Goal: Task Accomplishment & Management: Complete application form

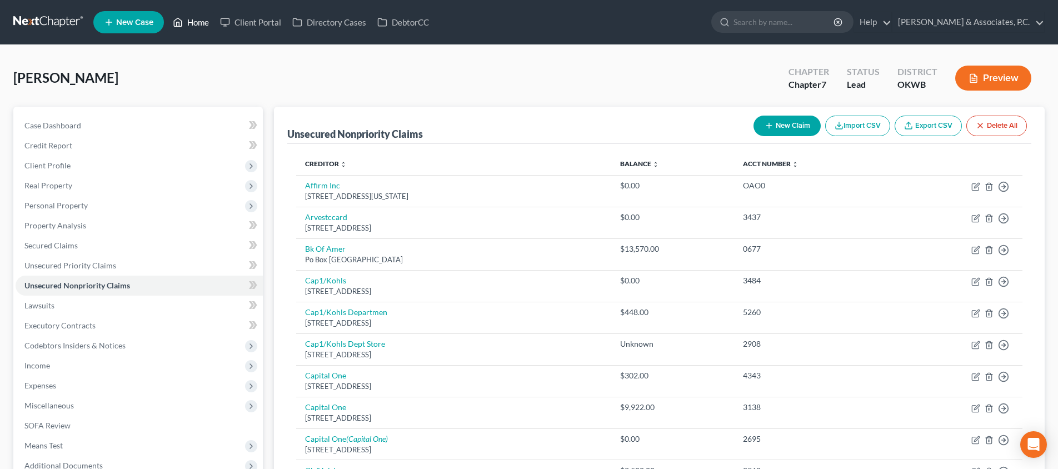
click at [201, 24] on link "Home" at bounding box center [190, 22] width 47 height 20
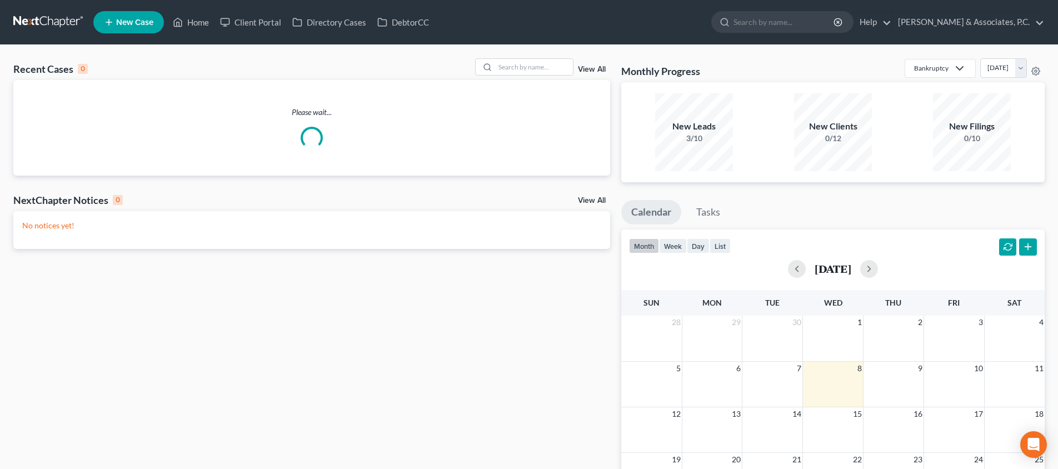
click at [124, 24] on span "New Case" at bounding box center [134, 22] width 37 height 8
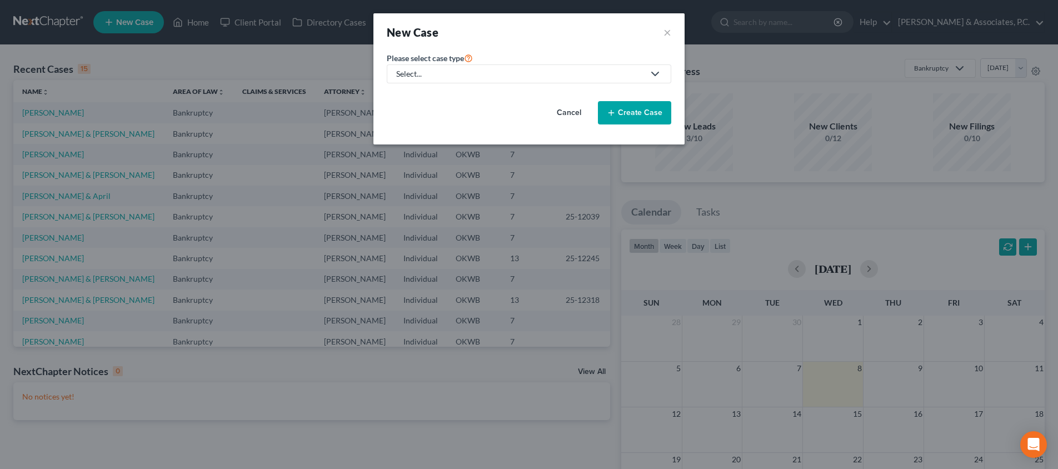
click at [504, 68] on link "Select..." at bounding box center [529, 73] width 284 height 19
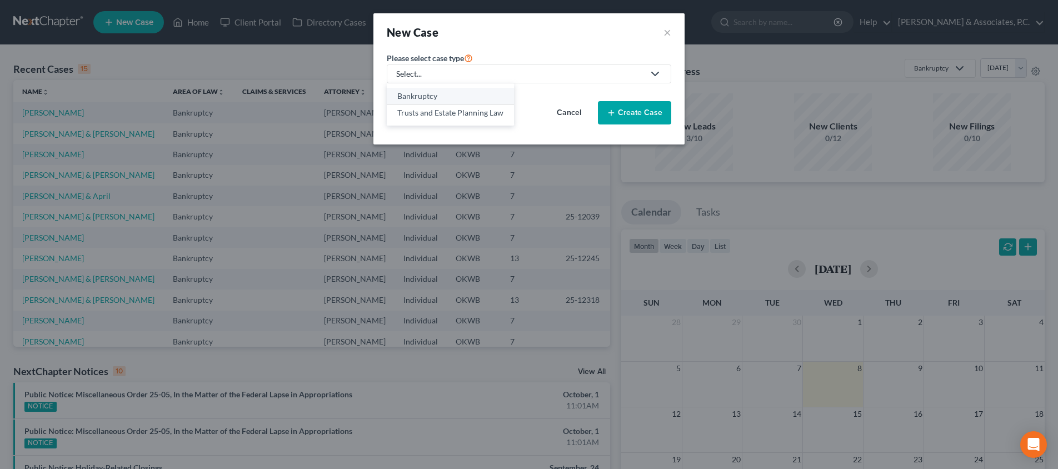
click at [439, 101] on div "Bankruptcy" at bounding box center [450, 96] width 106 height 11
select select "65"
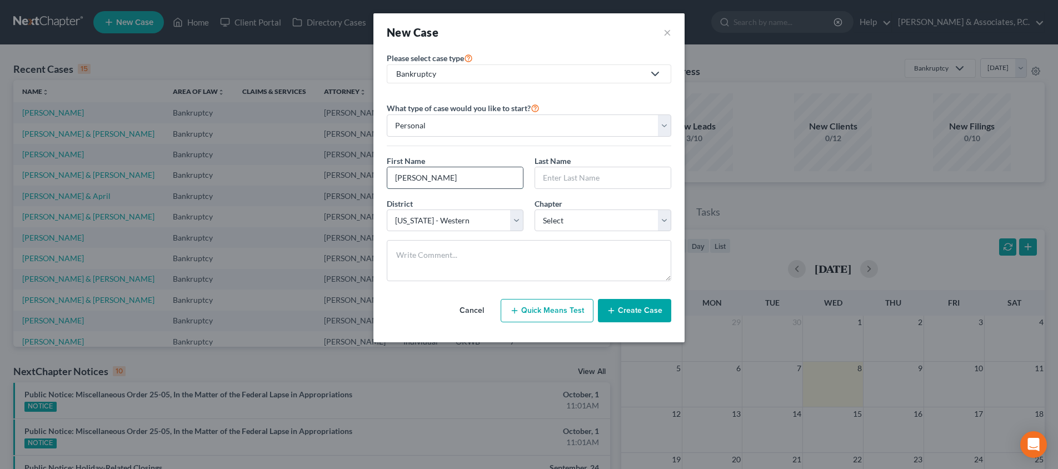
type input "[PERSON_NAME]"
select select "0"
click at [622, 310] on button "Create Case" at bounding box center [634, 310] width 73 height 23
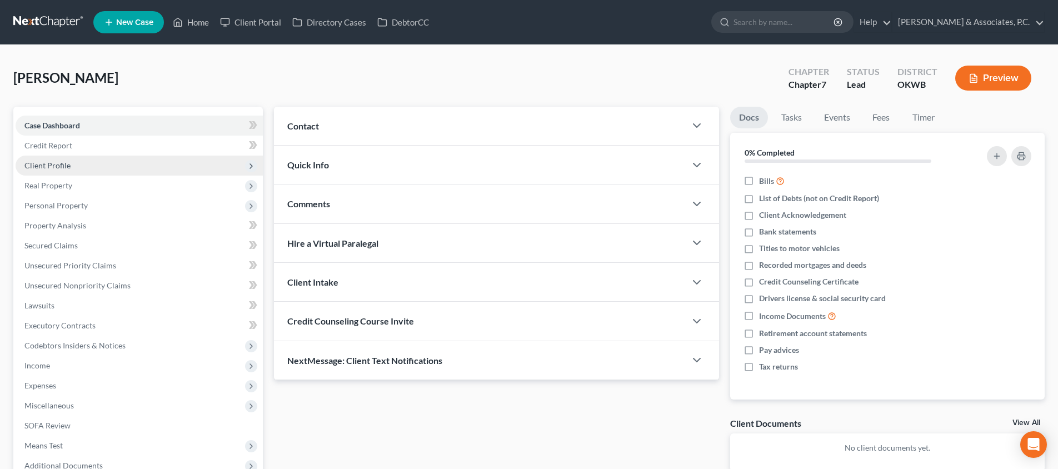
click at [157, 165] on span "Client Profile" at bounding box center [139, 166] width 247 height 20
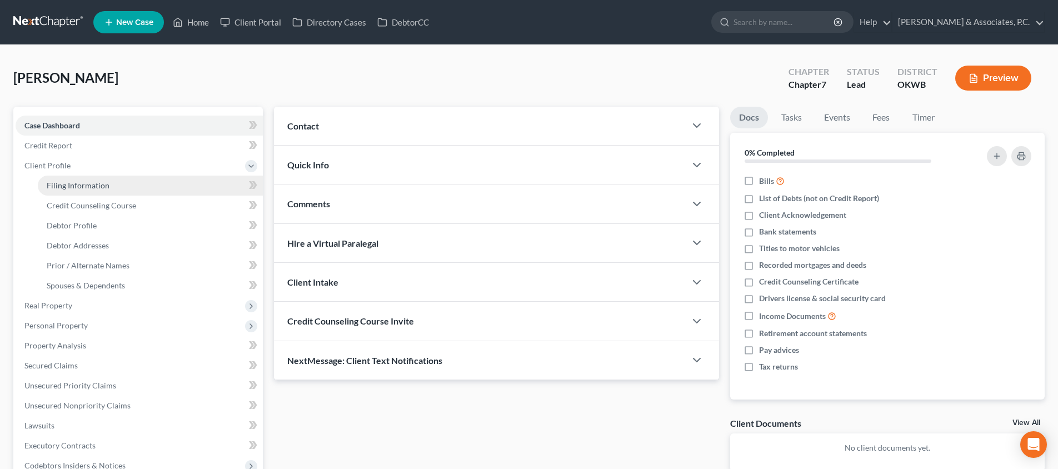
click at [154, 182] on link "Filing Information" at bounding box center [150, 186] width 225 height 20
select select "1"
select select "0"
select select "65"
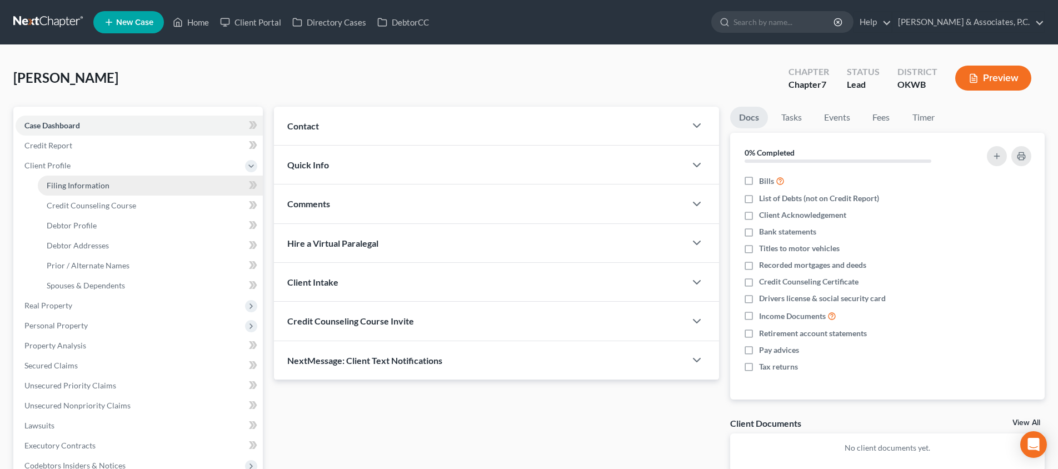
select select "37"
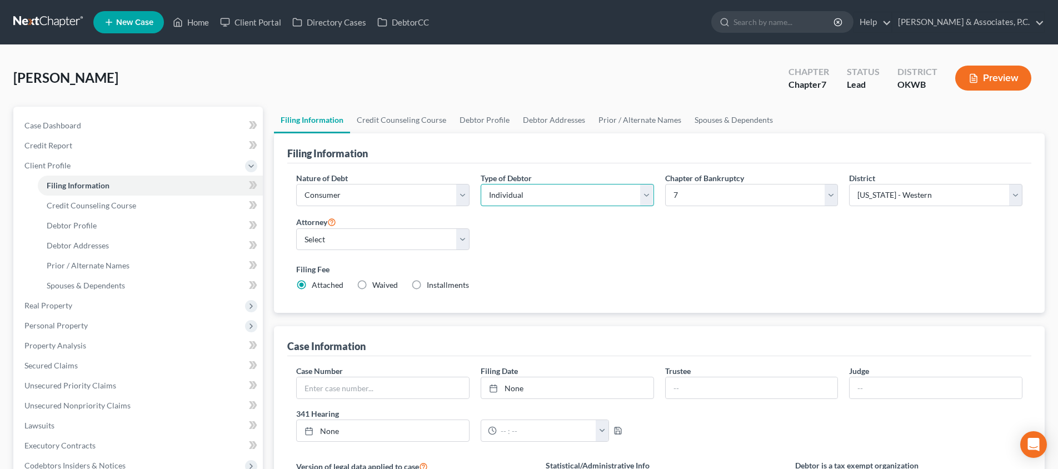
select select "1"
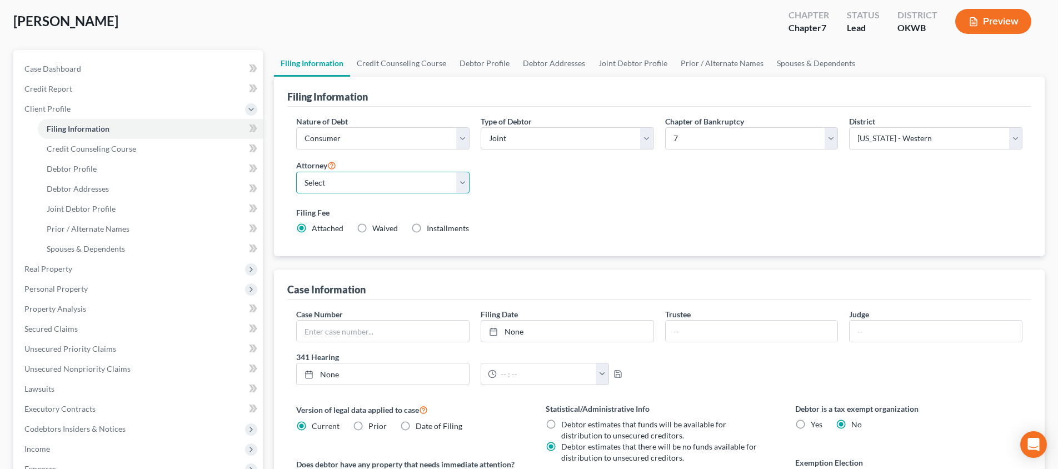
select select "2"
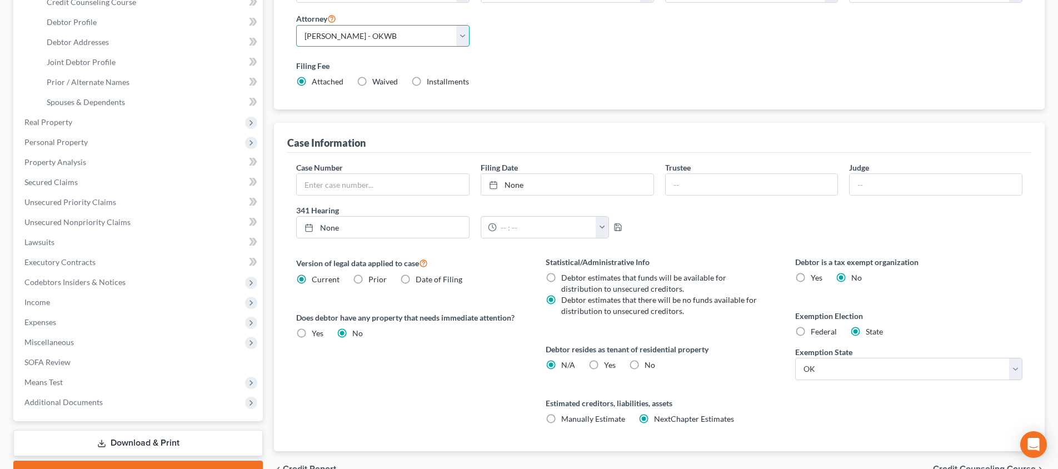
scroll to position [199, 0]
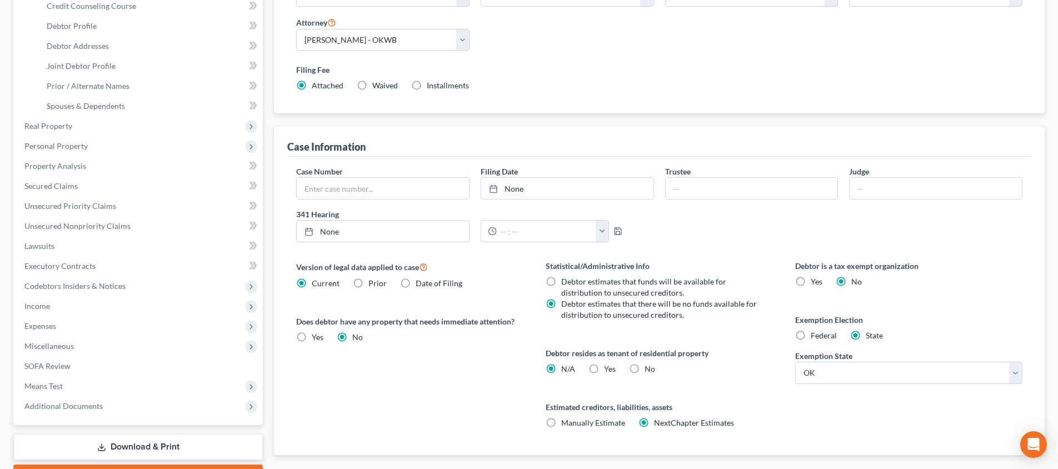
click at [604, 368] on label "Yes Yes" at bounding box center [610, 368] width 12 height 11
click at [608, 368] on input "Yes Yes" at bounding box center [611, 366] width 7 height 7
radio input "true"
radio input "false"
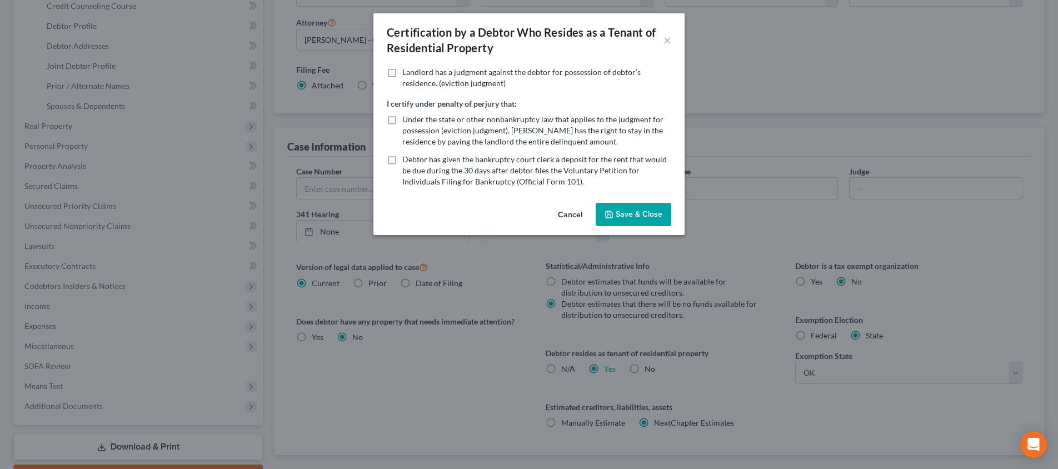
click at [621, 211] on button "Save & Close" at bounding box center [634, 214] width 76 height 23
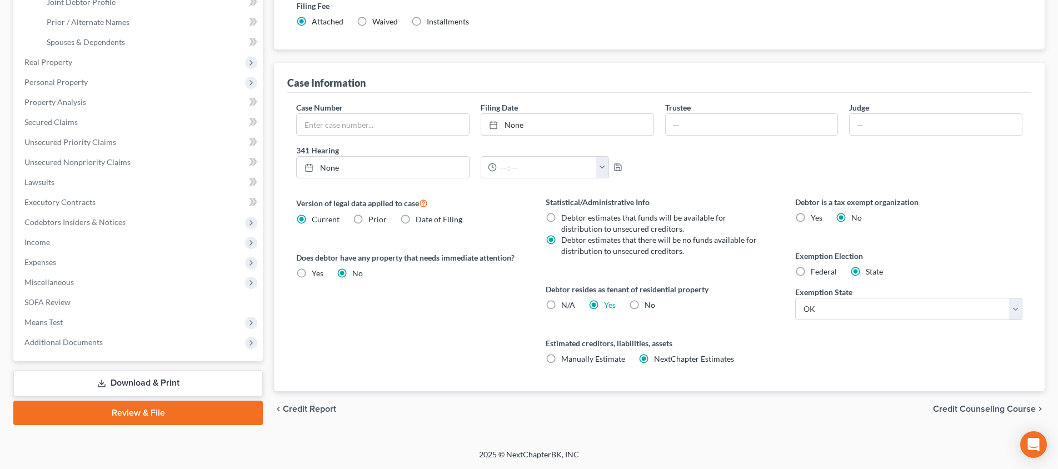
scroll to position [263, 0]
click at [971, 406] on span "Credit Counseling Course" at bounding box center [984, 408] width 103 height 9
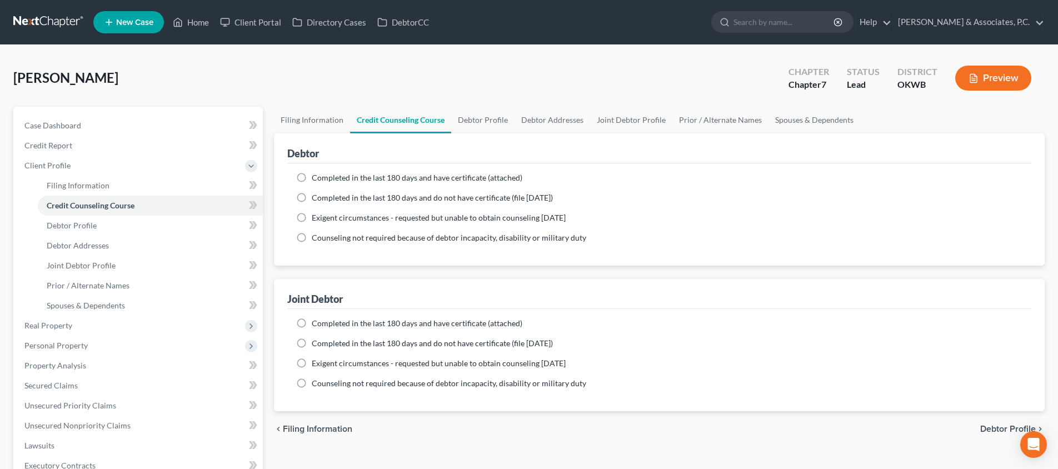
click at [999, 426] on span "Debtor Profile" at bounding box center [1008, 428] width 56 height 9
select select "1"
select select "0"
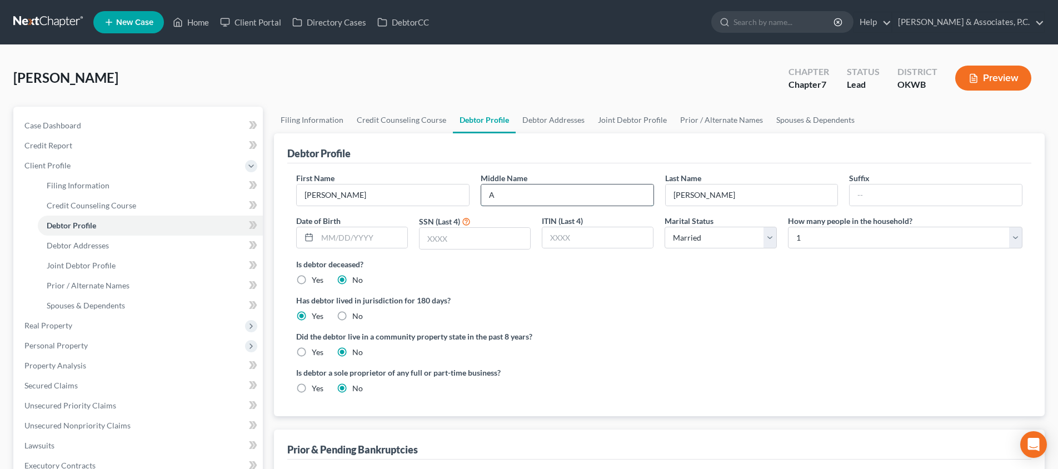
type input "A"
type input "0"
type input "[DATE]"
type input "5096"
select select "3"
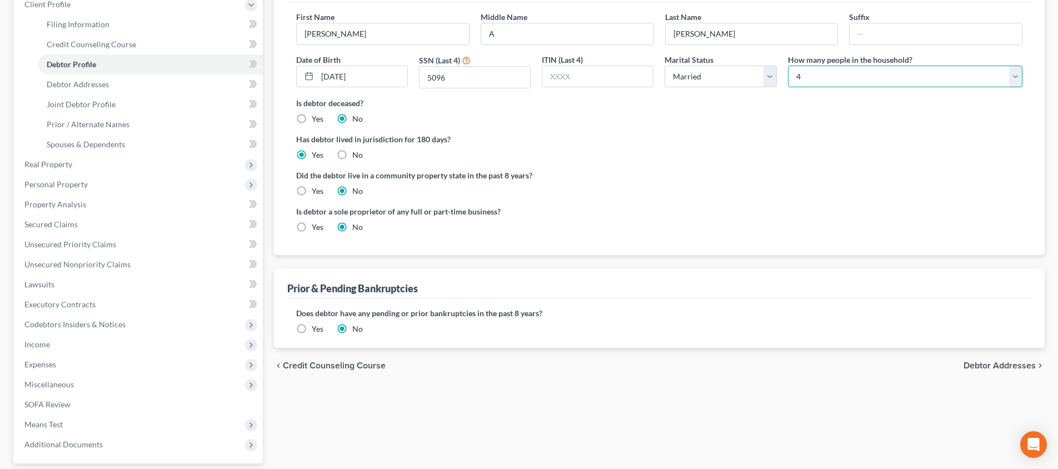
scroll to position [181, 0]
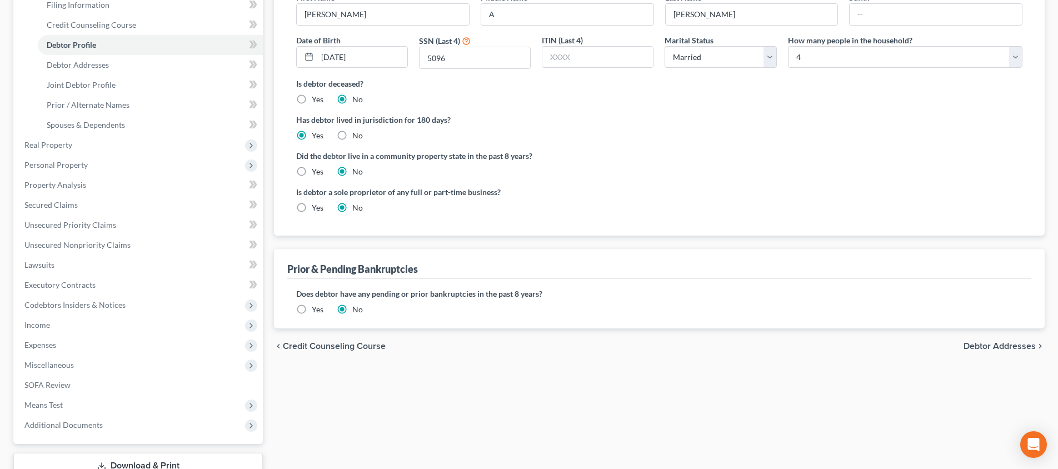
click at [985, 347] on span "Debtor Addresses" at bounding box center [999, 346] width 72 height 9
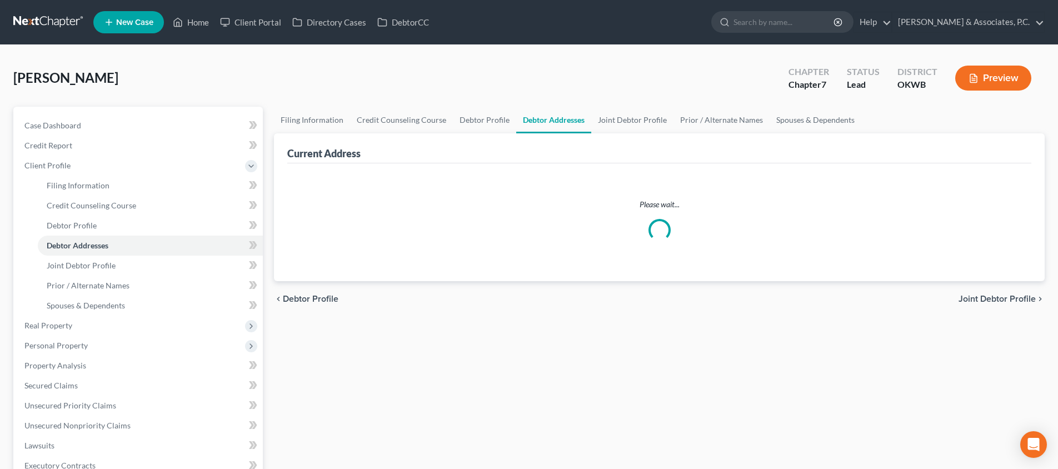
select select "0"
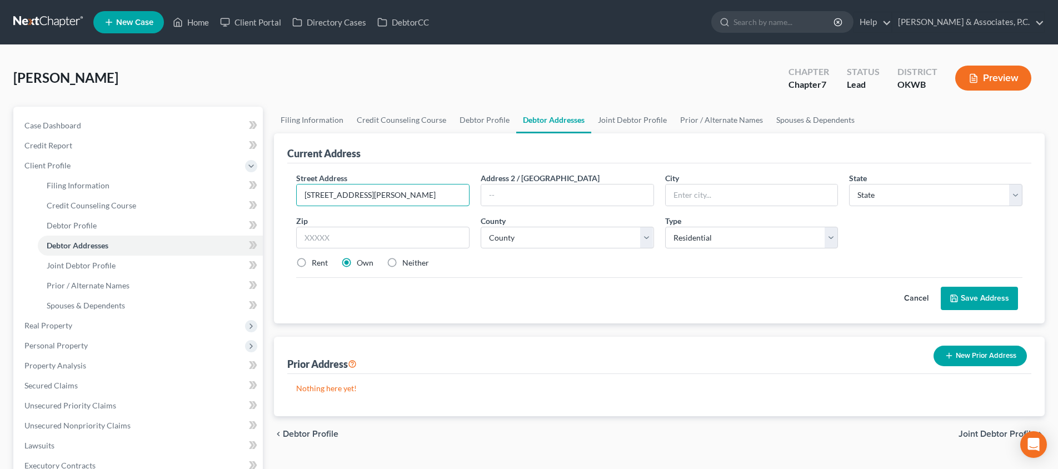
type input "[STREET_ADDRESS][PERSON_NAME]"
type input "[GEOGRAPHIC_DATA]"
select select "37"
type input "73078"
select select "8"
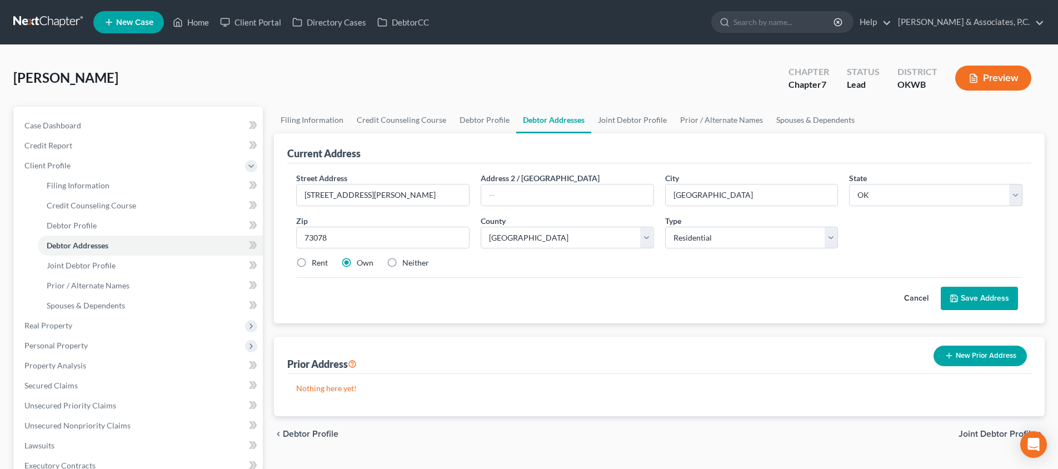
click at [312, 263] on label "Rent" at bounding box center [320, 262] width 16 height 11
click at [316, 263] on input "Rent" at bounding box center [319, 260] width 7 height 7
radio input "true"
click at [979, 305] on button "Save Address" at bounding box center [979, 298] width 77 height 23
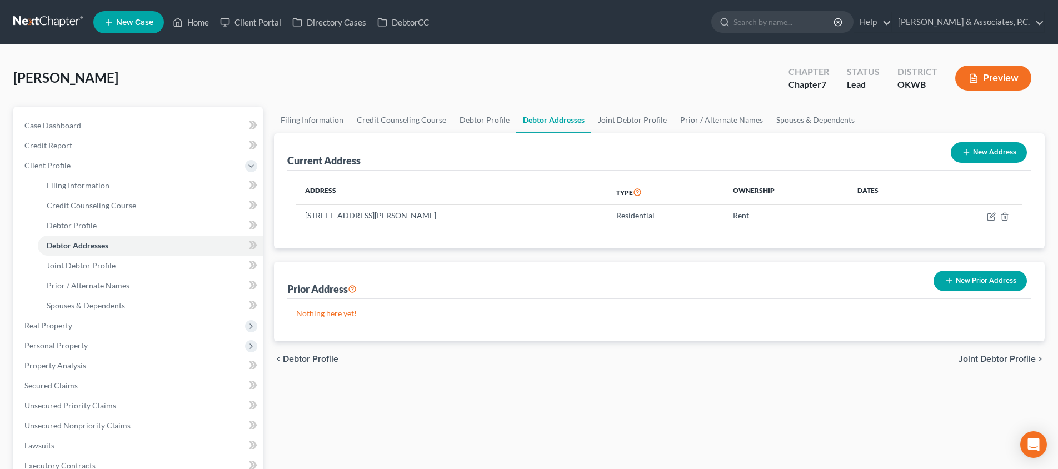
click at [967, 147] on button "New Address" at bounding box center [989, 152] width 76 height 21
select select "0"
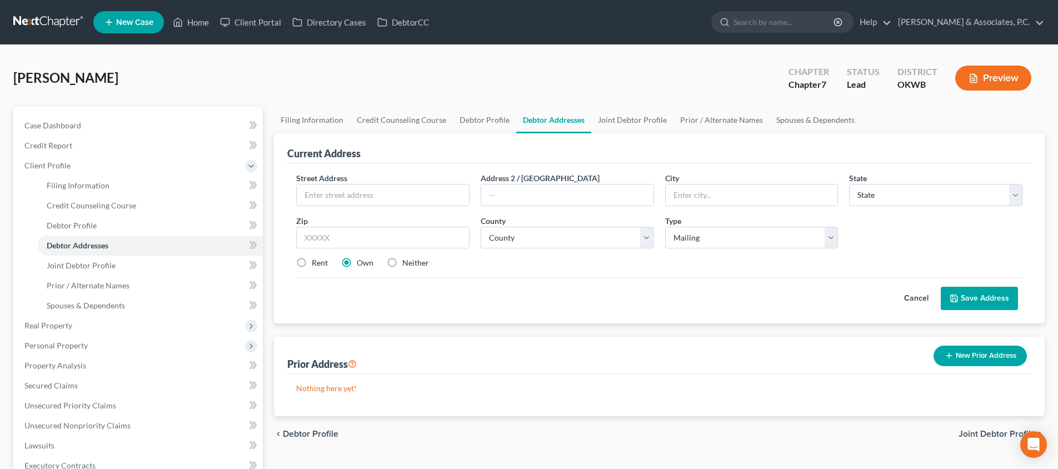
click at [927, 299] on button "Cancel" at bounding box center [916, 298] width 49 height 22
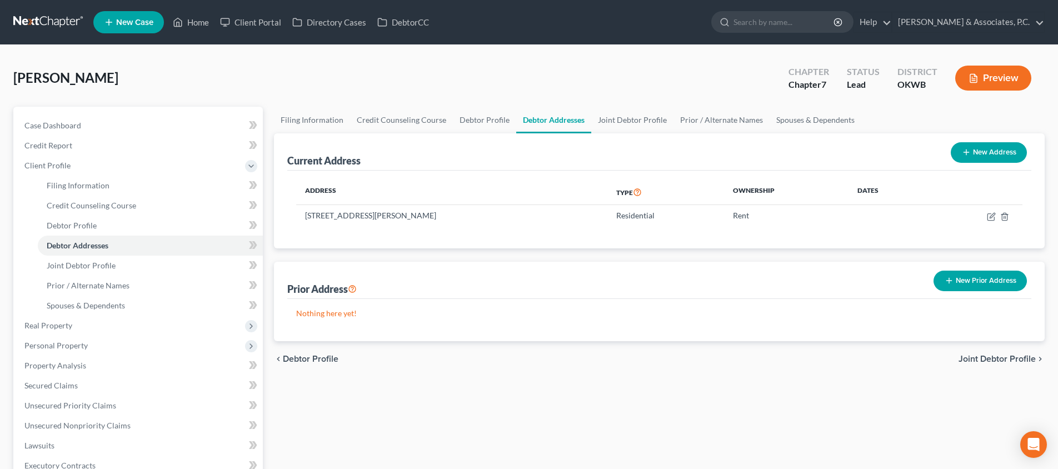
click at [965, 284] on button "New Prior Address" at bounding box center [979, 281] width 93 height 21
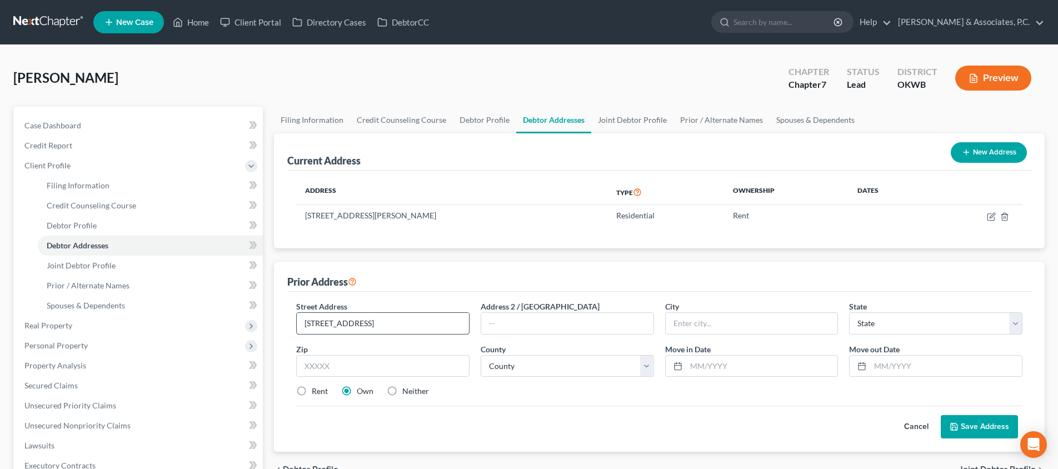
type input "[STREET_ADDRESS]"
type input "73099"
type input "Yukon"
select select "37"
select select "8"
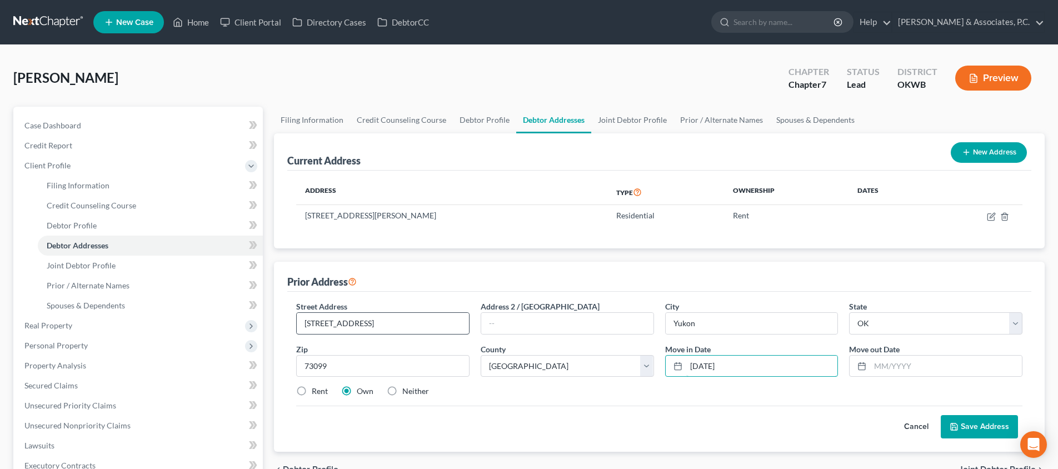
type input "[DATE]"
click at [312, 390] on label "Rent" at bounding box center [320, 391] width 16 height 11
click at [316, 390] on input "Rent" at bounding box center [319, 389] width 7 height 7
radio input "true"
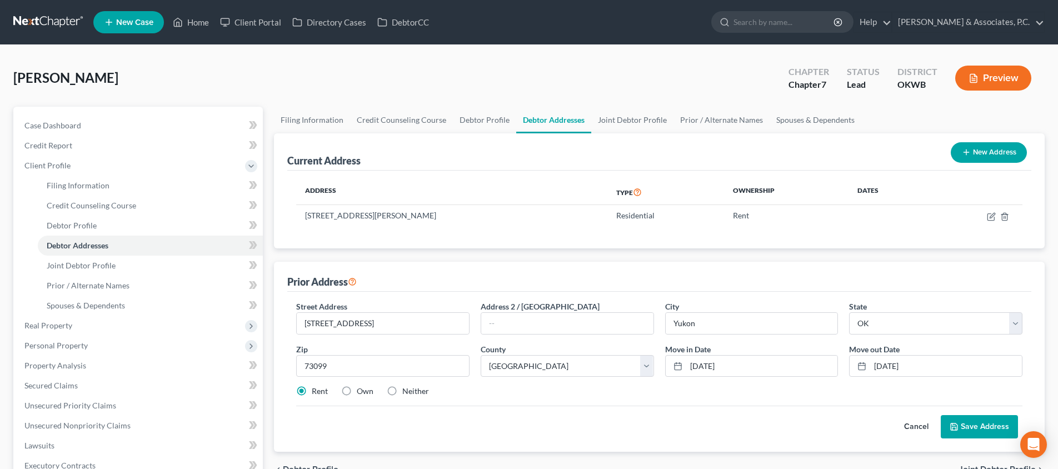
click at [949, 426] on button "Save Address" at bounding box center [979, 426] width 77 height 23
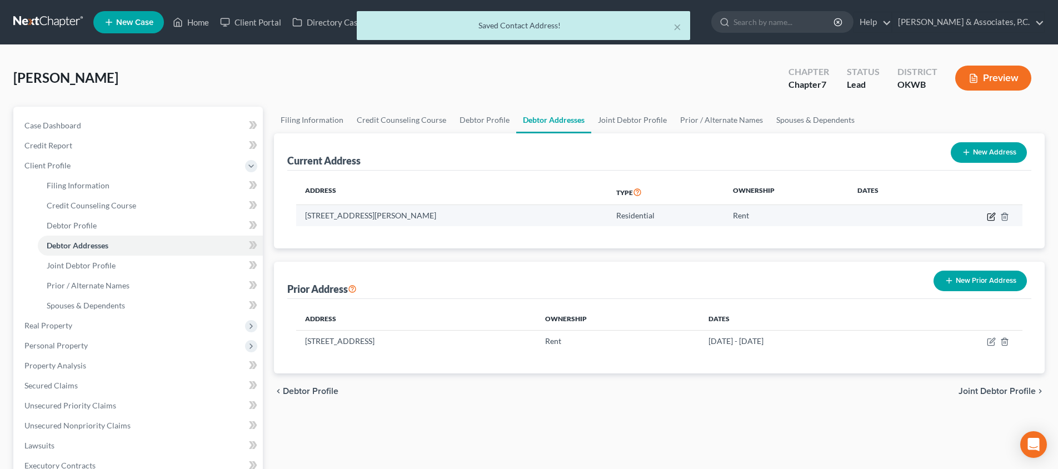
click at [991, 214] on icon "button" at bounding box center [991, 215] width 5 height 5
select select "37"
select select "8"
select select "0"
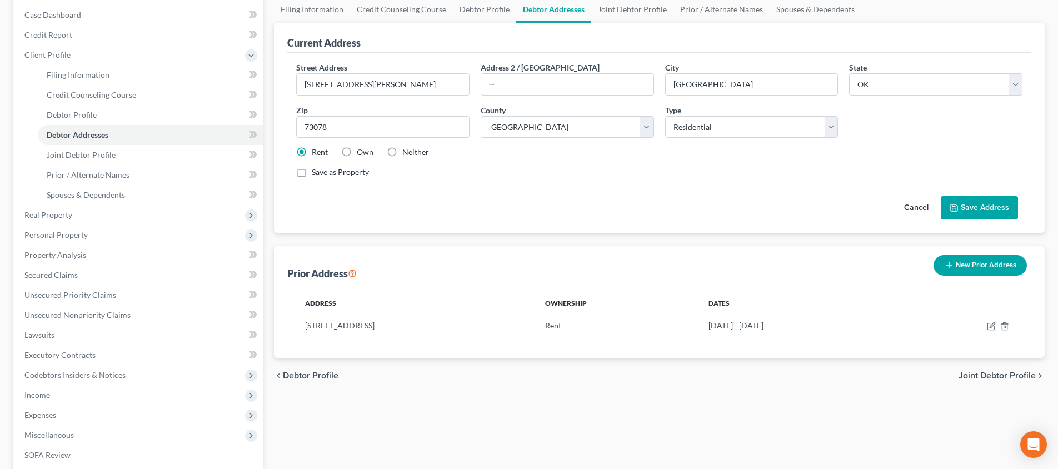
scroll to position [6, 0]
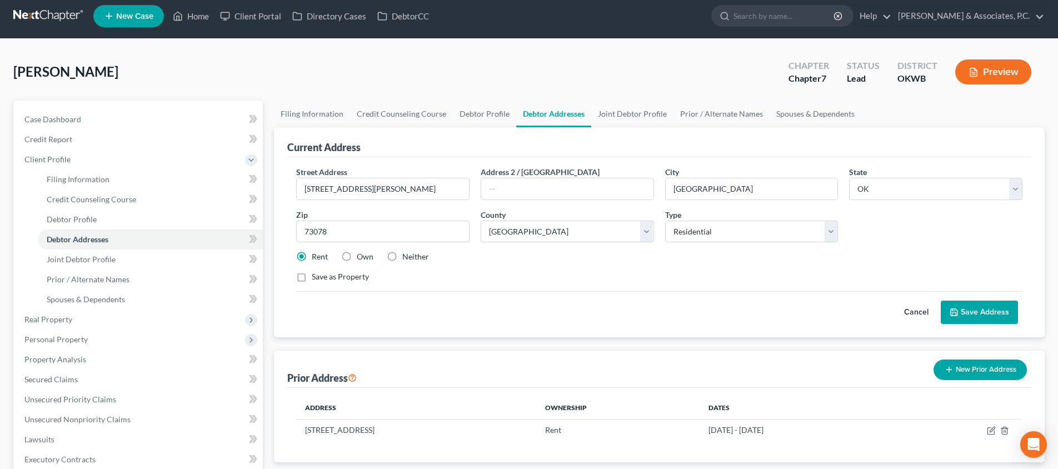
click at [973, 315] on button "Save Address" at bounding box center [979, 312] width 77 height 23
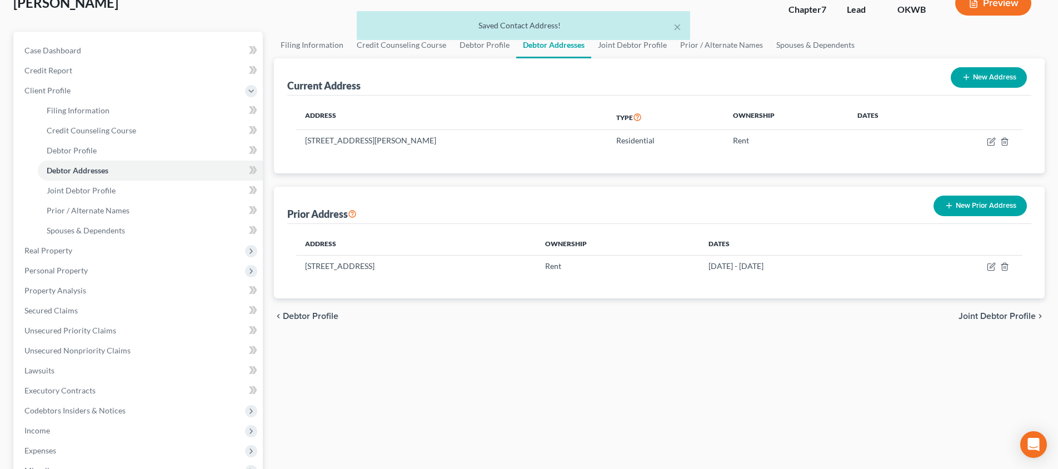
scroll to position [109, 0]
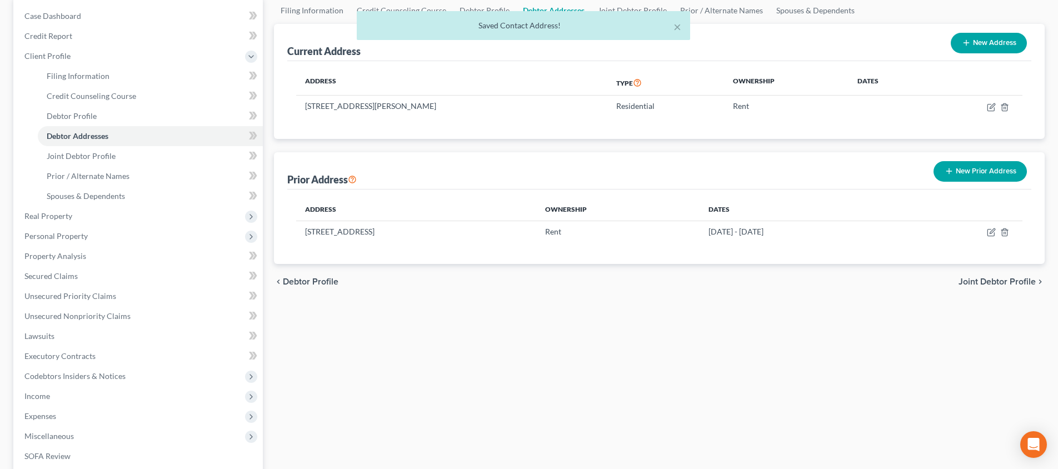
click at [981, 279] on span "Joint Debtor Profile" at bounding box center [996, 281] width 77 height 9
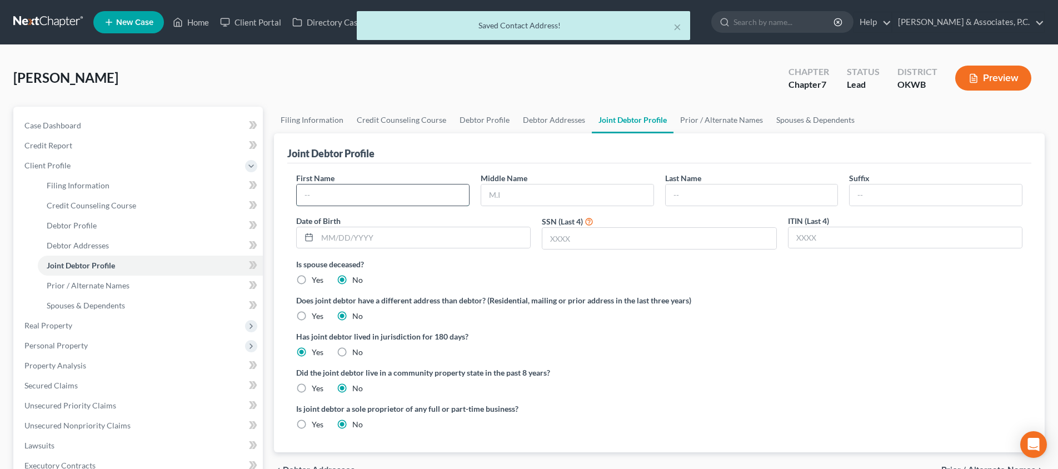
click at [393, 195] on input "text" at bounding box center [383, 194] width 172 height 21
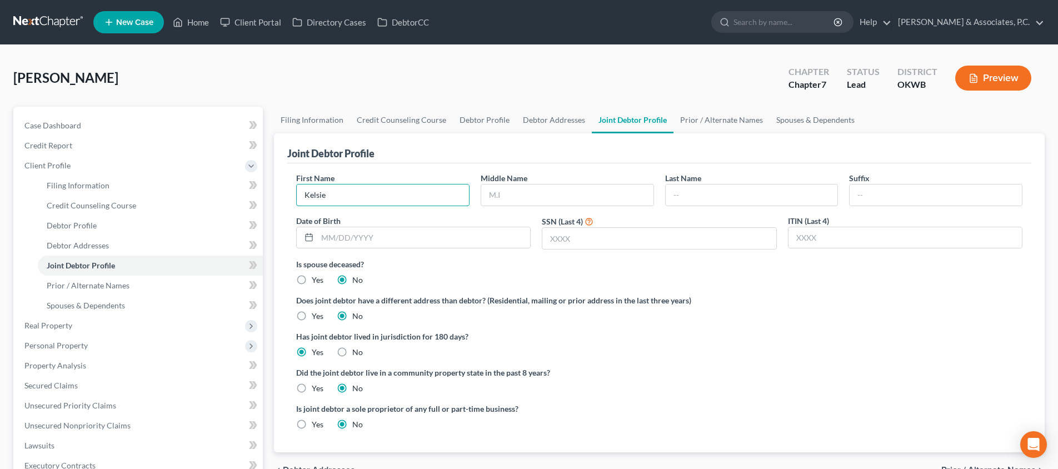
type input "Kelsie"
type input "D"
type input "[PERSON_NAME]"
type input "[DATE]"
type input "4341"
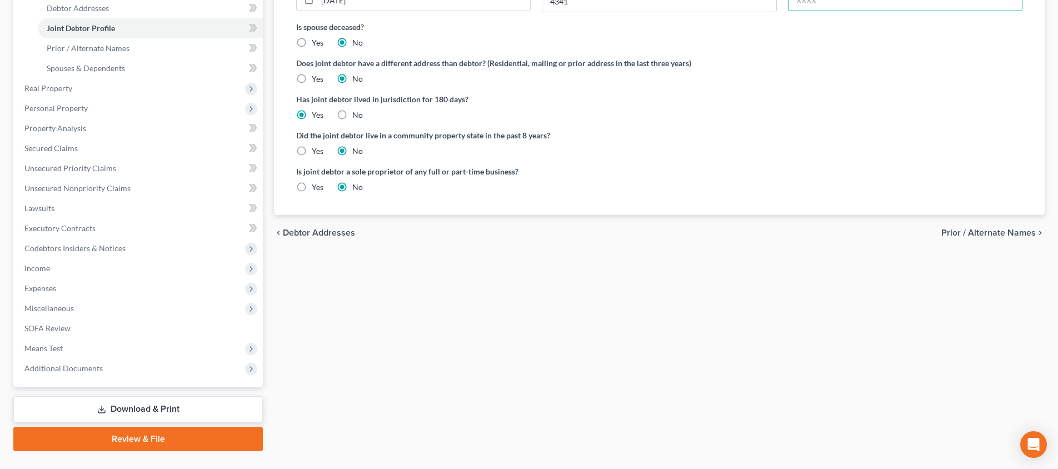
drag, startPoint x: 971, startPoint y: 233, endPoint x: 868, endPoint y: 239, distance: 103.0
click at [971, 233] on span "Prior / Alternate Names" at bounding box center [988, 232] width 94 height 9
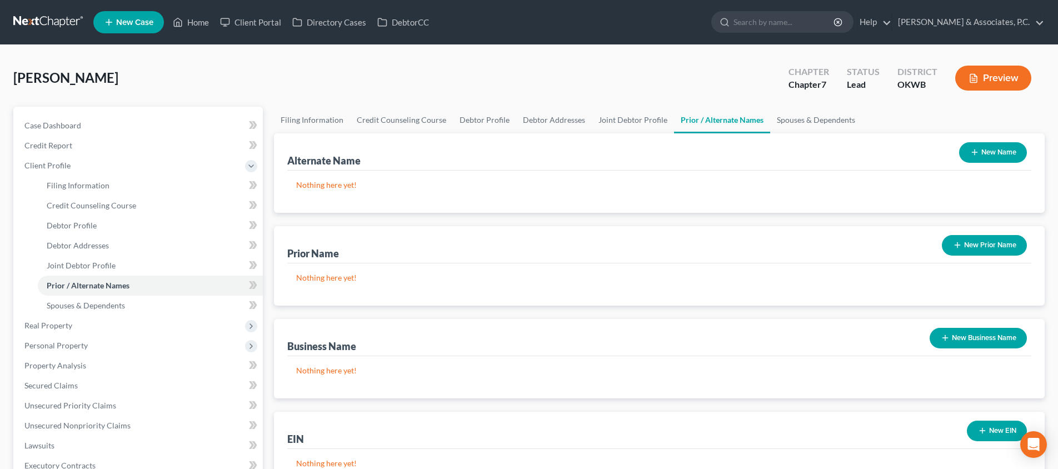
drag, startPoint x: 981, startPoint y: 246, endPoint x: 972, endPoint y: 245, distance: 8.9
click at [980, 245] on button "New Prior Name" at bounding box center [984, 245] width 85 height 21
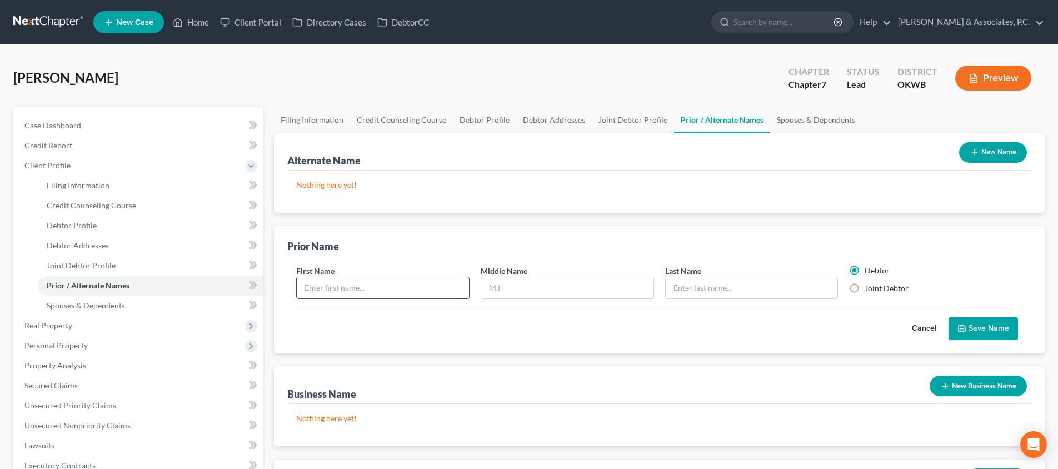
click at [416, 282] on input "text" at bounding box center [383, 287] width 172 height 21
type input "Kelsie"
type input "D"
type input "[PERSON_NAME]"
click at [864, 286] on label "Joint Debtor" at bounding box center [886, 288] width 44 height 11
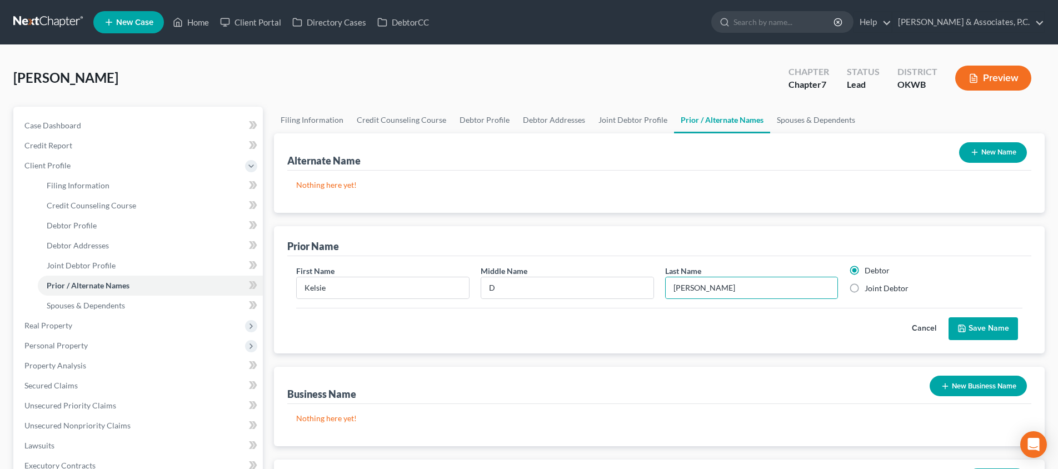
click at [869, 286] on input "Joint Debtor" at bounding box center [872, 286] width 7 height 7
radio input "true"
radio input "false"
click at [992, 322] on button "Save Name" at bounding box center [982, 328] width 69 height 23
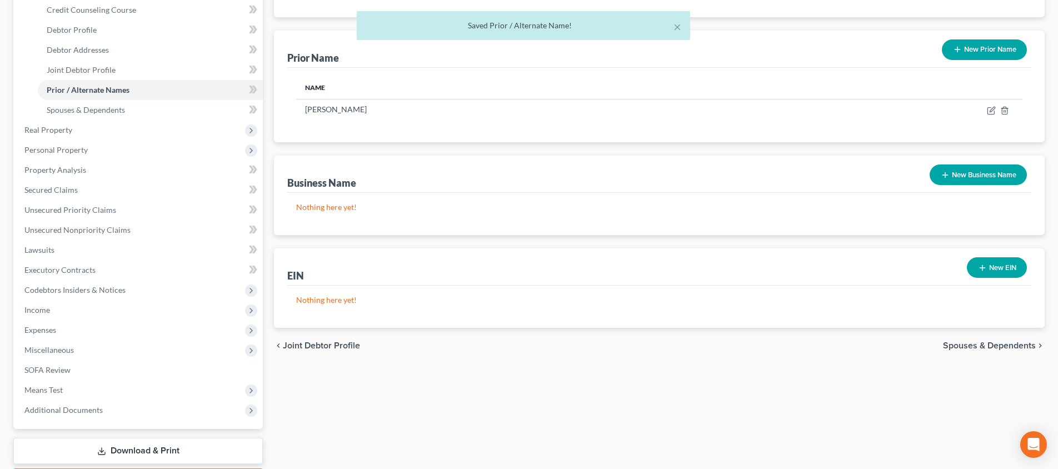
scroll to position [228, 0]
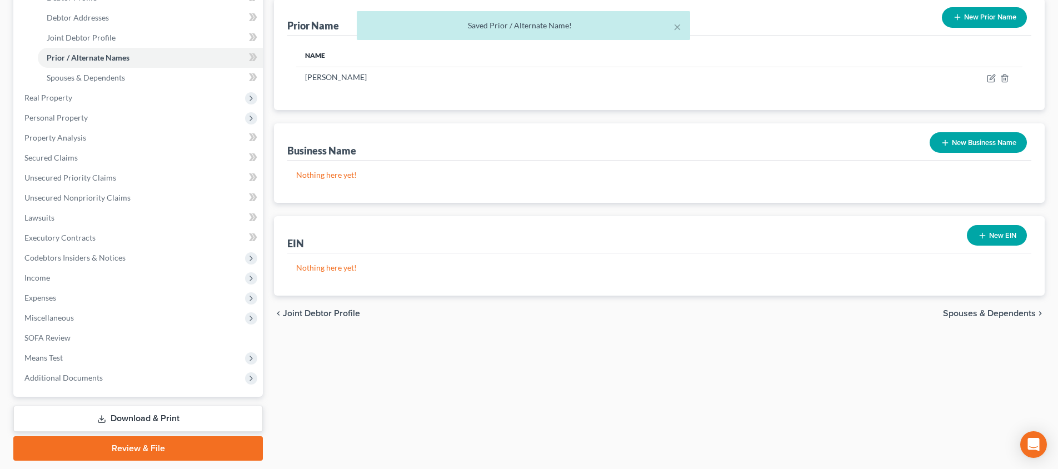
click at [1024, 311] on span "Spouses & Dependents" at bounding box center [989, 313] width 93 height 9
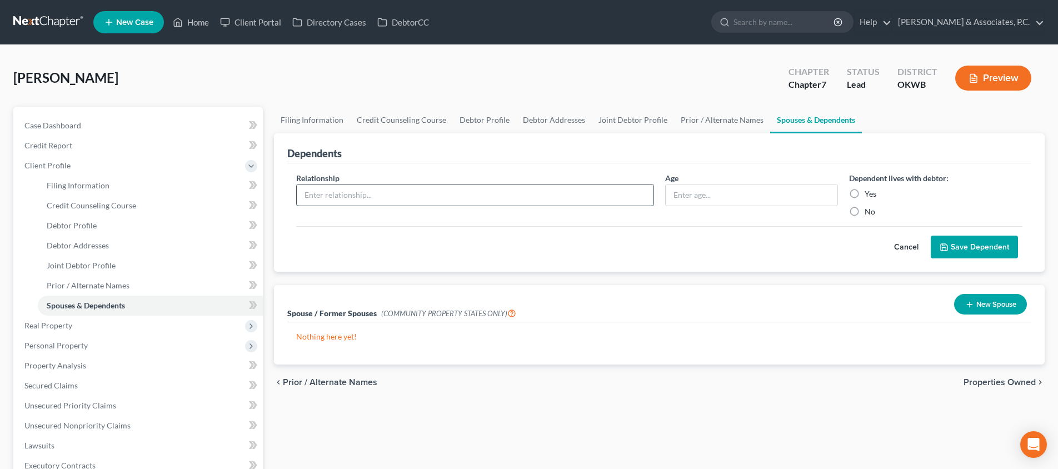
click at [393, 191] on input "text" at bounding box center [475, 194] width 357 height 21
type input "Daughter"
type input "9"
click at [864, 196] on label "Yes" at bounding box center [870, 193] width 12 height 11
click at [869, 196] on input "Yes" at bounding box center [872, 191] width 7 height 7
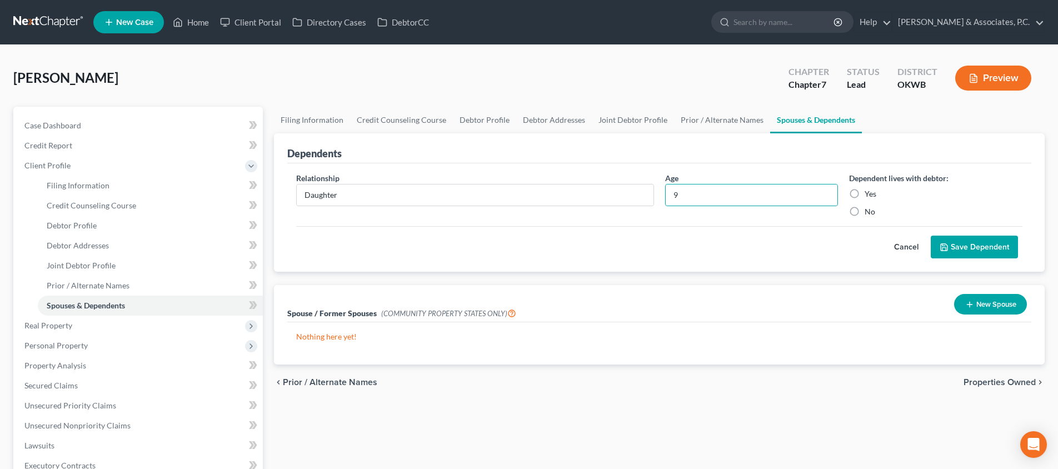
radio input "true"
click at [955, 243] on button "Save Dependent" at bounding box center [974, 247] width 87 height 23
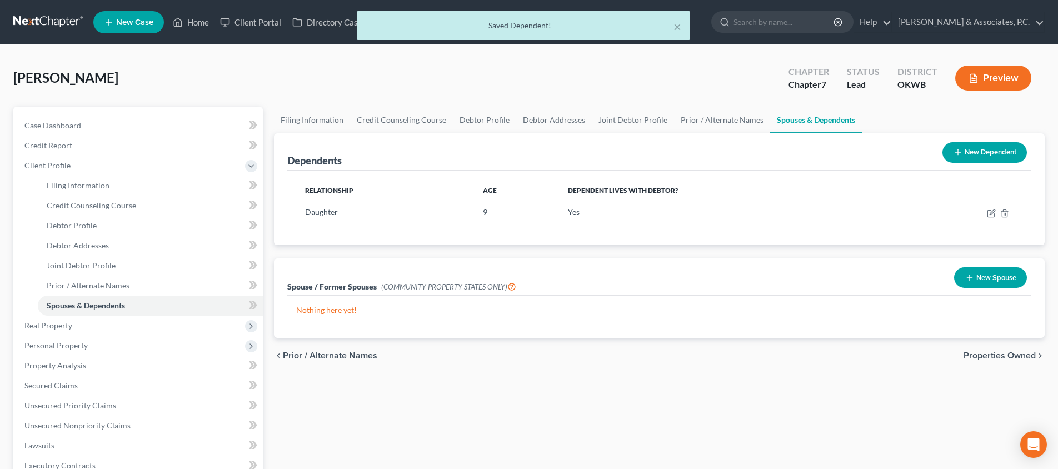
drag, startPoint x: 1009, startPoint y: 152, endPoint x: 939, endPoint y: 168, distance: 72.5
click at [1009, 152] on button "New Dependent" at bounding box center [984, 152] width 84 height 21
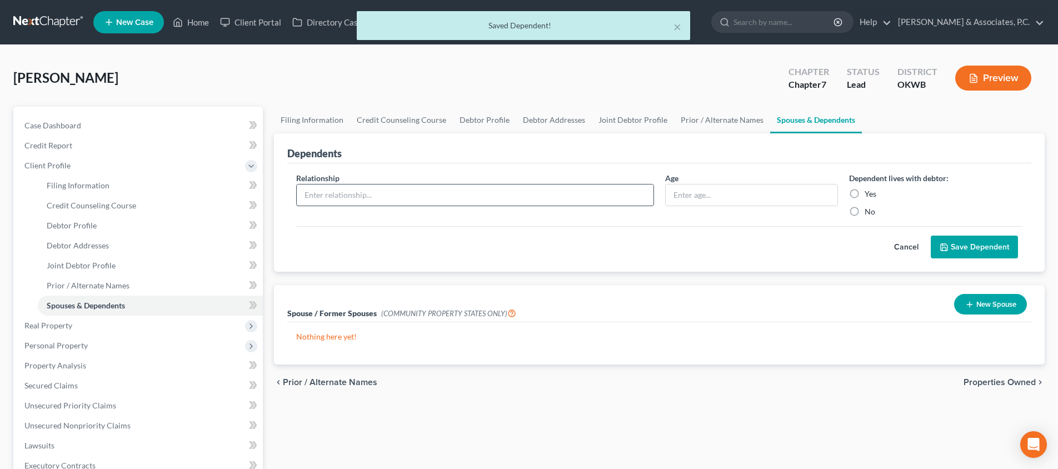
click at [421, 201] on input "text" at bounding box center [475, 194] width 357 height 21
type input "Daughter"
type input "10"
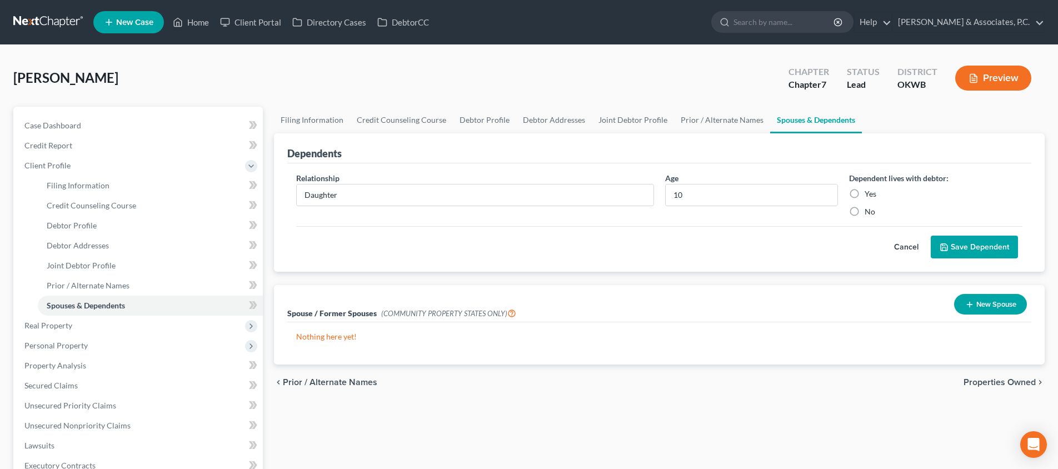
drag, startPoint x: 854, startPoint y: 197, endPoint x: 912, endPoint y: 228, distance: 65.6
click at [864, 197] on label "Yes" at bounding box center [870, 193] width 12 height 11
click at [869, 196] on input "Yes" at bounding box center [872, 191] width 7 height 7
radio input "true"
click at [956, 244] on button "Save Dependent" at bounding box center [974, 247] width 87 height 23
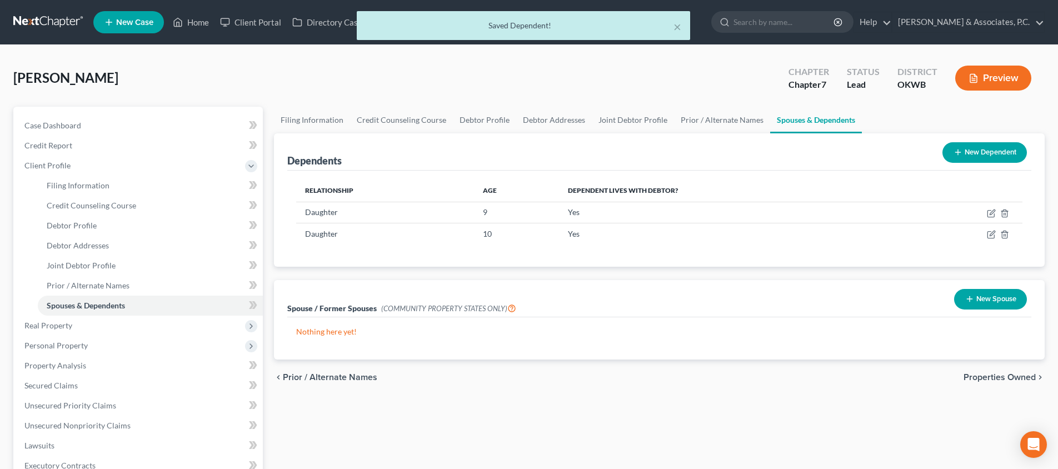
scroll to position [57, 0]
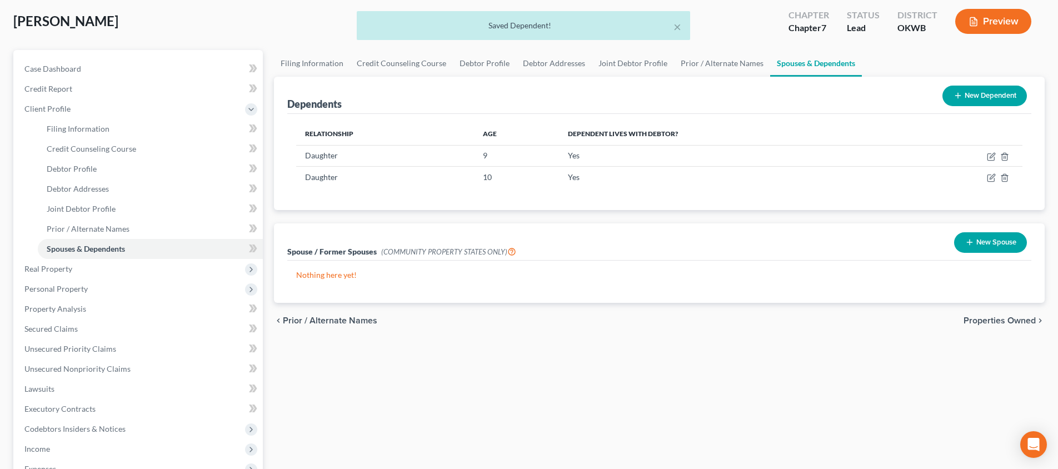
click at [982, 318] on span "Properties Owned" at bounding box center [999, 320] width 72 height 9
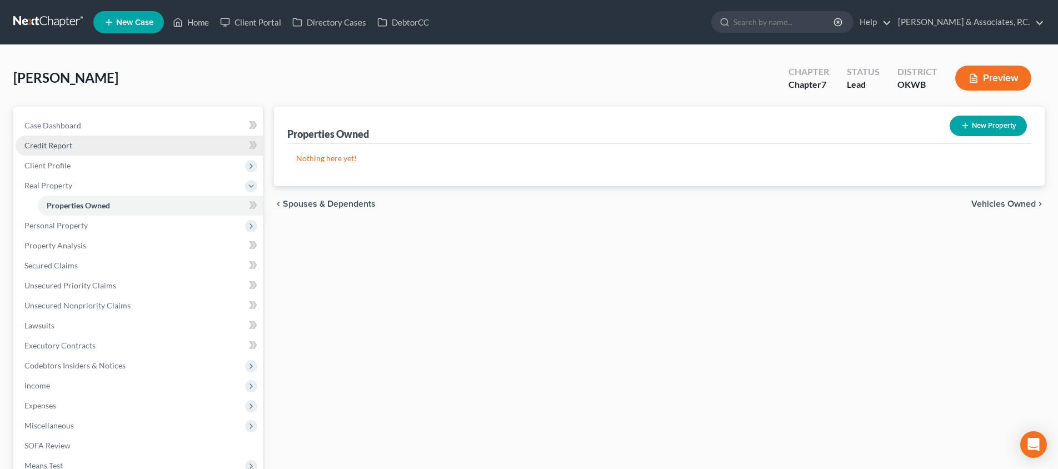
click at [107, 150] on link "Credit Report" at bounding box center [139, 146] width 247 height 20
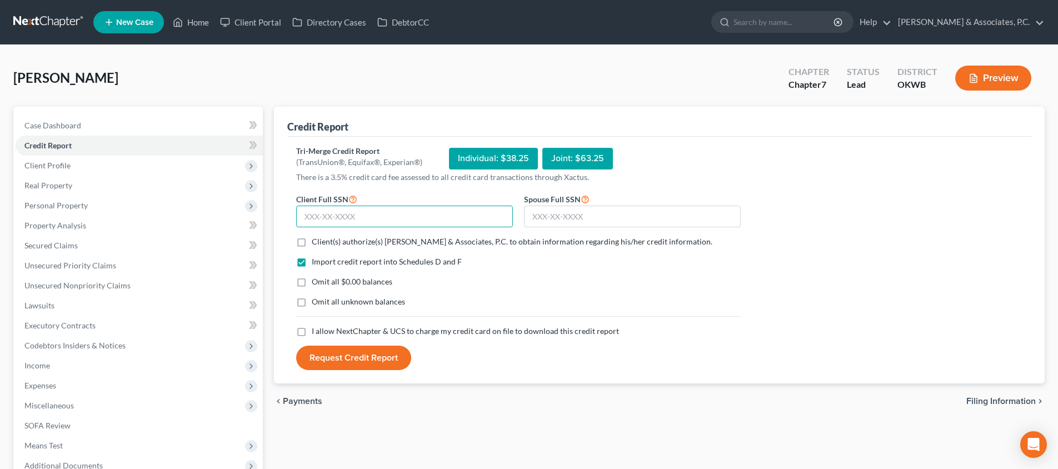
drag, startPoint x: 371, startPoint y: 218, endPoint x: 274, endPoint y: 221, distance: 96.7
click at [371, 218] on input "text" at bounding box center [404, 217] width 217 height 22
type input "522-91-5096"
type input "442-08-4341"
drag, startPoint x: 298, startPoint y: 243, endPoint x: 311, endPoint y: 261, distance: 21.8
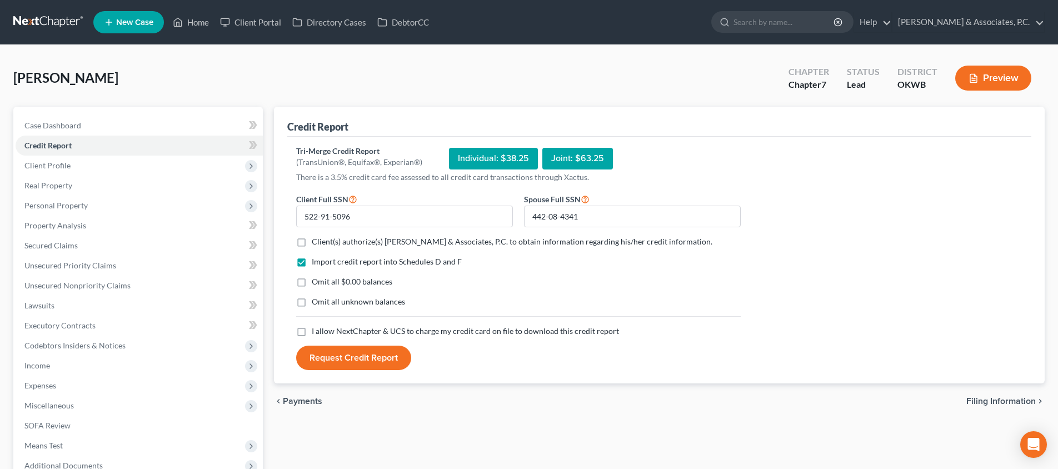
click at [312, 243] on label "Client(s) authorize(s) [PERSON_NAME] & Associates, P.C. to obtain information r…" at bounding box center [512, 241] width 401 height 11
click at [316, 243] on input "Client(s) authorize(s) [PERSON_NAME] & Associates, P.C. to obtain information r…" at bounding box center [319, 239] width 7 height 7
checkbox input "true"
click at [312, 329] on label "I allow NextChapter & UCS to charge my credit card on file to download this cre…" at bounding box center [465, 331] width 307 height 11
click at [316, 329] on input "I allow NextChapter & UCS to charge my credit card on file to download this cre…" at bounding box center [319, 329] width 7 height 7
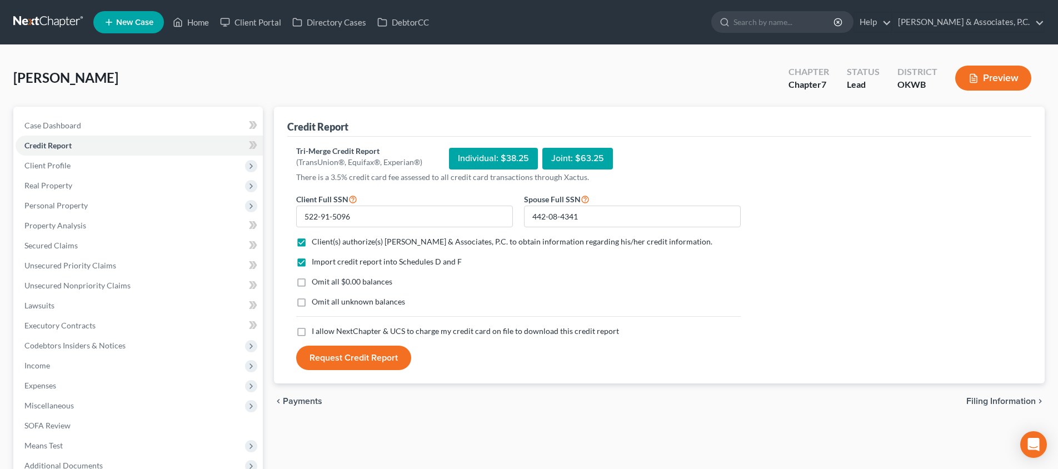
checkbox input "true"
click at [352, 362] on button "Request Credit Report" at bounding box center [353, 358] width 115 height 24
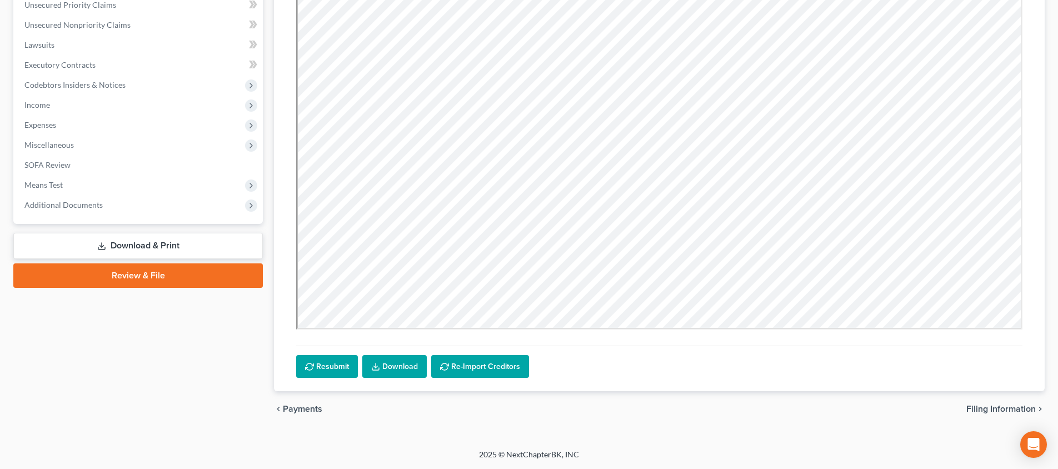
scroll to position [261, 0]
click at [409, 373] on link "Download" at bounding box center [394, 366] width 64 height 23
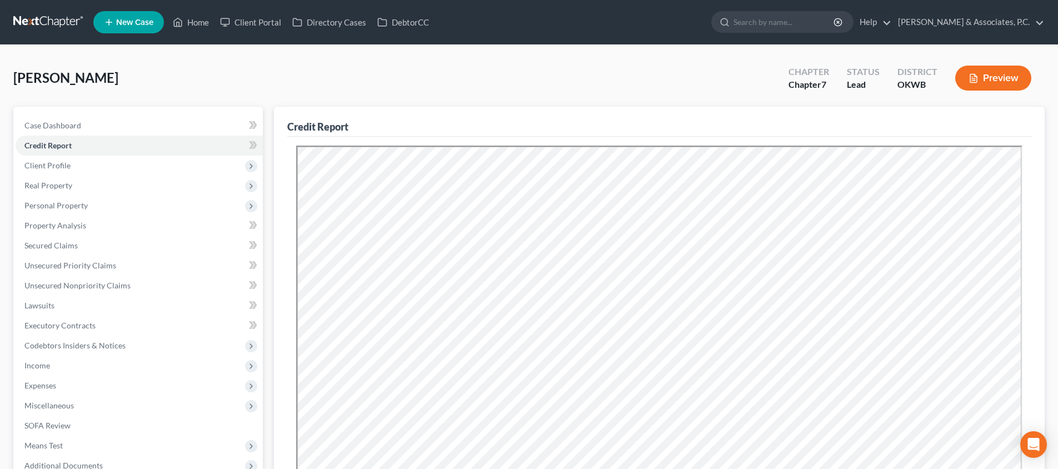
scroll to position [0, 0]
click at [196, 23] on link "Home" at bounding box center [190, 22] width 47 height 20
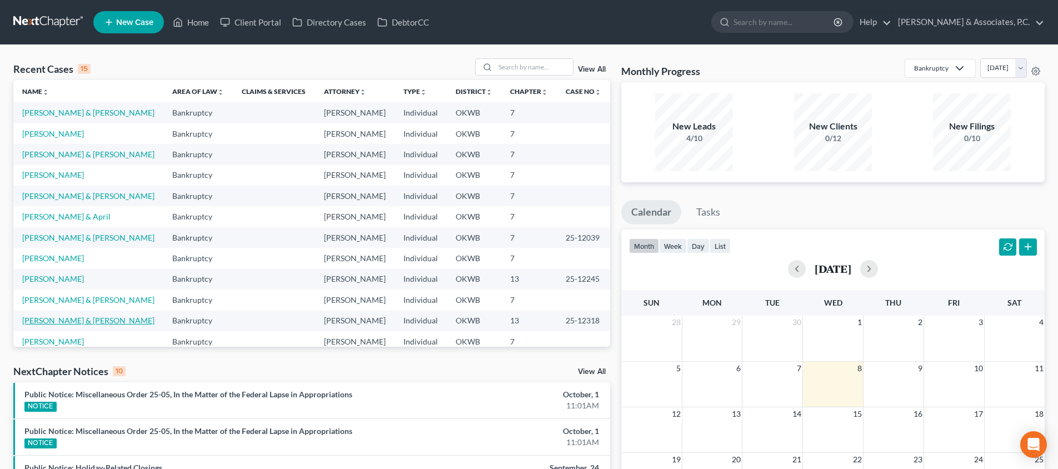
click at [71, 322] on link "[PERSON_NAME] & [PERSON_NAME]" at bounding box center [88, 320] width 132 height 9
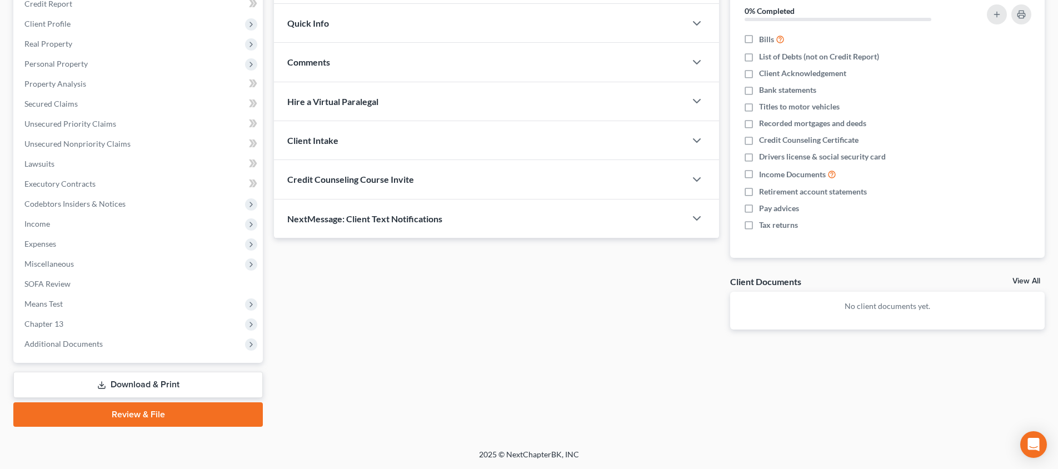
click at [173, 386] on link "Download & Print" at bounding box center [137, 385] width 249 height 26
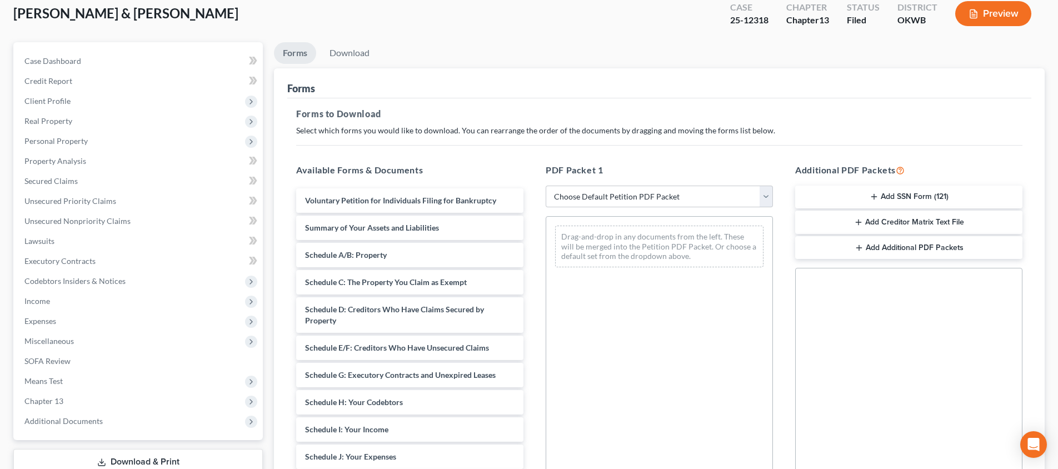
scroll to position [99, 0]
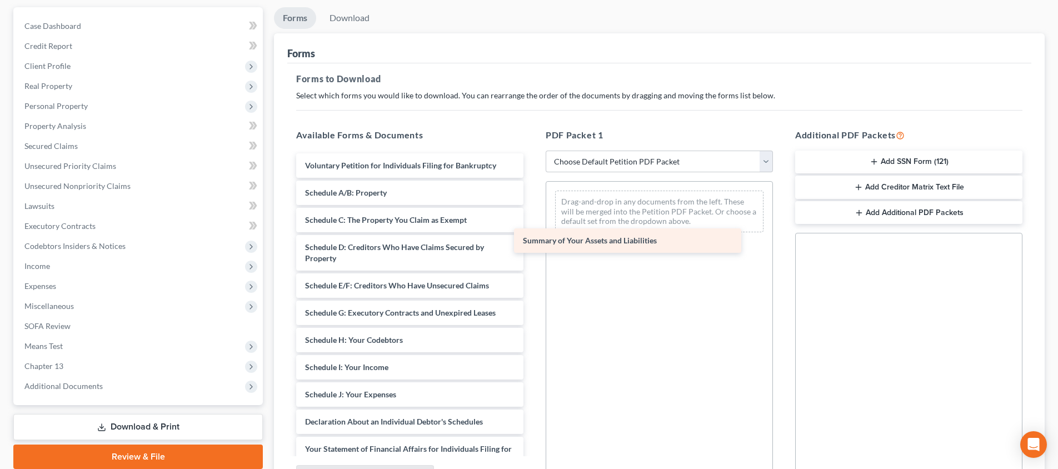
drag, startPoint x: 406, startPoint y: 193, endPoint x: 624, endPoint y: 242, distance: 223.1
click at [532, 242] on div "Summary of Your Assets and Liabilities Voluntary Petition for Individuals Filin…" at bounding box center [409, 399] width 245 height 493
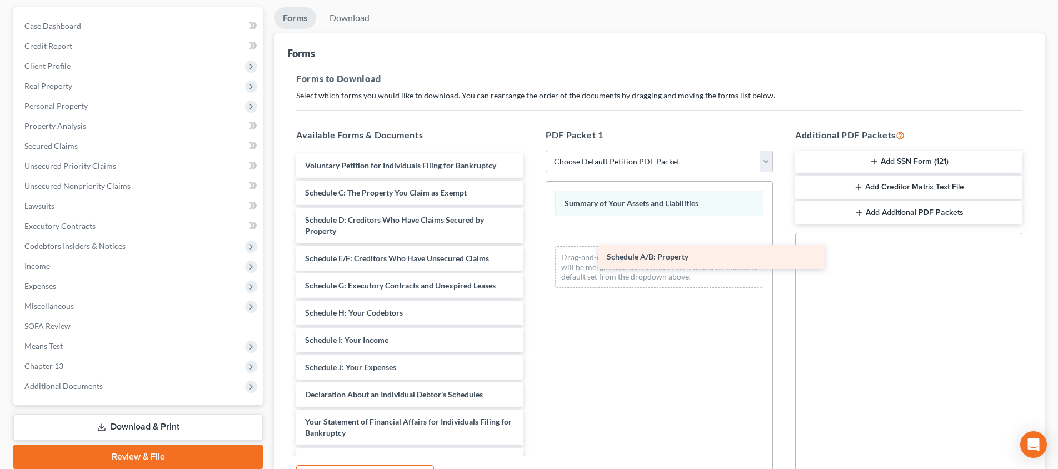
drag, startPoint x: 416, startPoint y: 194, endPoint x: 664, endPoint y: 257, distance: 256.7
click at [532, 258] on div "Schedule A/B: Property Voluntary Petition for Individuals Filing for Bankruptcy…" at bounding box center [409, 386] width 245 height 466
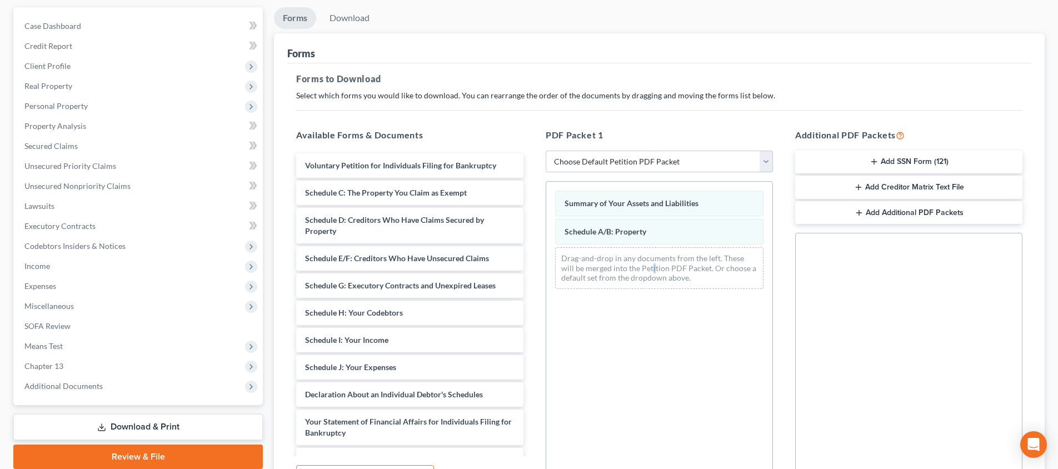
drag, startPoint x: 639, startPoint y: 265, endPoint x: 621, endPoint y: 254, distance: 21.6
click at [637, 263] on div "Drag-and-drop in any documents from the left. These will be merged into the Pet…" at bounding box center [659, 268] width 208 height 42
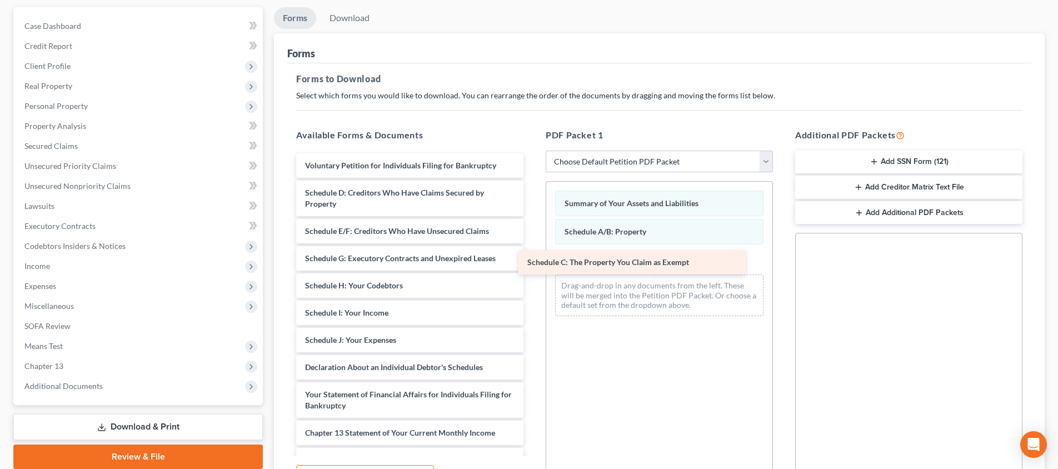
drag, startPoint x: 460, startPoint y: 197, endPoint x: 688, endPoint y: 273, distance: 240.7
click at [532, 273] on div "Schedule C: The Property You Claim as Exempt Voluntary Petition for Individuals…" at bounding box center [409, 372] width 245 height 439
select select "2"
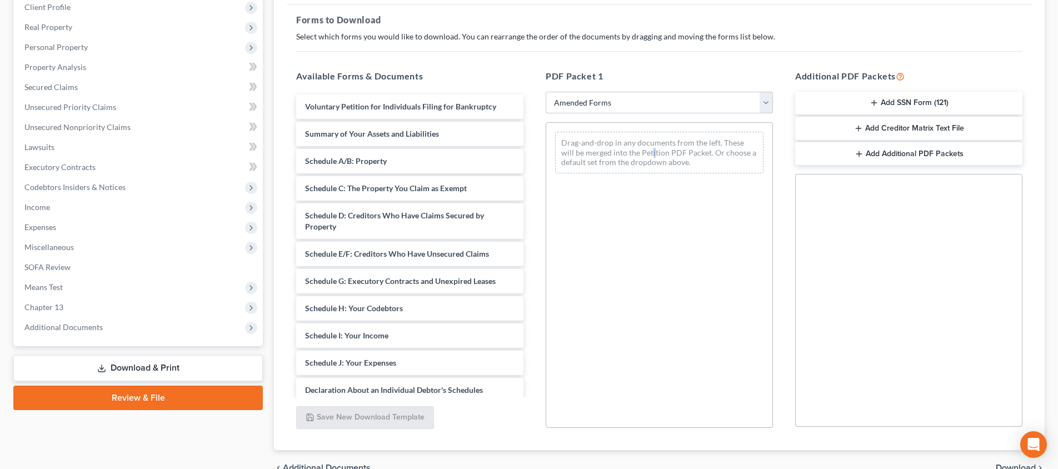
scroll to position [167, 0]
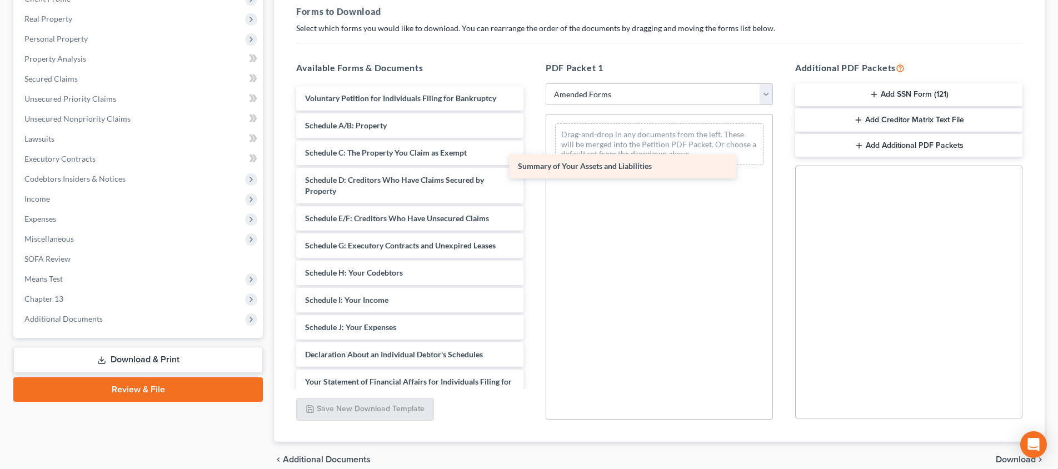
drag, startPoint x: 404, startPoint y: 129, endPoint x: 617, endPoint y: 170, distance: 216.7
click at [532, 170] on div "Summary of Your Assets and Liabilities Voluntary Petition for Individuals Filin…" at bounding box center [409, 332] width 245 height 493
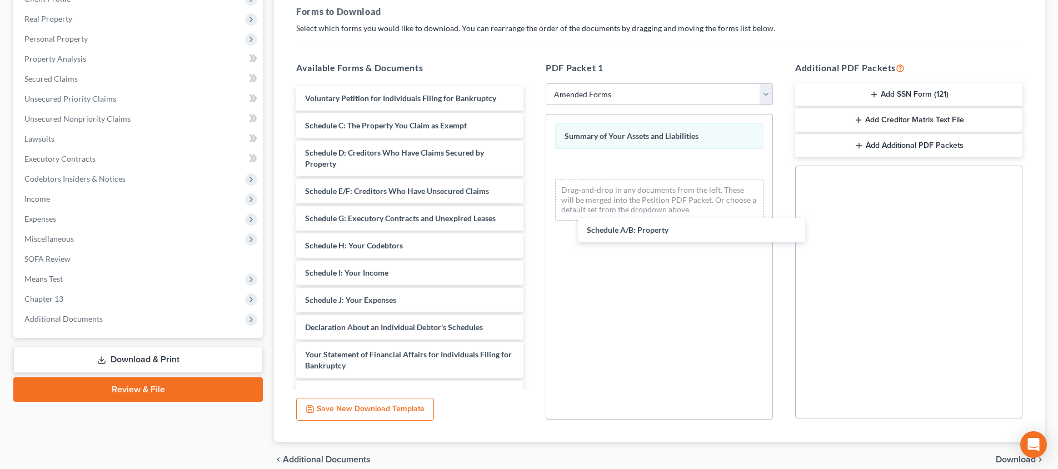
drag, startPoint x: 410, startPoint y: 128, endPoint x: 692, endPoint y: 233, distance: 300.6
click at [532, 233] on div "Schedule A/B: Property Voluntary Petition for Individuals Filing for Bankruptcy…" at bounding box center [409, 319] width 245 height 466
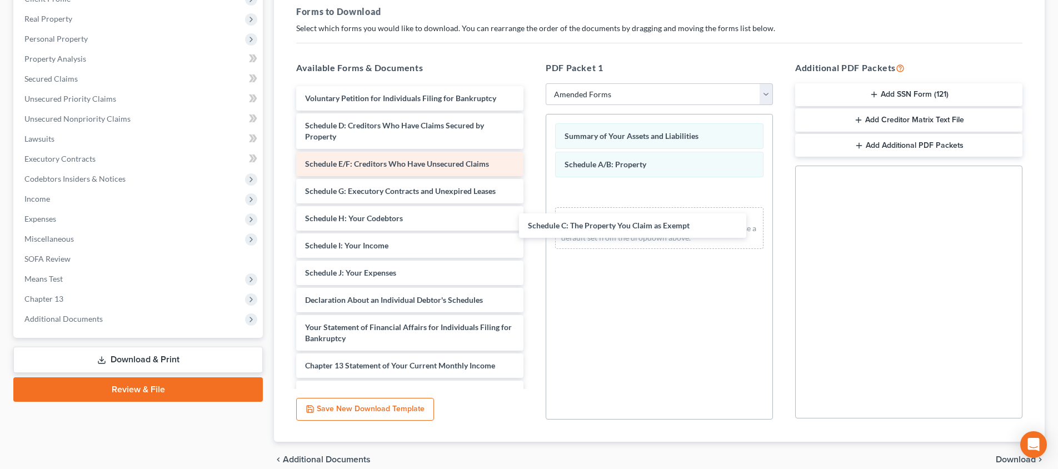
drag, startPoint x: 398, startPoint y: 129, endPoint x: 511, endPoint y: 152, distance: 114.6
click at [532, 231] on div "Schedule C: The Property You Claim as Exempt Voluntary Petition for Individuals…" at bounding box center [409, 305] width 245 height 439
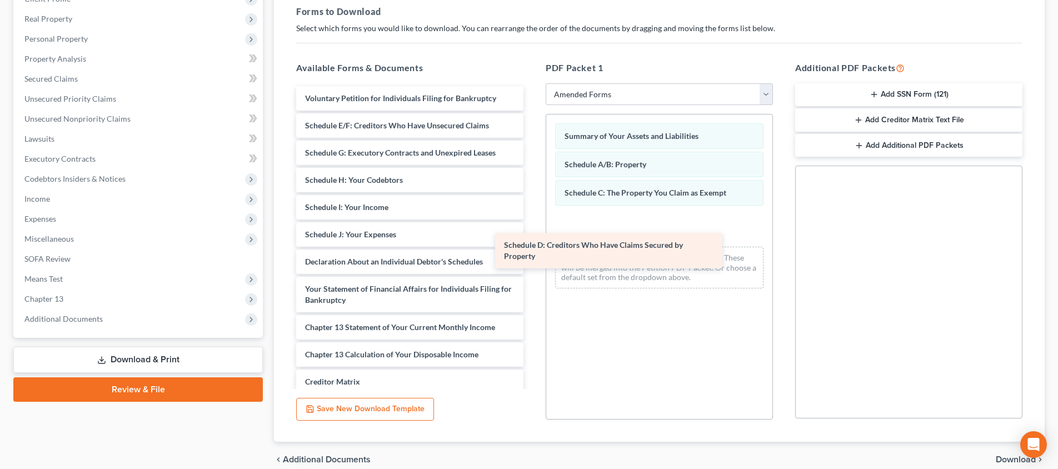
drag, startPoint x: 464, startPoint y: 130, endPoint x: 663, endPoint y: 250, distance: 232.3
click at [532, 250] on div "Schedule D: Creditors Who Have Claims Secured by Property Voluntary Petition fo…" at bounding box center [409, 286] width 245 height 401
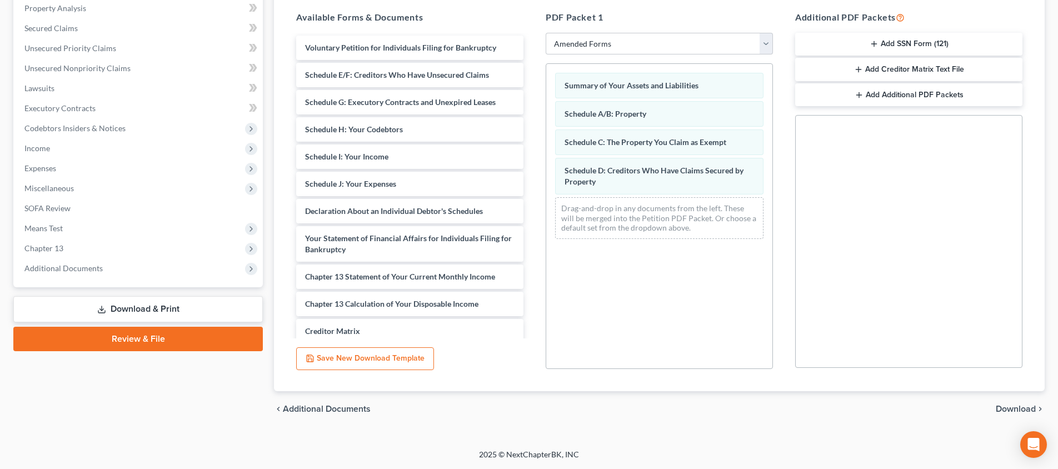
scroll to position [217, 0]
click at [1019, 411] on span "Download" at bounding box center [1016, 408] width 40 height 9
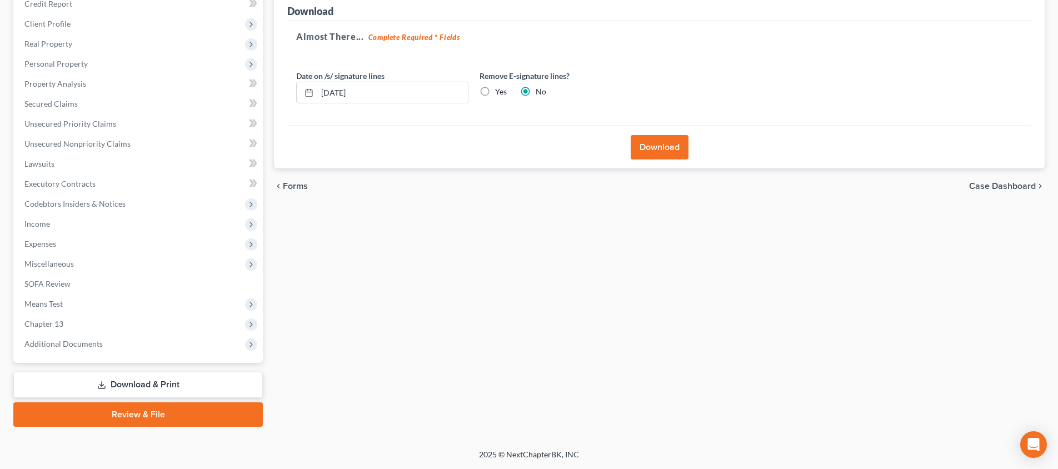
scroll to position [142, 0]
click at [654, 144] on button "Download" at bounding box center [660, 147] width 58 height 24
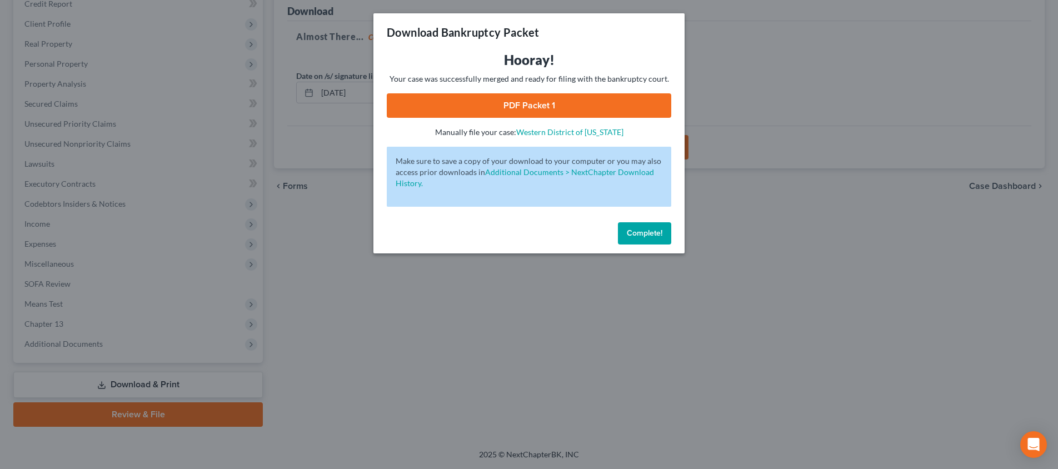
click at [532, 103] on link "PDF Packet 1" at bounding box center [529, 105] width 284 height 24
click at [927, 224] on div "Download Bankruptcy Packet Hooray! Your case was successfully merged and ready …" at bounding box center [529, 234] width 1058 height 469
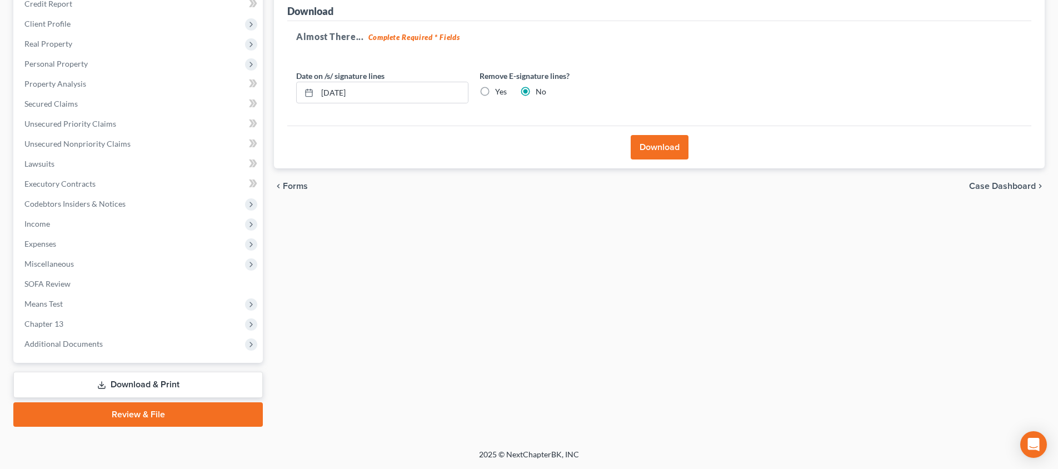
scroll to position [0, 0]
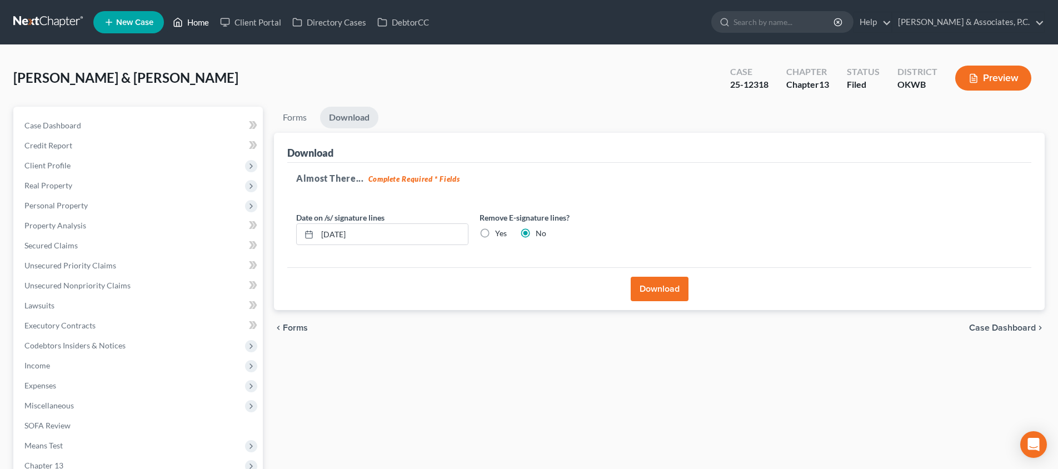
click at [191, 24] on link "Home" at bounding box center [190, 22] width 47 height 20
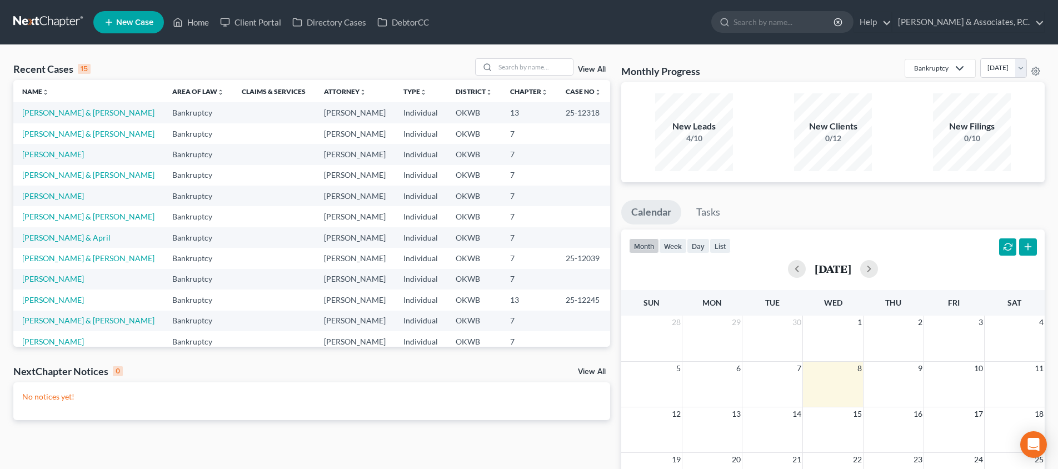
scroll to position [0, 1]
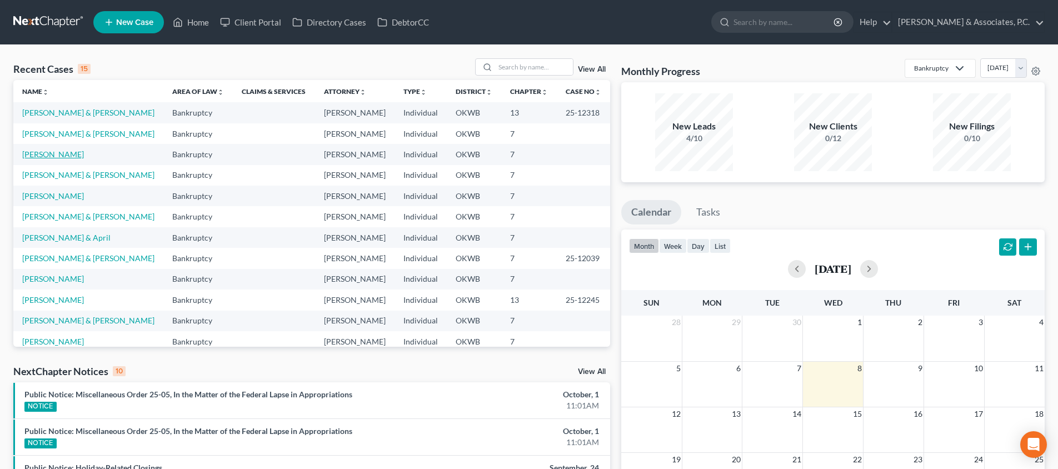
click at [59, 155] on link "[PERSON_NAME]" at bounding box center [53, 153] width 62 height 9
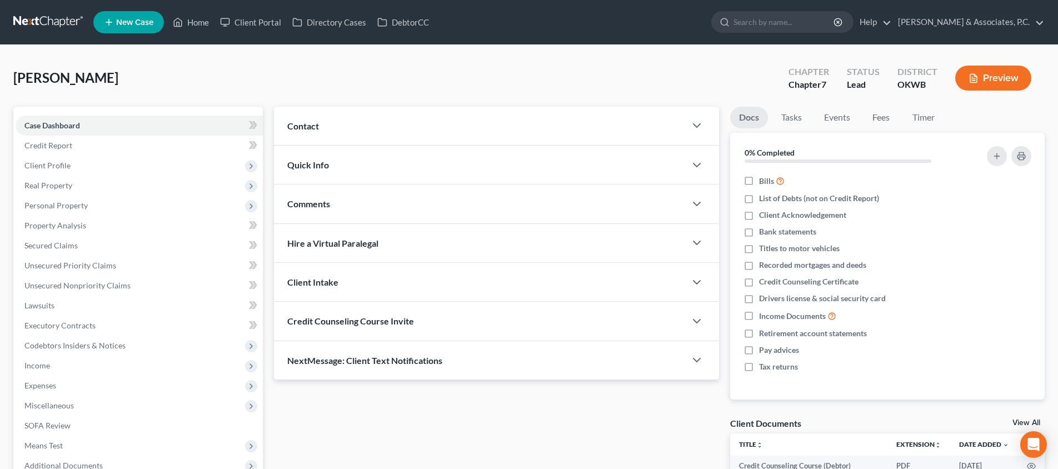
scroll to position [122, 0]
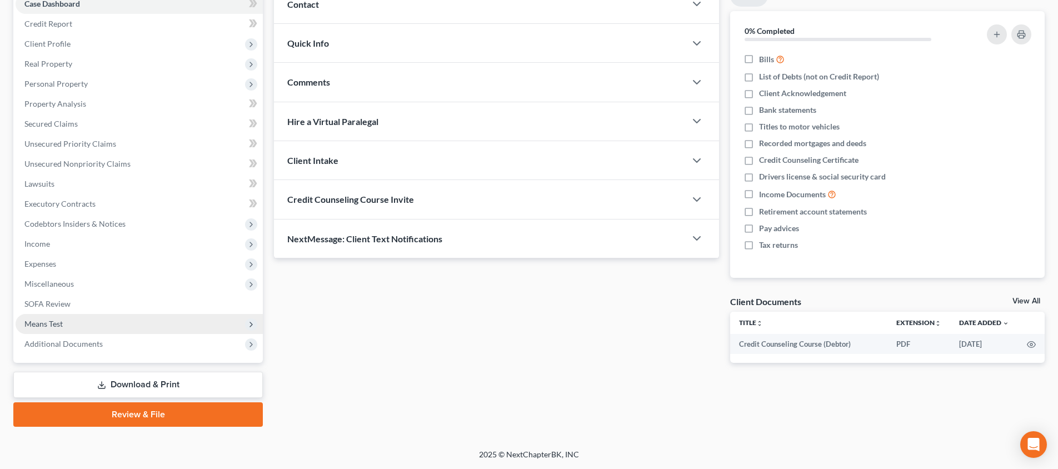
click at [86, 326] on span "Means Test" at bounding box center [139, 324] width 247 height 20
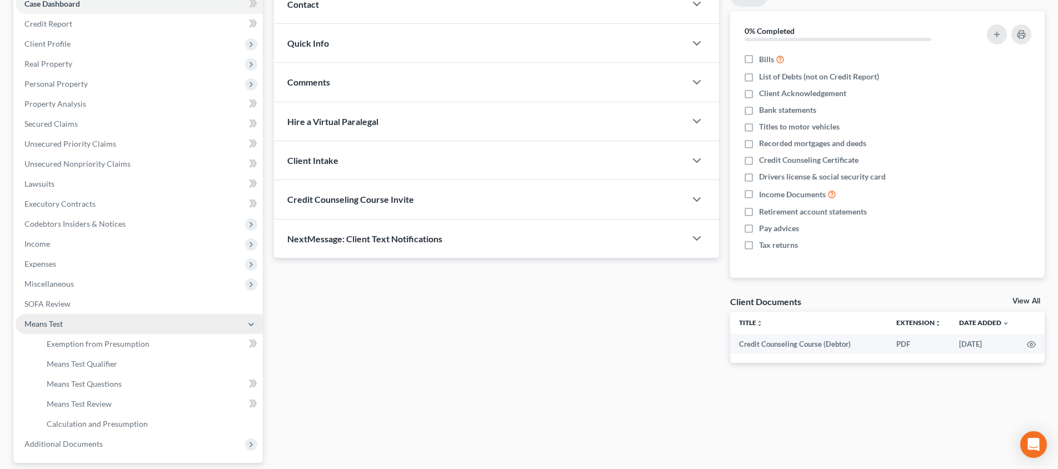
scroll to position [180, 0]
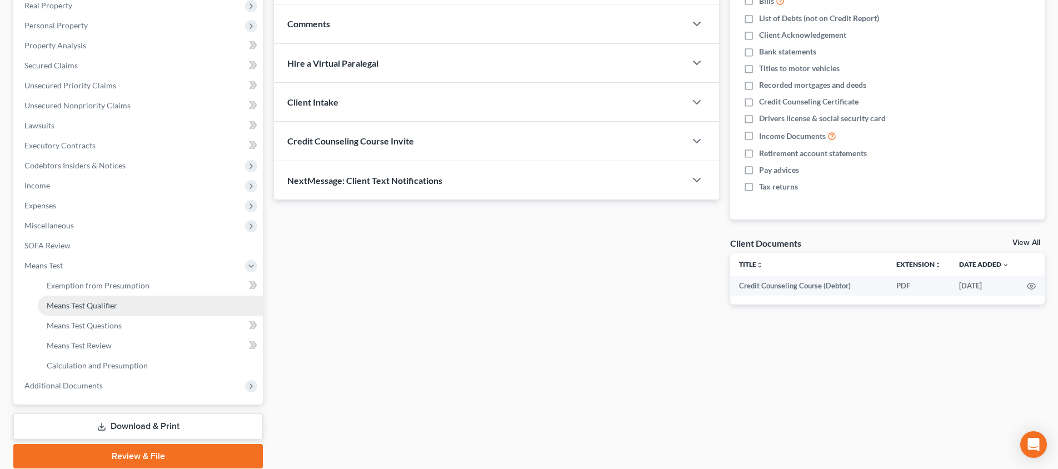
click at [109, 303] on span "Means Test Qualifier" at bounding box center [82, 305] width 71 height 9
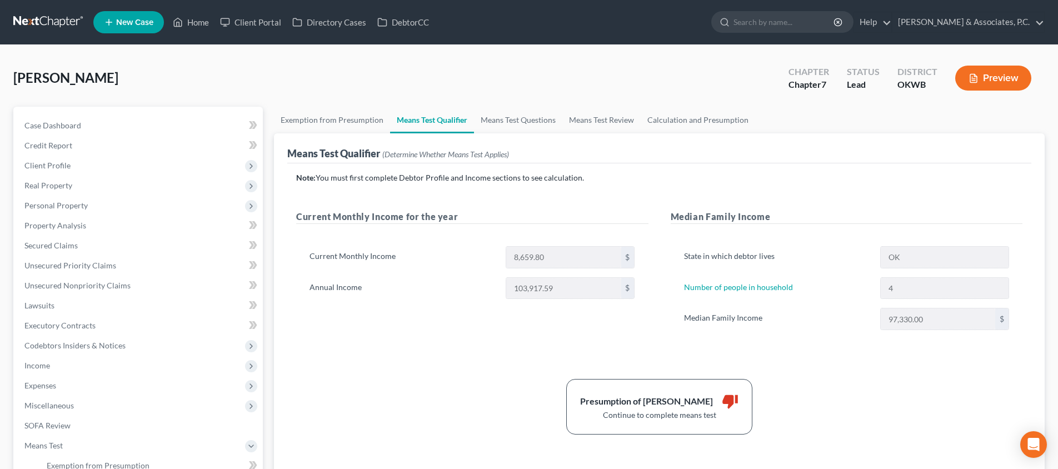
scroll to position [139, 0]
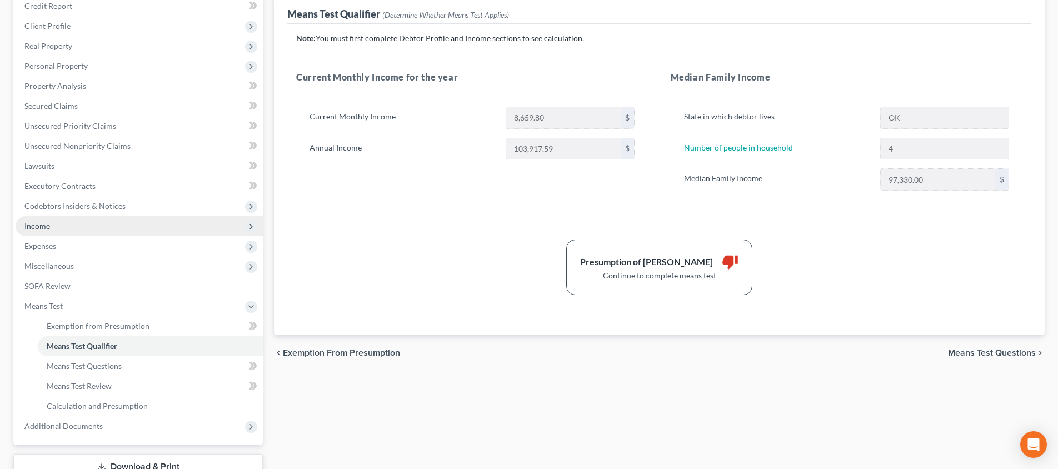
click at [87, 232] on span "Income" at bounding box center [139, 226] width 247 height 20
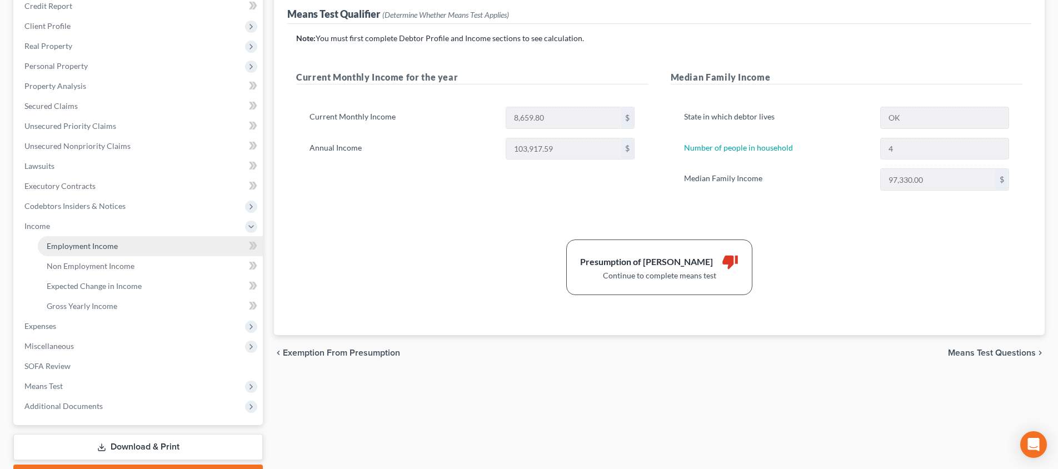
click at [87, 250] on span "Employment Income" at bounding box center [82, 245] width 71 height 9
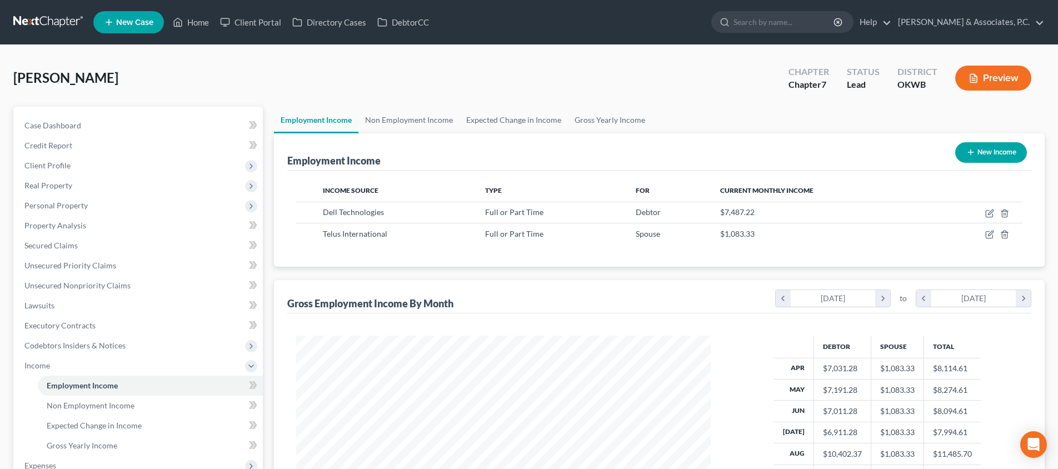
scroll to position [207, 437]
click at [203, 21] on link "Home" at bounding box center [190, 22] width 47 height 20
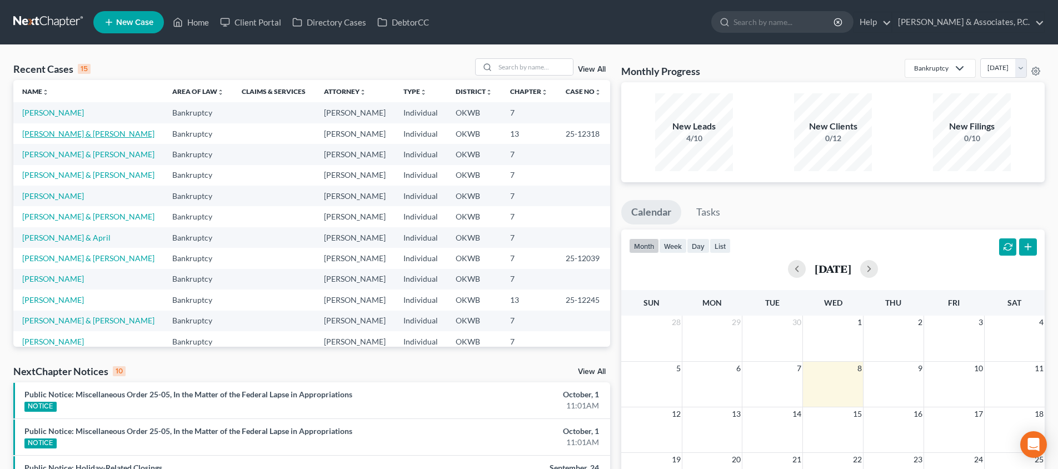
click at [55, 129] on link "[PERSON_NAME] & [PERSON_NAME]" at bounding box center [88, 133] width 132 height 9
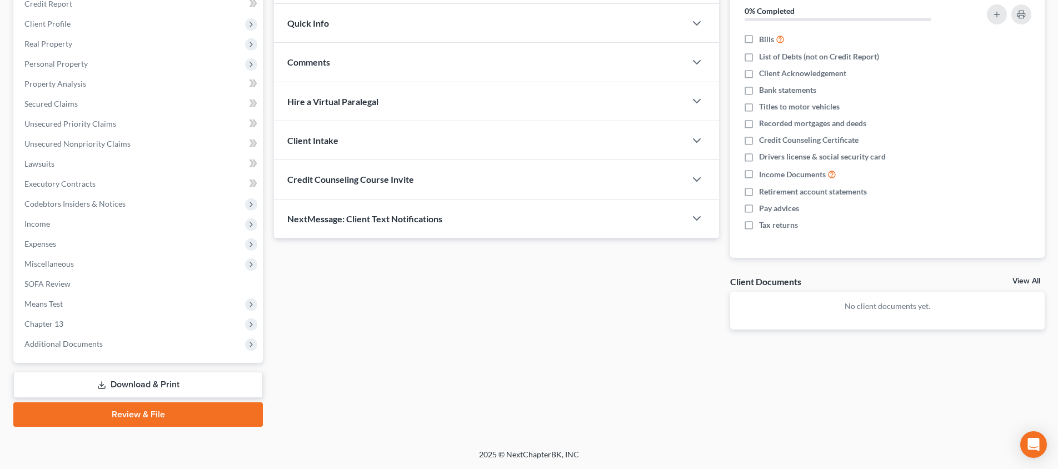
click at [161, 388] on link "Download & Print" at bounding box center [137, 385] width 249 height 26
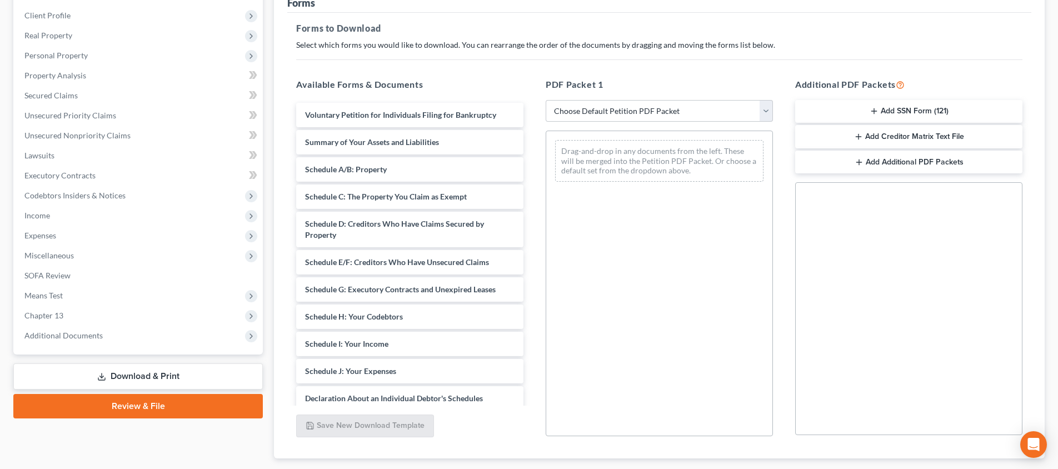
scroll to position [186, 0]
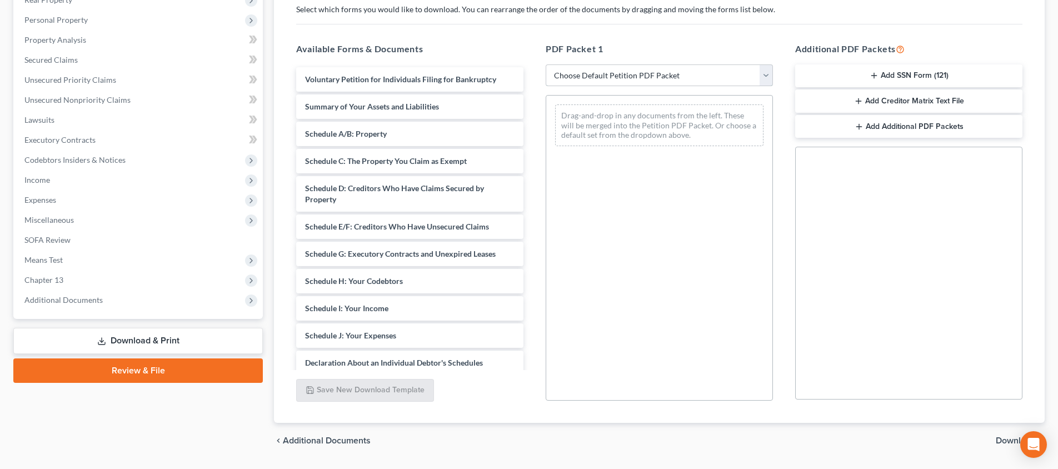
select select "2"
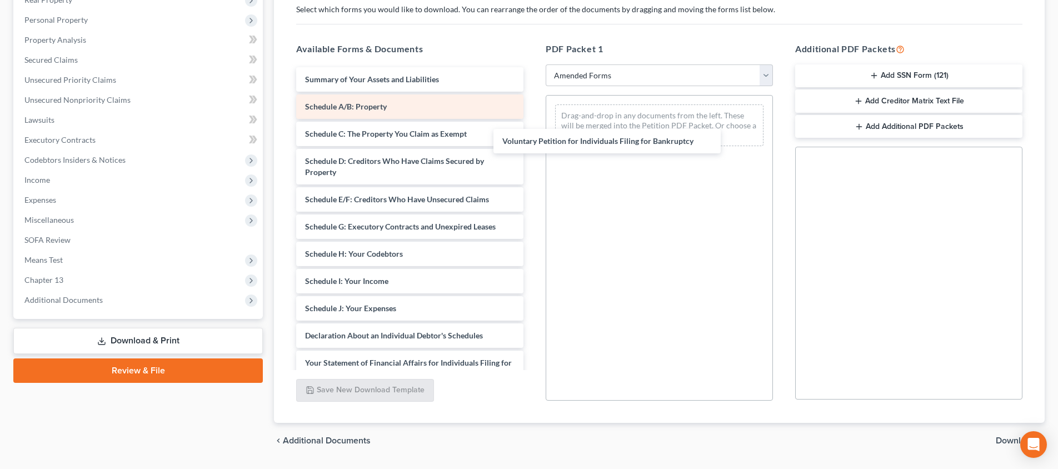
drag, startPoint x: 645, startPoint y: 74, endPoint x: 497, endPoint y: 105, distance: 151.6
click at [532, 139] on div "Voluntary Petition for Individuals Filing for Bankruptcy Voluntary Petition for…" at bounding box center [409, 313] width 245 height 493
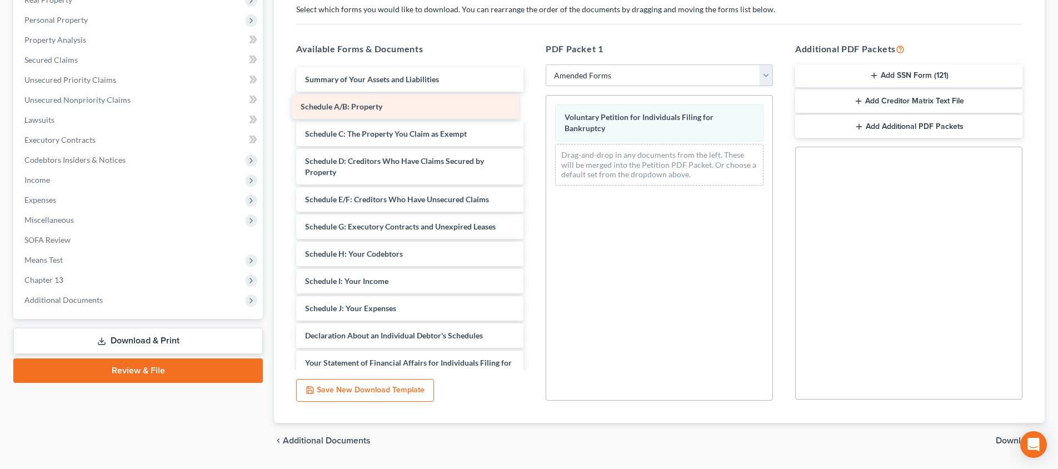
click at [411, 99] on div "Schedule A/B: Property Summary of Your Assets and Liabilities Schedule A/B: Pro…" at bounding box center [409, 313] width 245 height 493
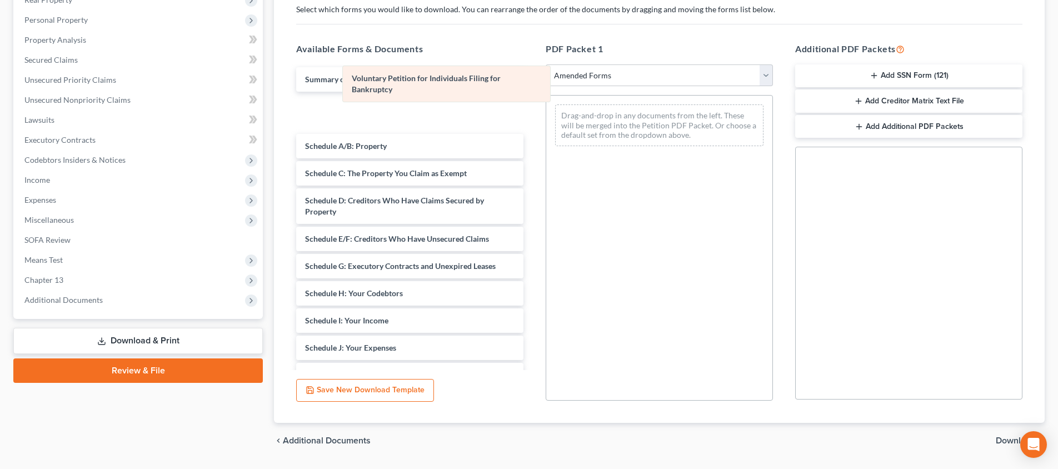
drag, startPoint x: 631, startPoint y: 118, endPoint x: 418, endPoint y: 79, distance: 216.3
click at [546, 96] on div "Voluntary Petition for Individuals Filing for Bankruptcy Voluntary Petition for…" at bounding box center [659, 125] width 226 height 59
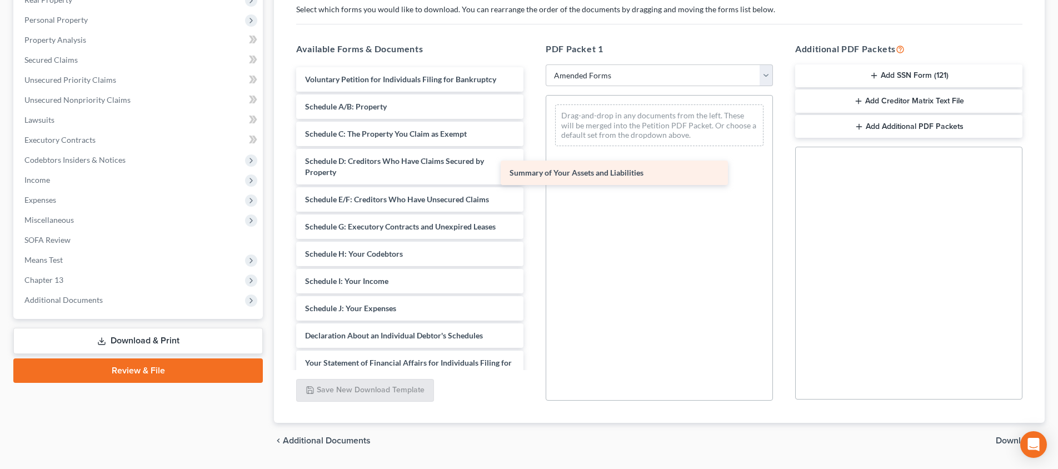
drag, startPoint x: 413, startPoint y: 79, endPoint x: 642, endPoint y: 179, distance: 249.6
click at [532, 179] on div "Summary of Your Assets and Liabilities Summary of Your Assets and Liabilities V…" at bounding box center [409, 313] width 245 height 493
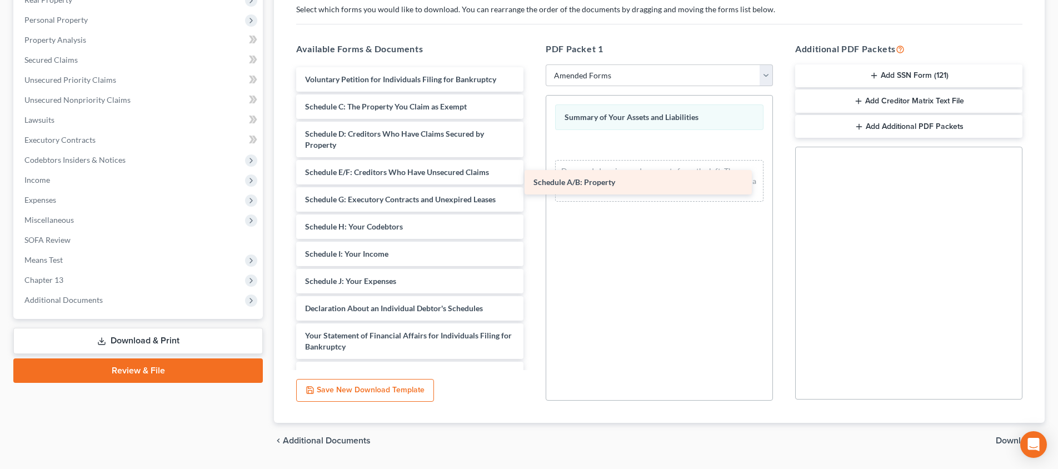
drag, startPoint x: 401, startPoint y: 111, endPoint x: 629, endPoint y: 187, distance: 240.7
click at [532, 187] on div "Schedule A/B: Property Voluntary Petition for Individuals Filing for Bankruptcy…" at bounding box center [409, 300] width 245 height 466
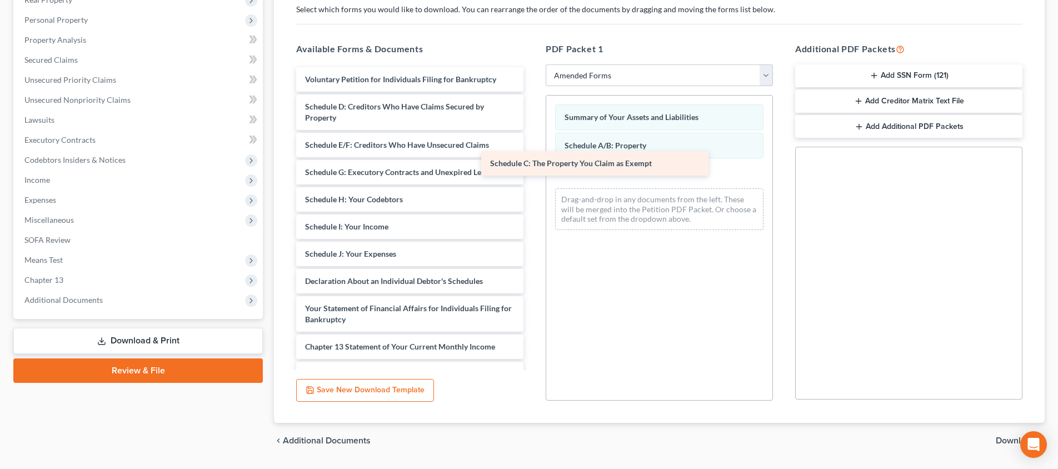
drag, startPoint x: 417, startPoint y: 108, endPoint x: 602, endPoint y: 165, distance: 193.6
click at [532, 165] on div "Schedule C: The Property You Claim as Exempt Voluntary Petition for Individuals…" at bounding box center [409, 286] width 245 height 439
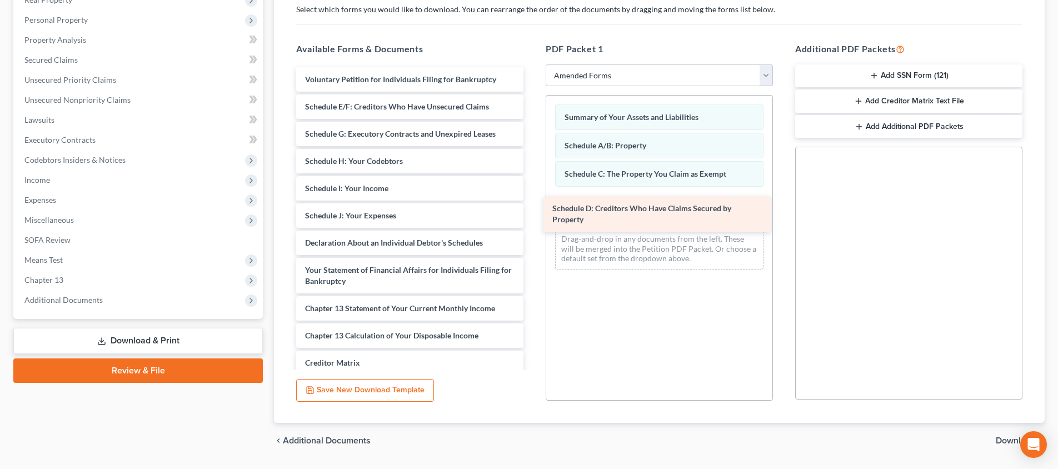
drag, startPoint x: 420, startPoint y: 111, endPoint x: 667, endPoint y: 213, distance: 267.7
click at [532, 213] on div "Schedule D: Creditors Who Have Claims Secured by Property Voluntary Petition fo…" at bounding box center [409, 267] width 245 height 401
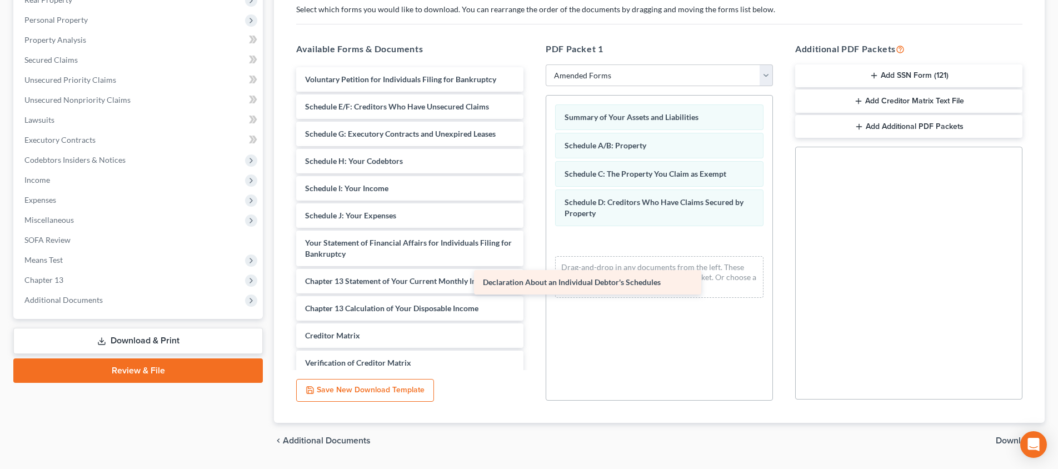
drag, startPoint x: 457, startPoint y: 241, endPoint x: 670, endPoint y: 284, distance: 217.7
click at [532, 284] on div "Declaration About an Individual Debtor's Schedules Voluntary Petition for Indiv…" at bounding box center [409, 253] width 245 height 373
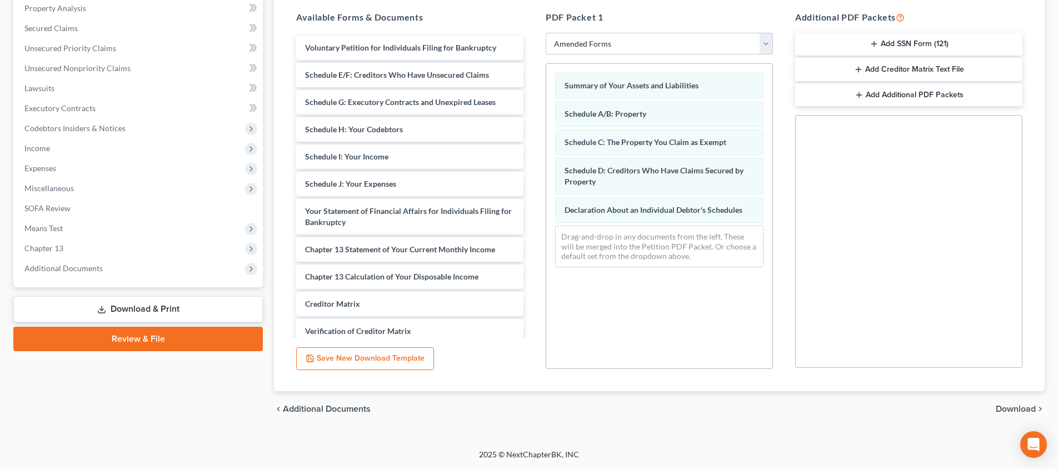
scroll to position [217, 0]
click at [1009, 407] on span "Download" at bounding box center [1016, 408] width 40 height 9
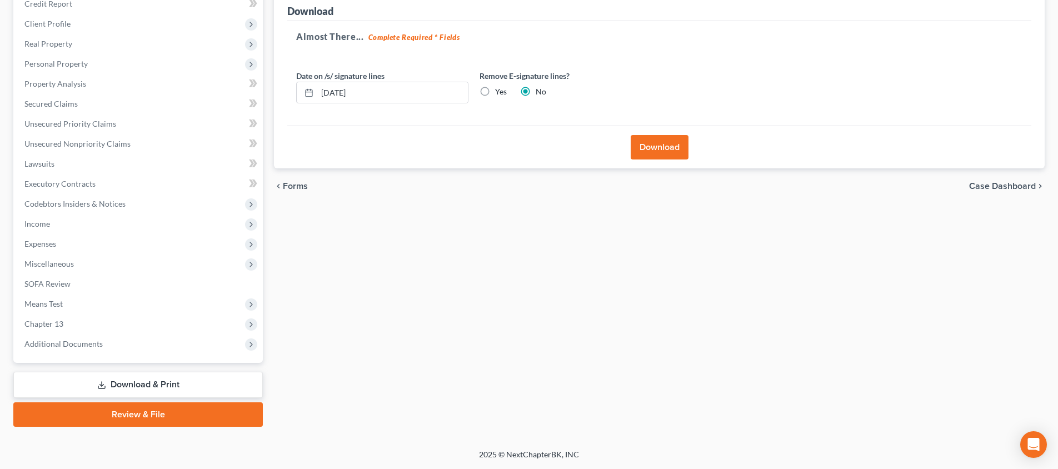
scroll to position [142, 0]
drag, startPoint x: 665, startPoint y: 148, endPoint x: 665, endPoint y: 161, distance: 12.2
click at [665, 148] on button "Download" at bounding box center [660, 147] width 58 height 24
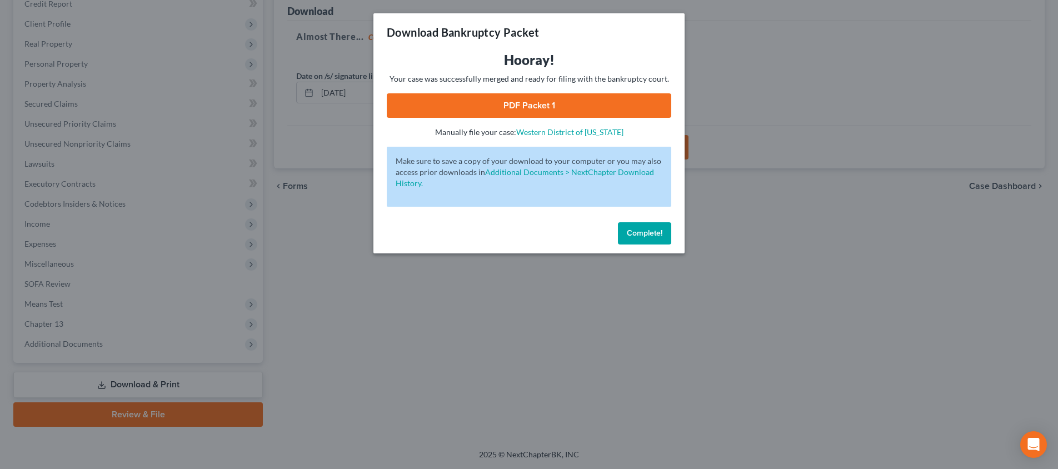
click at [549, 111] on link "PDF Packet 1" at bounding box center [529, 105] width 284 height 24
click at [345, 241] on div "Download Bankruptcy Packet Hooray! Your case was successfully merged and ready …" at bounding box center [529, 234] width 1058 height 469
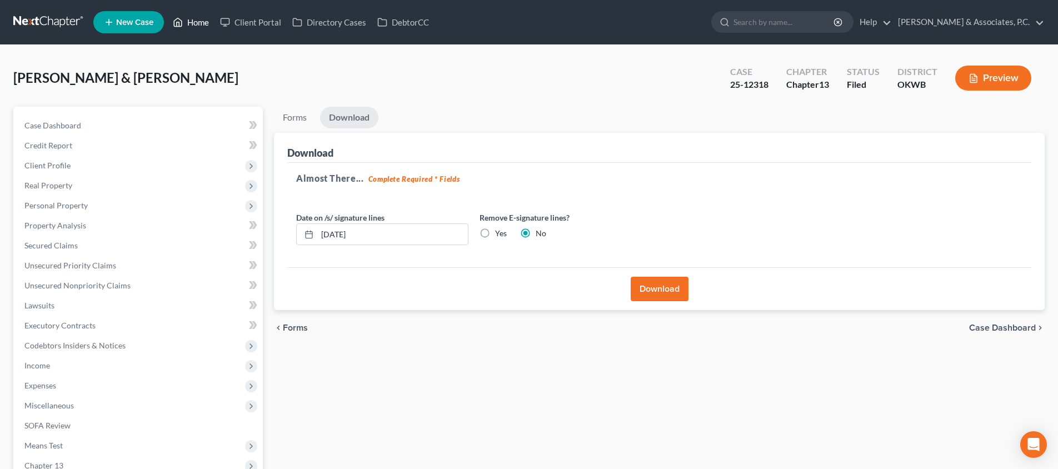
scroll to position [0, 0]
click at [199, 25] on link "Home" at bounding box center [190, 22] width 47 height 20
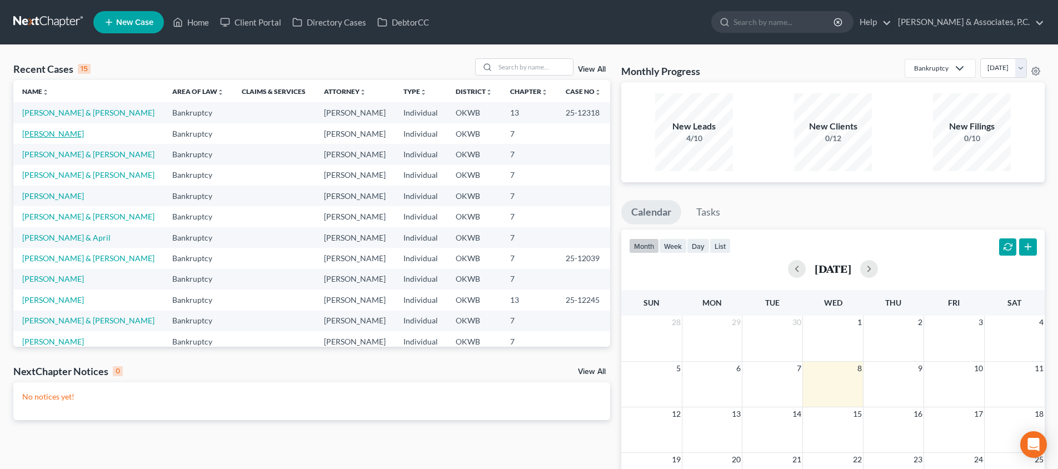
click at [54, 131] on link "[PERSON_NAME]" at bounding box center [53, 133] width 62 height 9
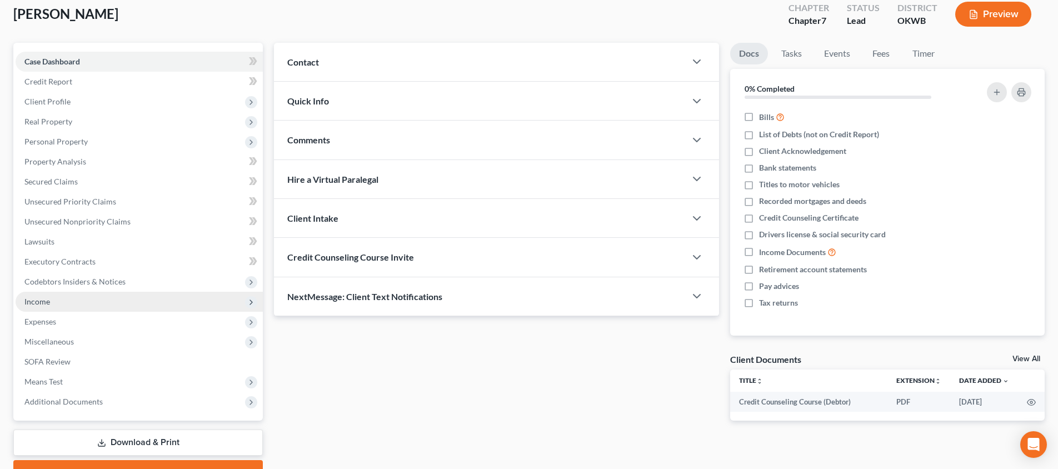
scroll to position [73, 0]
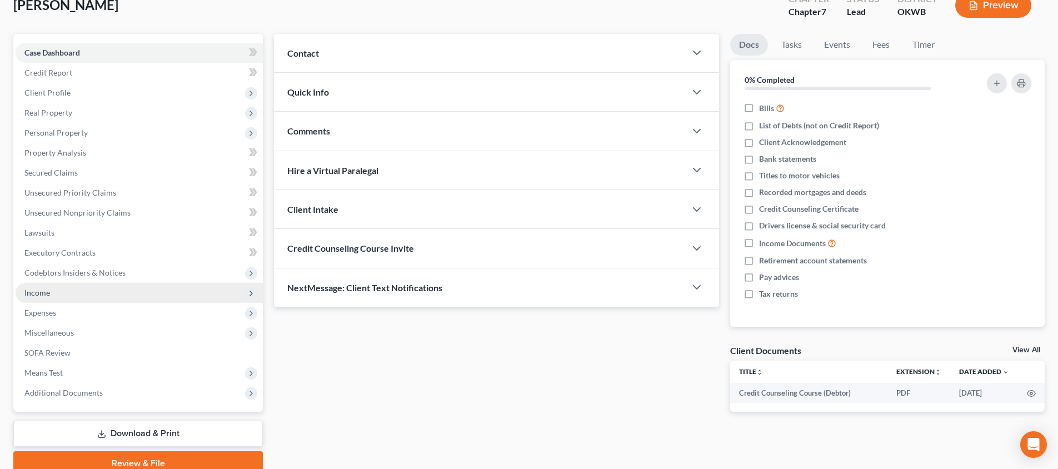
click at [127, 293] on span "Income" at bounding box center [139, 293] width 247 height 20
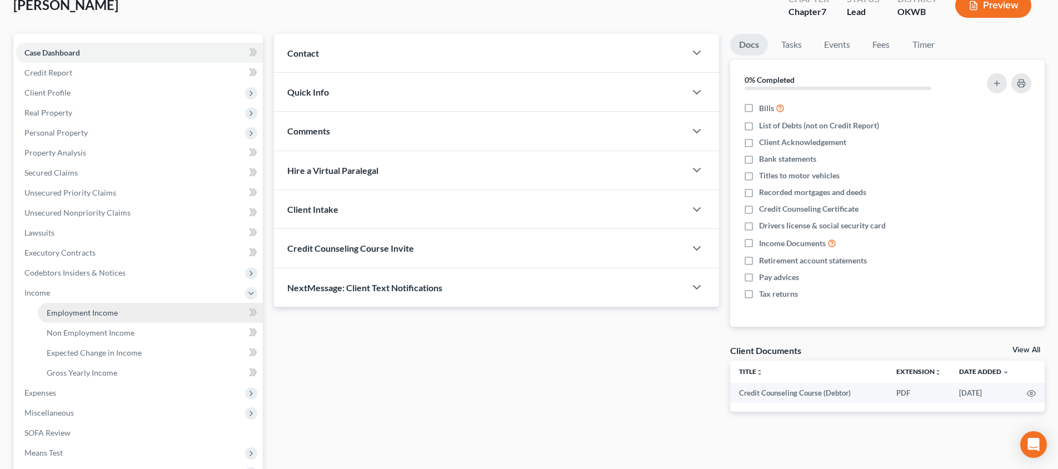
click at [124, 312] on link "Employment Income" at bounding box center [150, 313] width 225 height 20
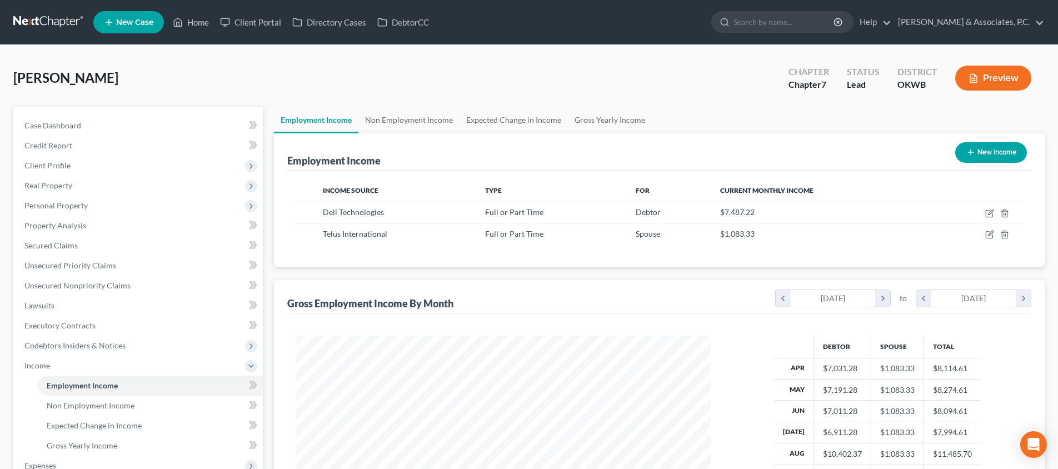
scroll to position [207, 437]
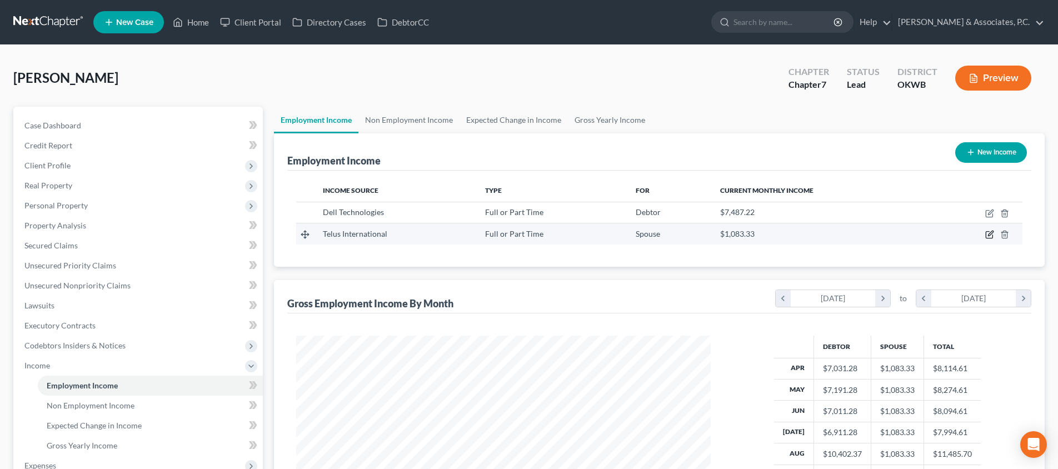
click at [991, 232] on icon "button" at bounding box center [990, 233] width 5 height 5
select select "0"
select select "31"
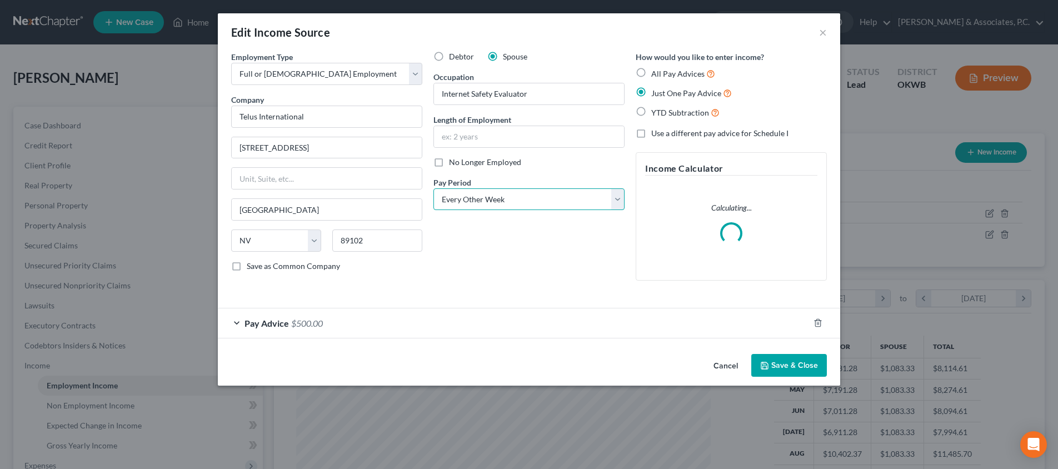
select select "0"
click at [334, 326] on div "Pay Advice $500.00" at bounding box center [513, 322] width 591 height 29
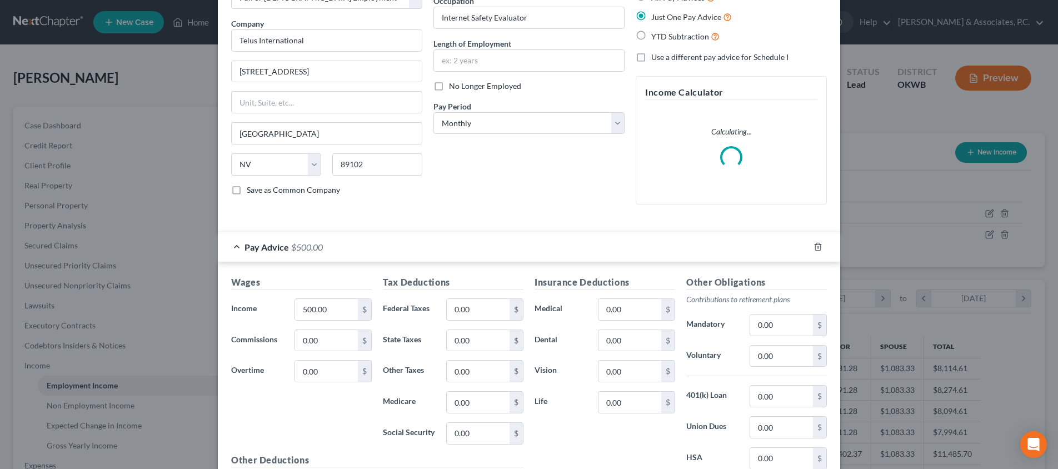
scroll to position [124, 0]
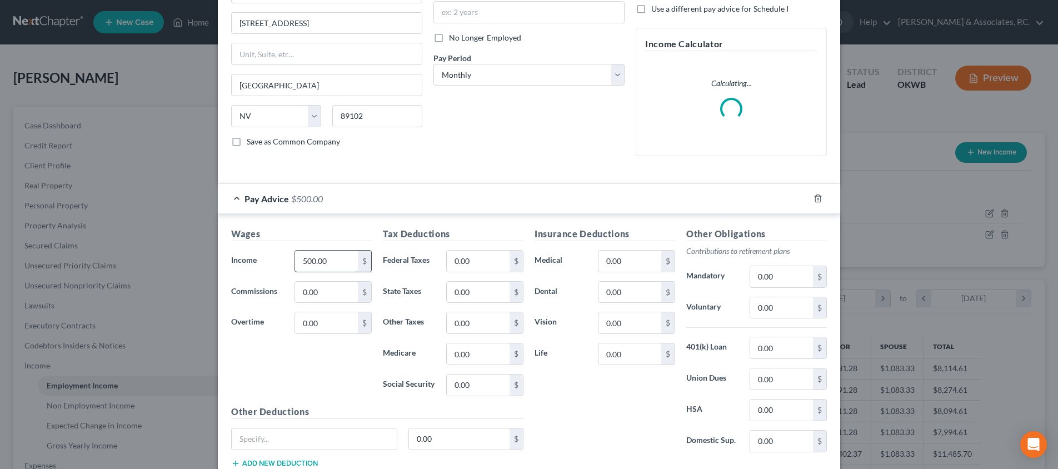
click at [342, 263] on input "500.00" at bounding box center [326, 261] width 63 height 21
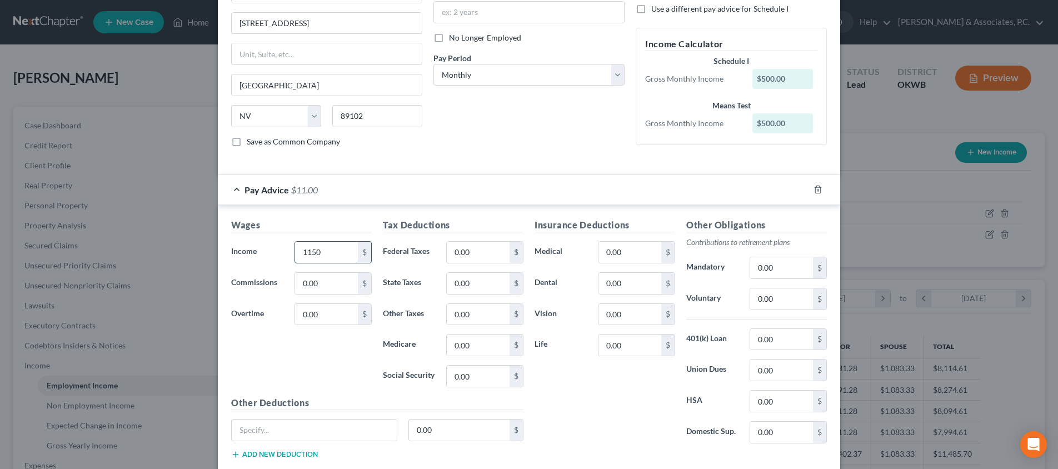
type input "1,150"
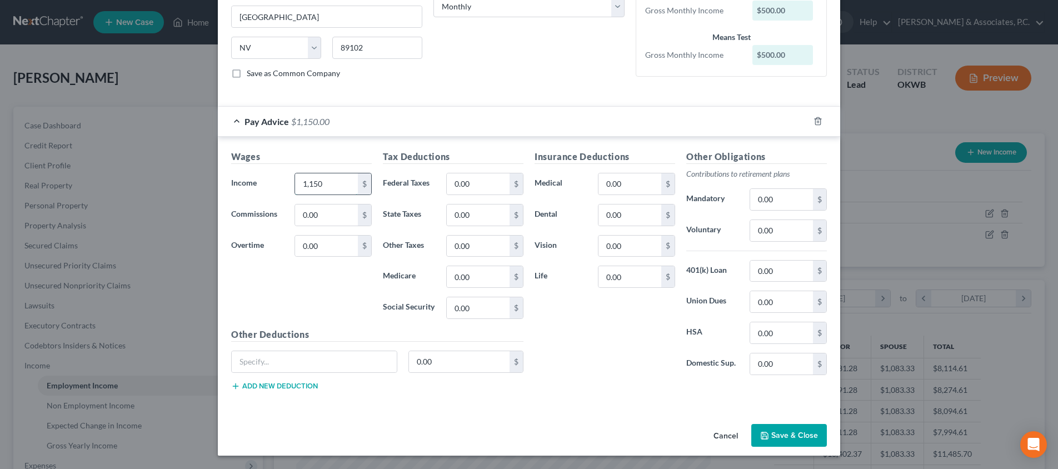
scroll to position [193, 0]
click at [798, 438] on button "Save & Close" at bounding box center [789, 435] width 76 height 23
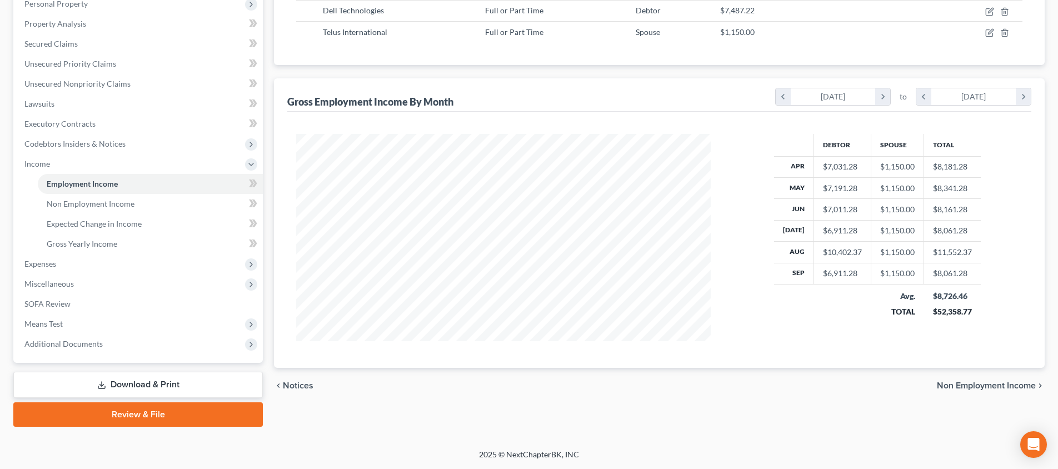
scroll to position [202, 0]
click at [132, 316] on span "Means Test" at bounding box center [139, 324] width 247 height 20
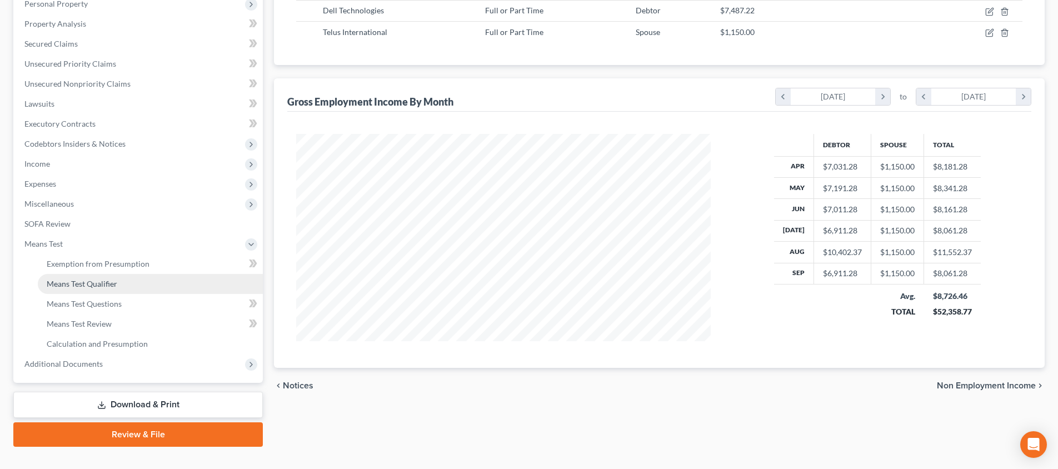
click at [131, 289] on link "Means Test Qualifier" at bounding box center [150, 284] width 225 height 20
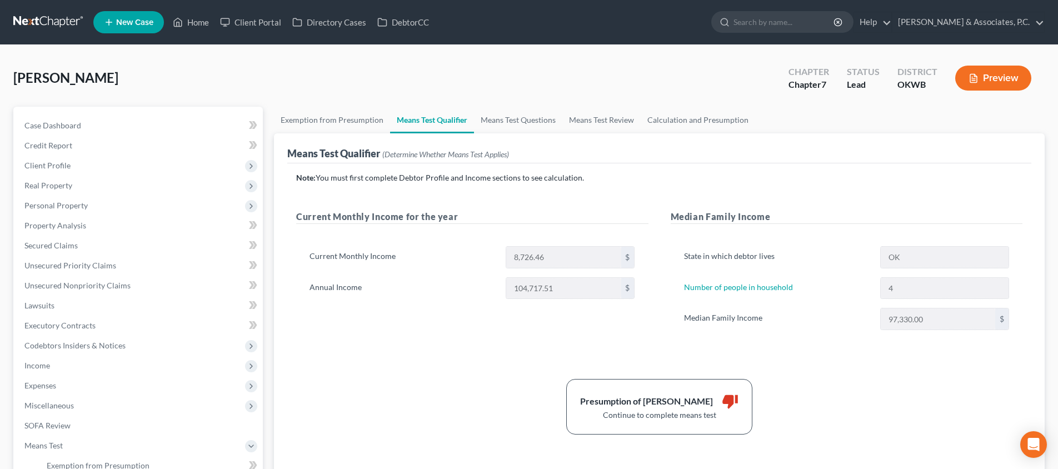
scroll to position [144, 0]
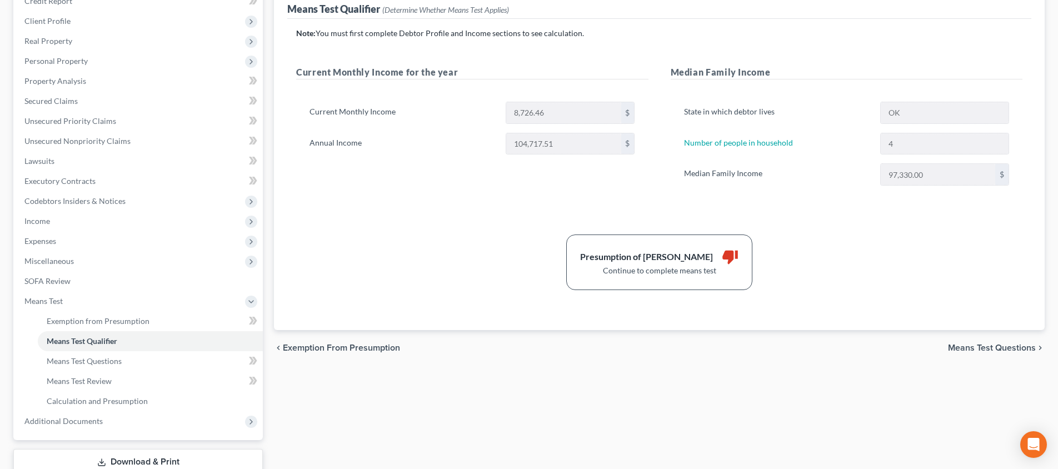
click at [994, 343] on span "Means Test Questions" at bounding box center [992, 347] width 88 height 9
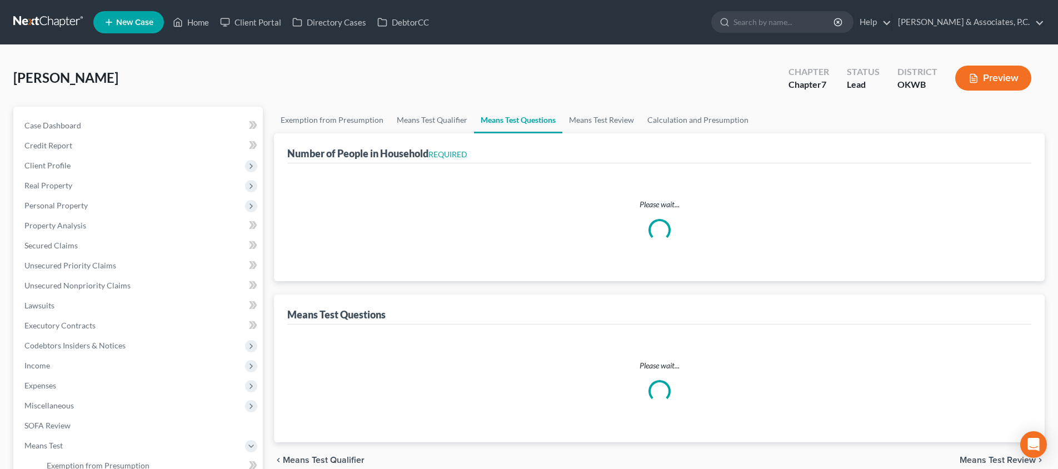
select select "0"
select select "60"
select select "1"
select select "60"
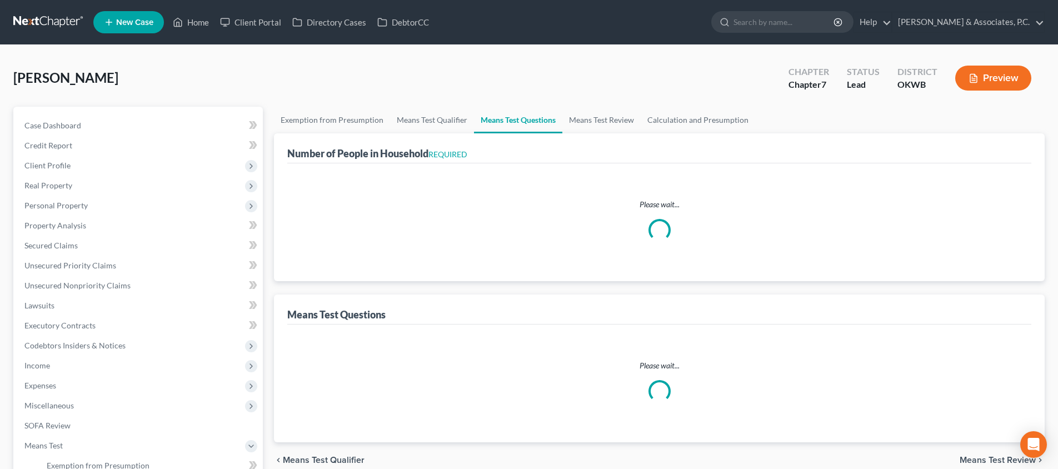
select select "60"
select select "4"
select select "1"
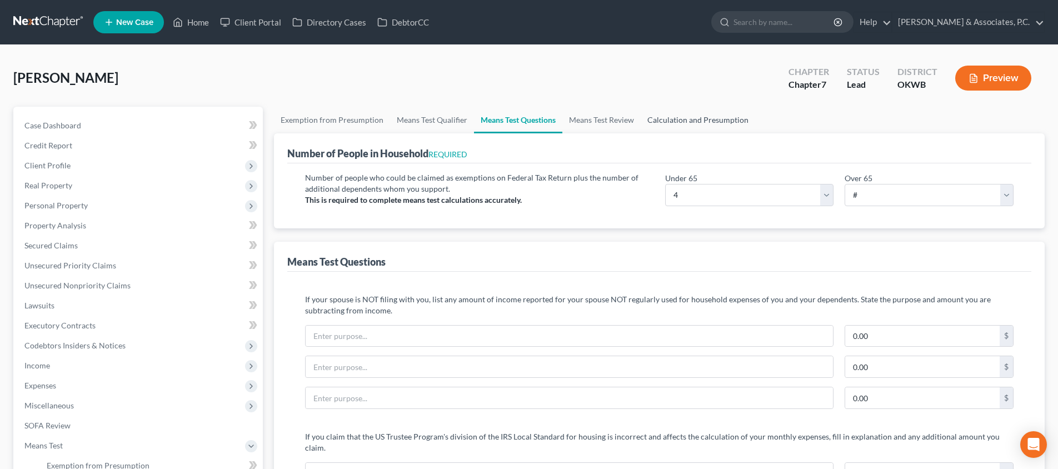
click at [668, 124] on link "Calculation and Presumption" at bounding box center [698, 120] width 114 height 27
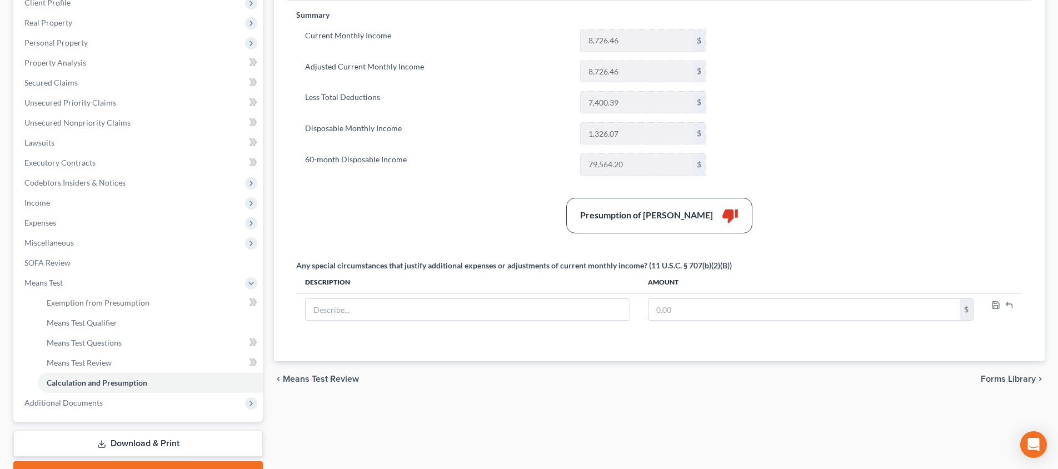
scroll to position [164, 0]
click at [74, 208] on span "Income" at bounding box center [139, 202] width 247 height 20
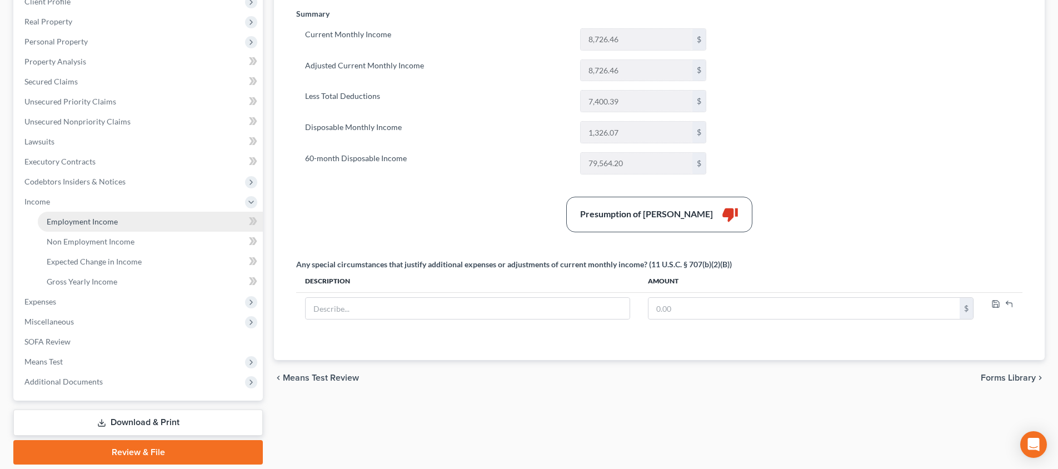
click at [89, 223] on span "Employment Income" at bounding box center [82, 221] width 71 height 9
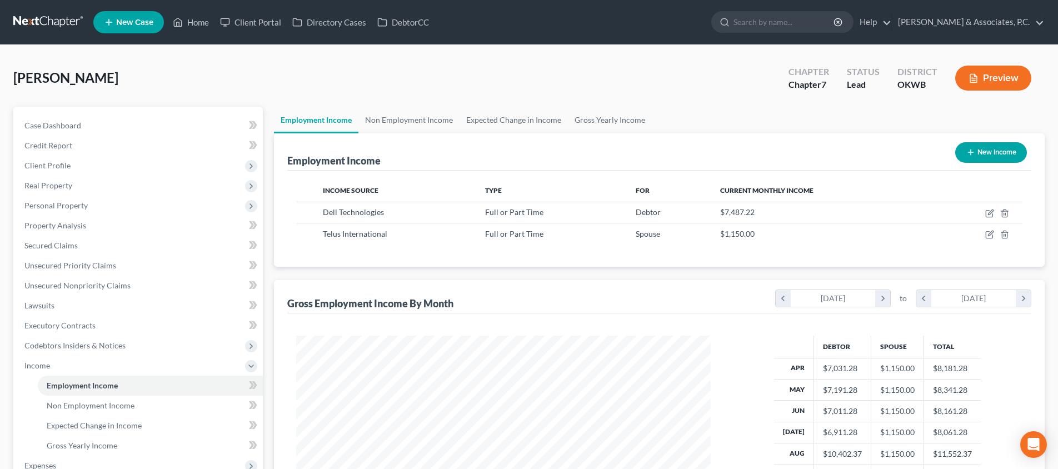
scroll to position [207, 437]
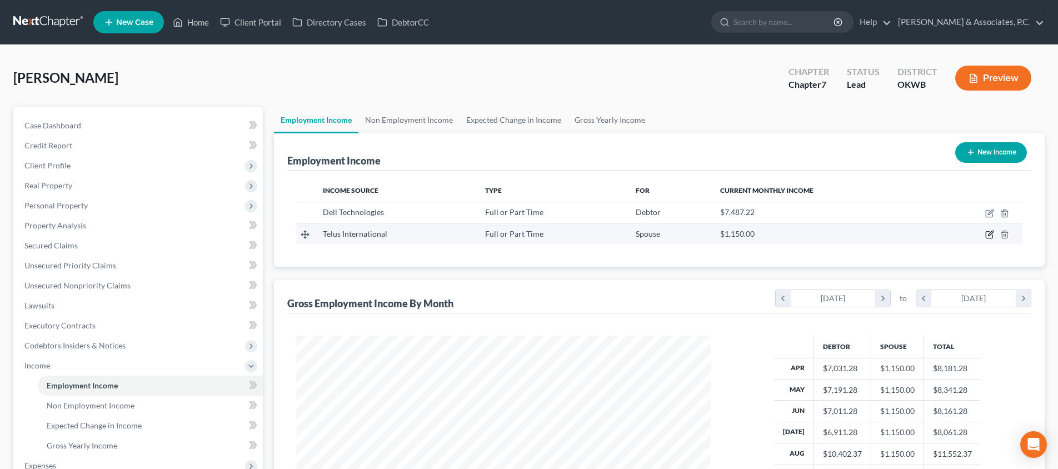
drag, startPoint x: 995, startPoint y: 231, endPoint x: 986, endPoint y: 234, distance: 9.3
click at [991, 232] on td at bounding box center [976, 233] width 91 height 21
click at [991, 233] on icon "button" at bounding box center [989, 234] width 9 height 9
select select "0"
select select "31"
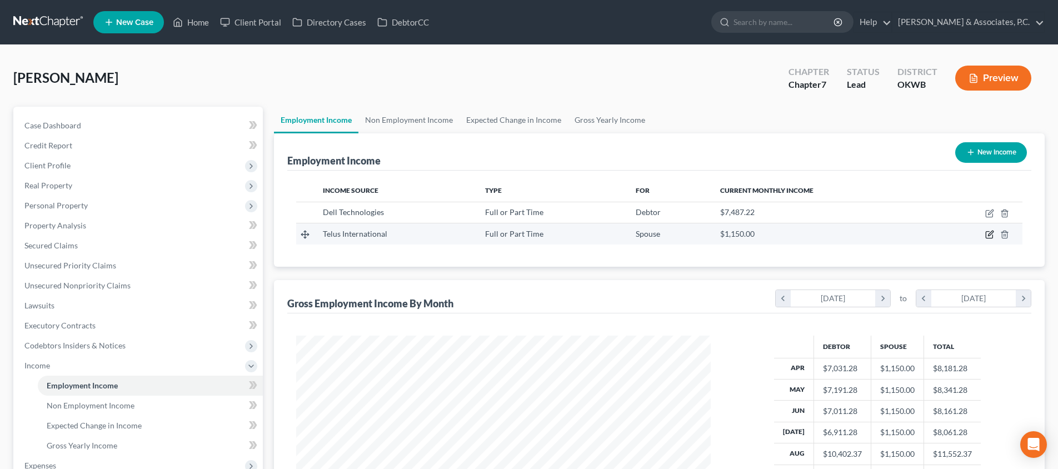
select select "0"
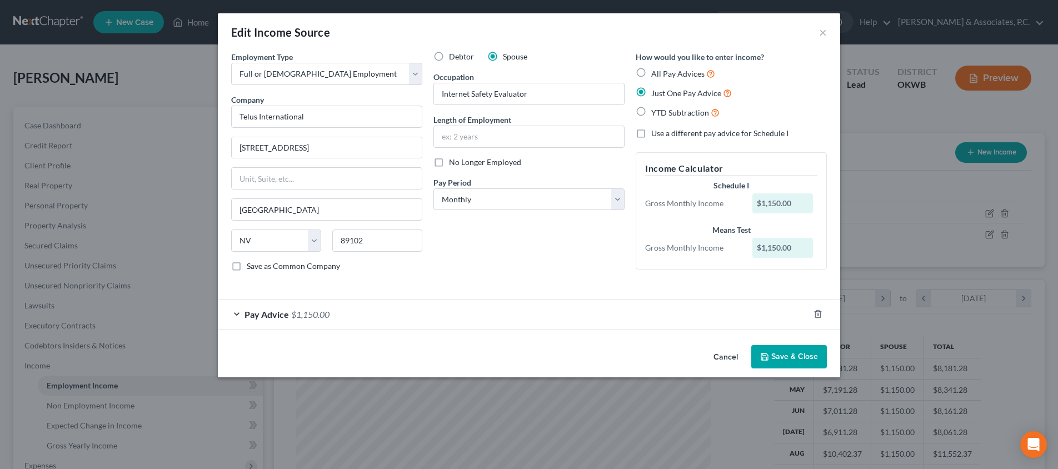
click at [786, 358] on button "Save & Close" at bounding box center [789, 356] width 76 height 23
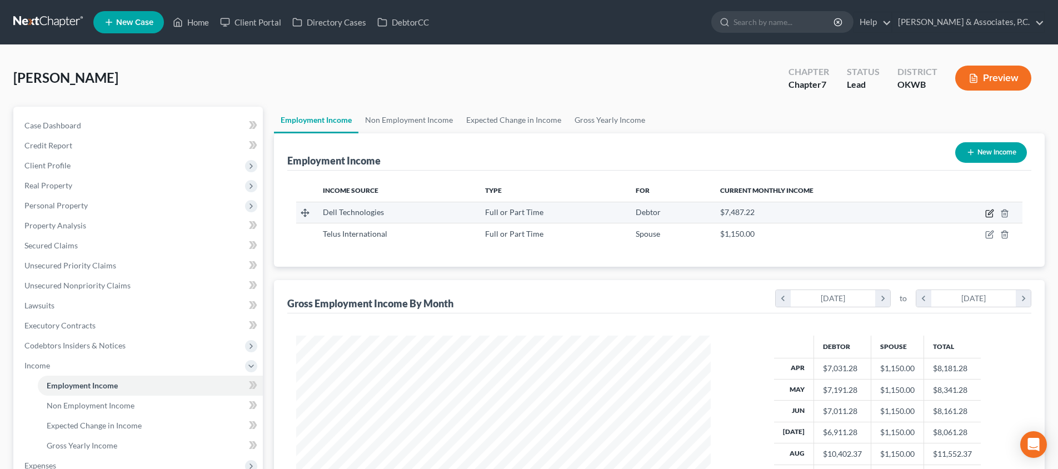
click at [991, 211] on icon "button" at bounding box center [990, 211] width 5 height 5
select select "0"
select select "45"
select select "2"
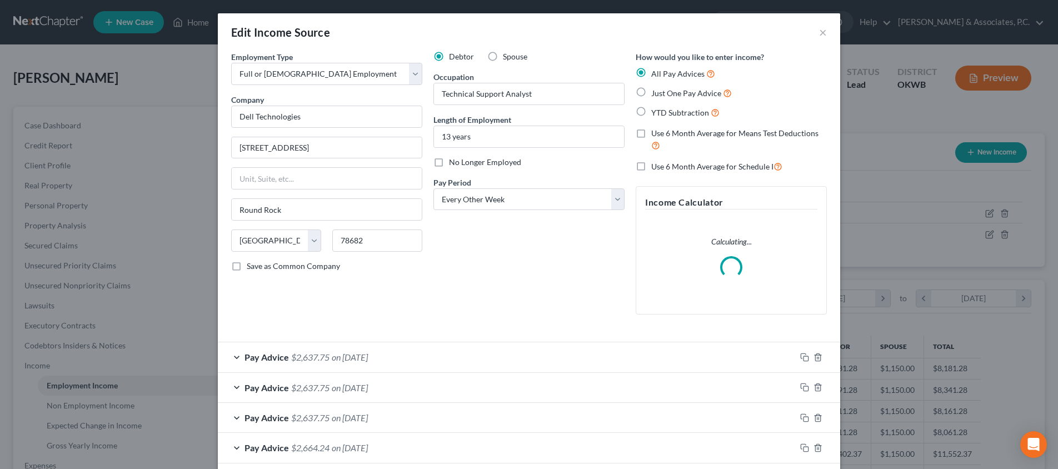
click at [651, 132] on label "Use 6 Month Average for Means Test Deductions" at bounding box center [739, 140] width 176 height 24
click at [656, 132] on input "Use 6 Month Average for Means Test Deductions" at bounding box center [659, 131] width 7 height 7
checkbox input "true"
click at [651, 163] on label "Use 6 Month Average for Schedule I" at bounding box center [716, 166] width 131 height 13
click at [656, 163] on input "Use 6 Month Average for Schedule I" at bounding box center [659, 163] width 7 height 7
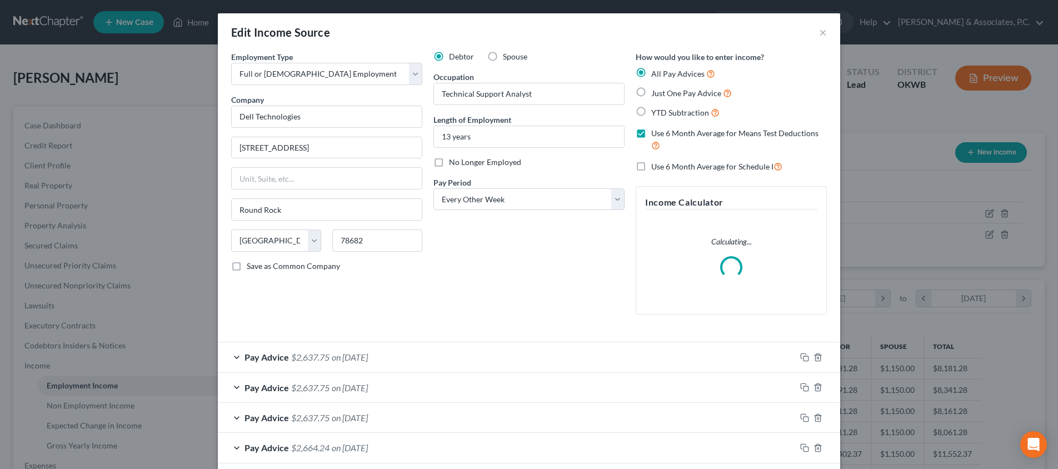
checkbox input "true"
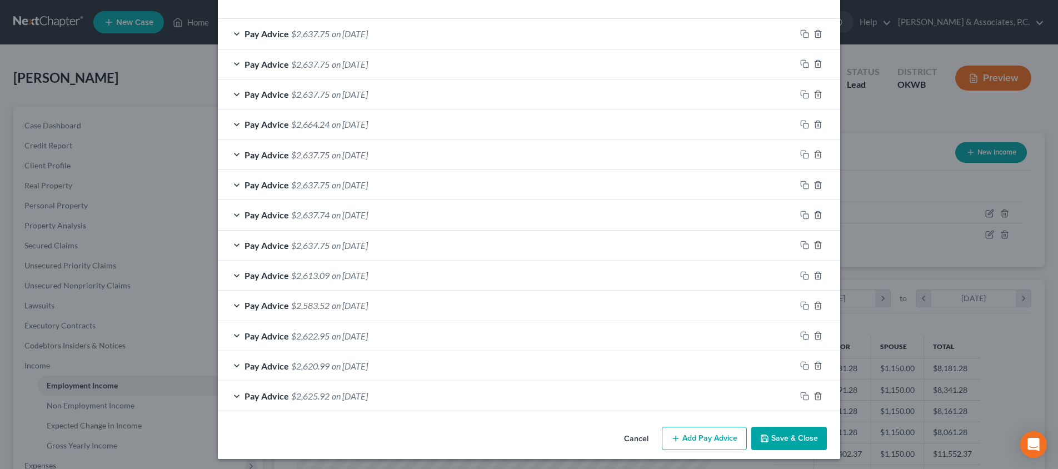
scroll to position [322, 0]
click at [779, 439] on button "Save & Close" at bounding box center [789, 439] width 76 height 23
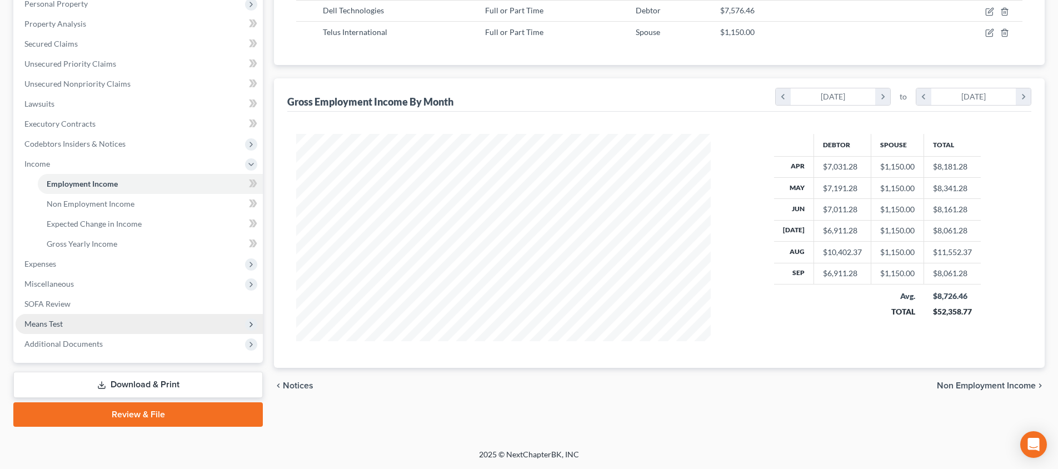
scroll to position [202, 0]
click at [51, 323] on span "Means Test" at bounding box center [43, 323] width 38 height 9
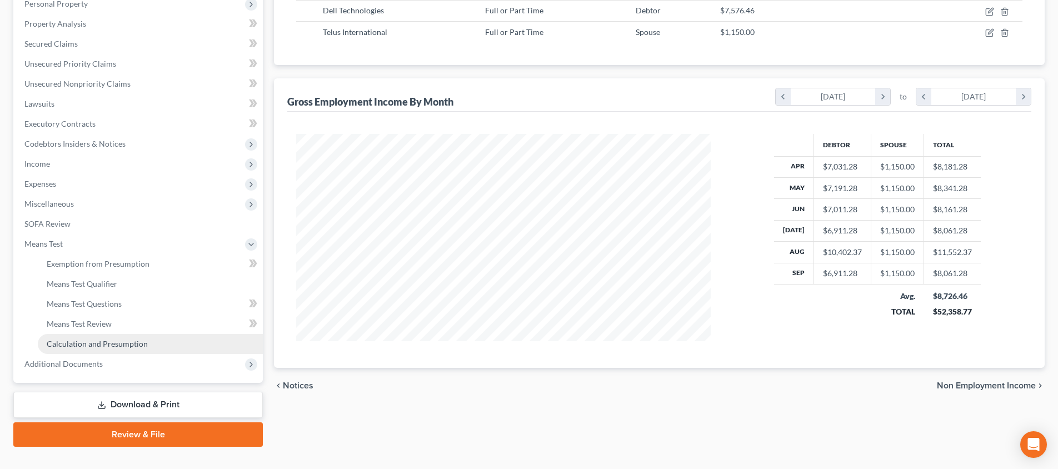
click at [69, 344] on span "Calculation and Presumption" at bounding box center [97, 343] width 101 height 9
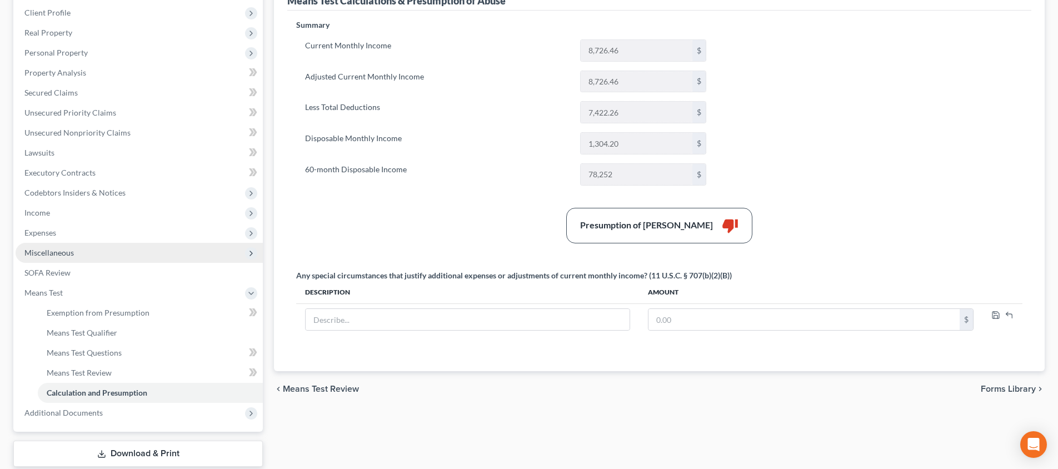
scroll to position [183, 0]
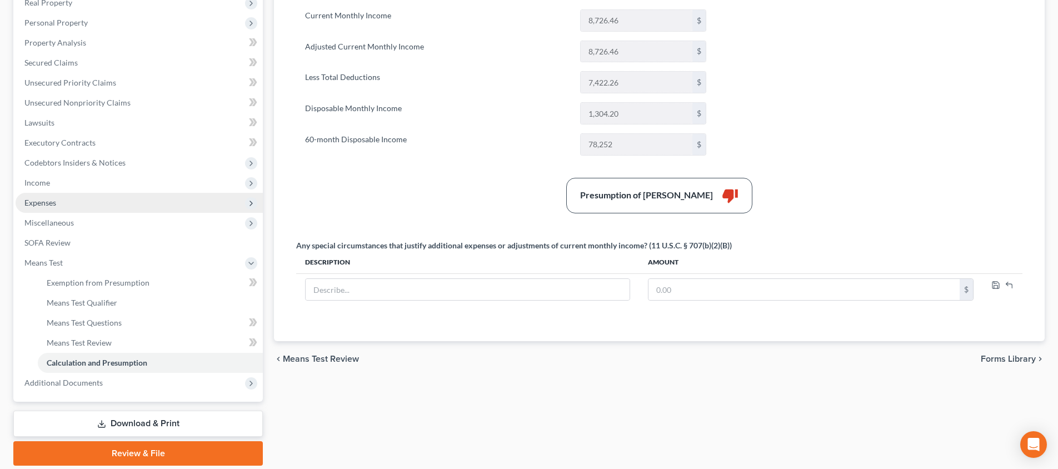
click at [133, 197] on span "Expenses" at bounding box center [139, 203] width 247 height 20
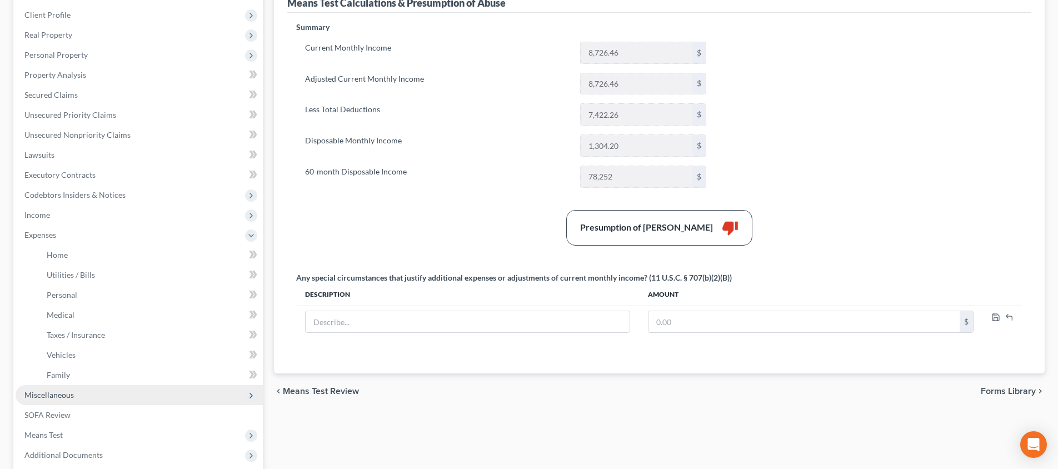
scroll to position [115, 0]
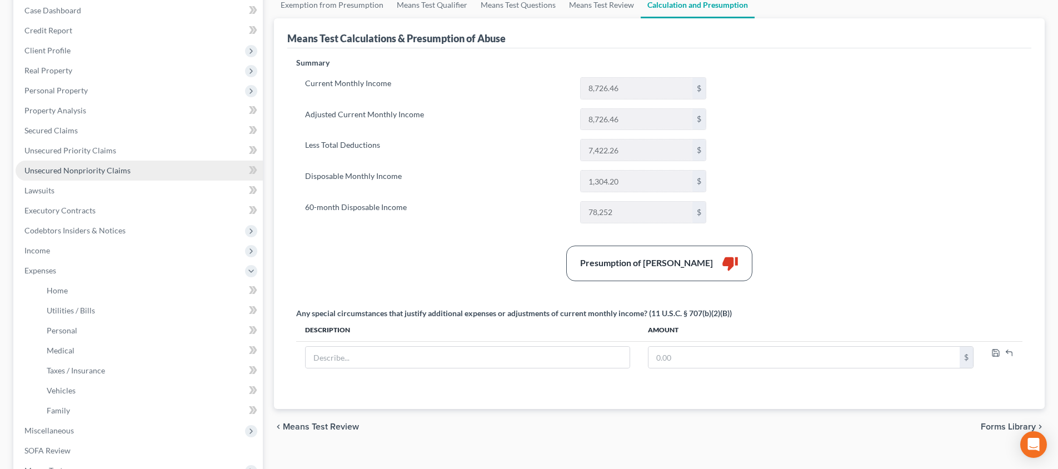
click at [146, 174] on link "Unsecured Nonpriority Claims" at bounding box center [139, 171] width 247 height 20
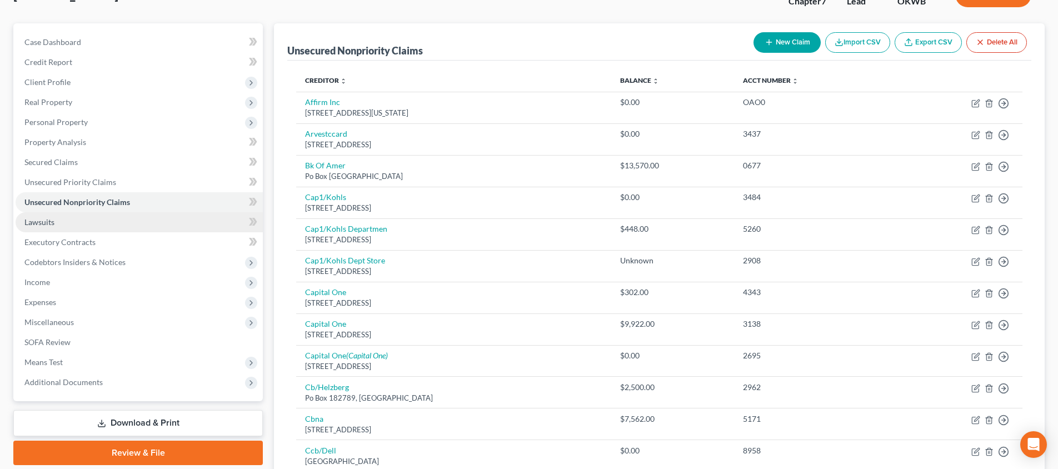
scroll to position [35, 0]
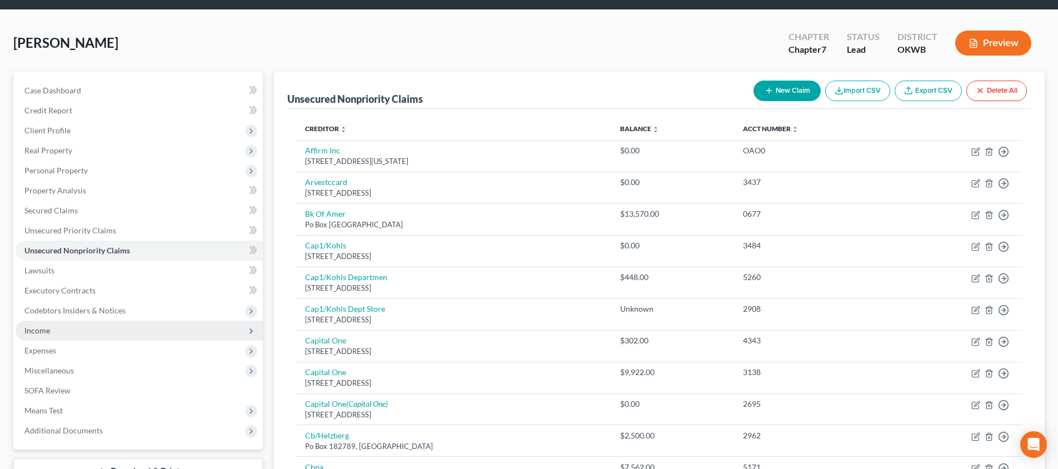
click at [106, 332] on span "Income" at bounding box center [139, 331] width 247 height 20
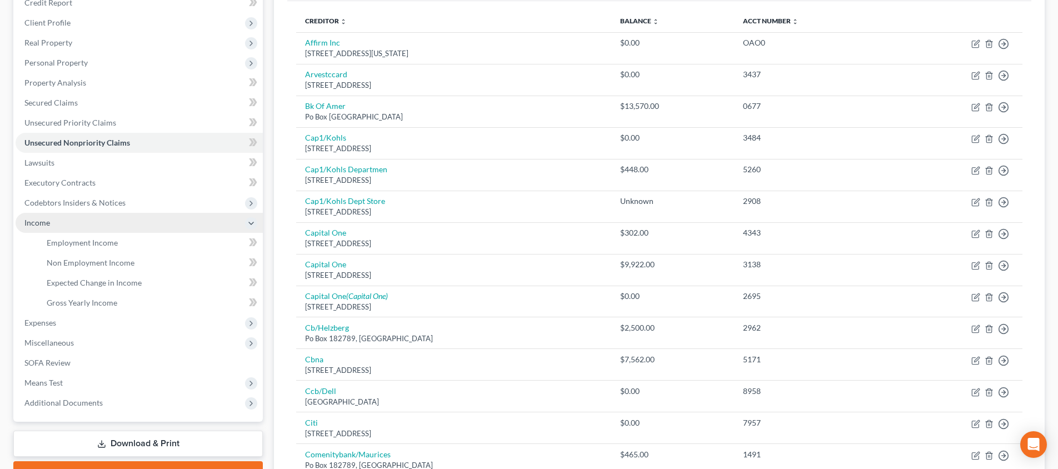
scroll to position [0, 0]
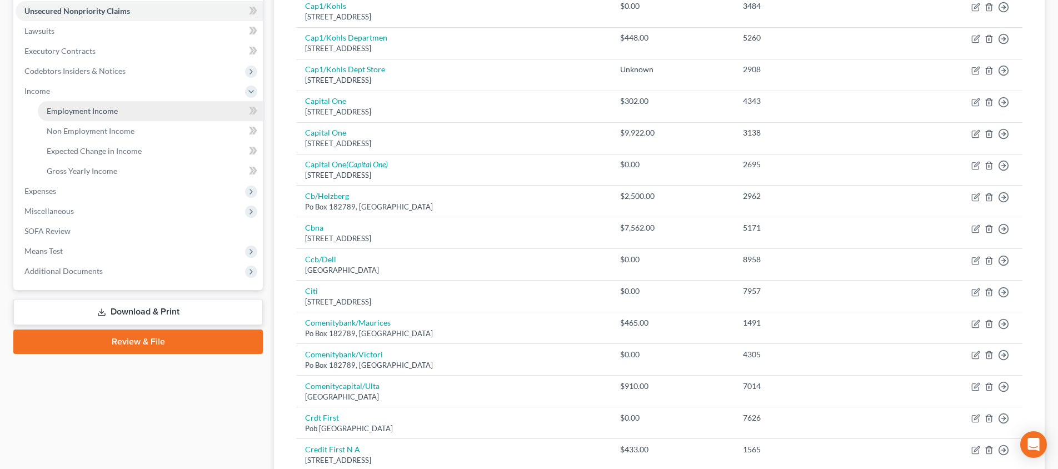
click at [133, 115] on link "Employment Income" at bounding box center [150, 111] width 225 height 20
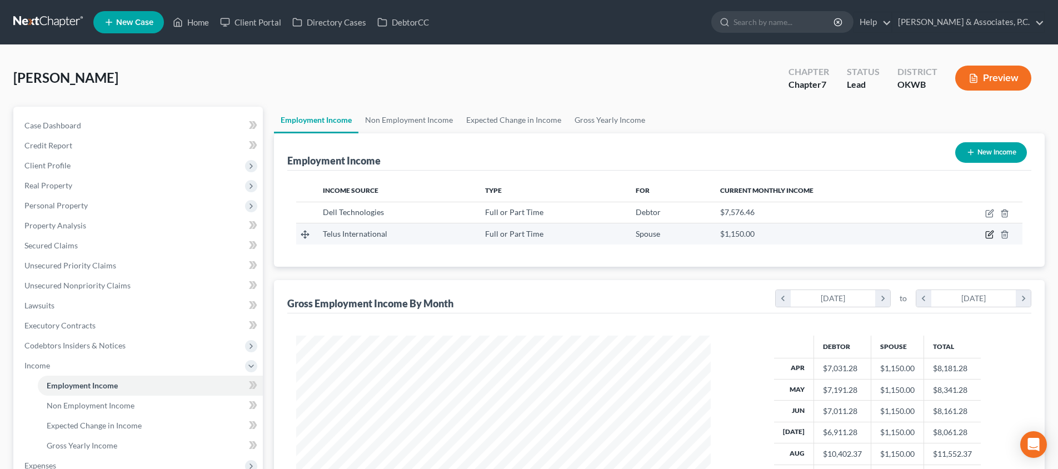
click at [989, 235] on icon "button" at bounding box center [989, 234] width 9 height 9
select select "0"
select select "31"
select select "0"
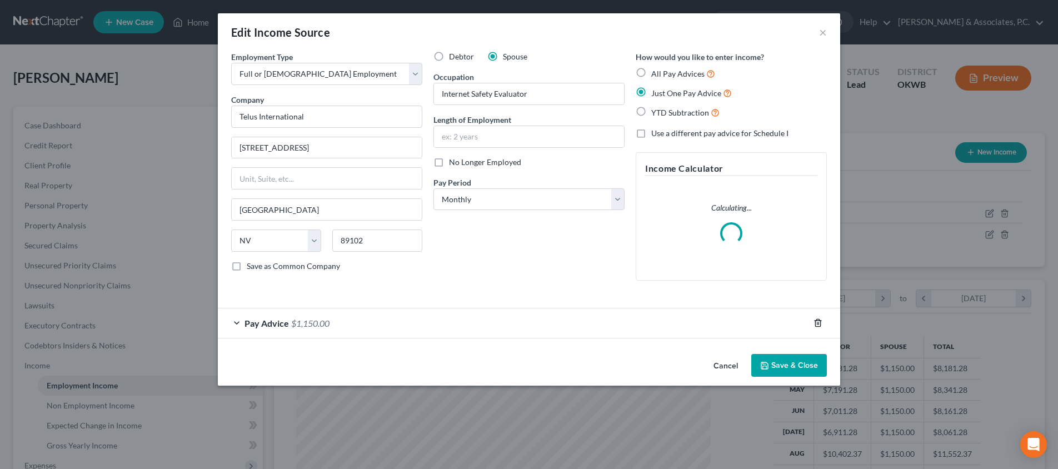
click at [822, 320] on icon "button" at bounding box center [817, 322] width 9 height 9
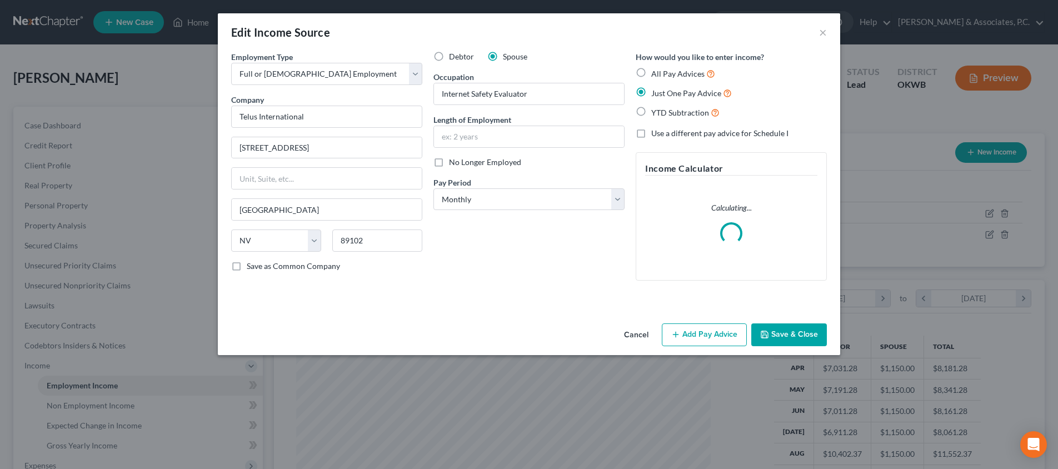
drag, startPoint x: 772, startPoint y: 334, endPoint x: 697, endPoint y: 355, distance: 78.5
click at [772, 334] on button "Save & Close" at bounding box center [789, 334] width 76 height 23
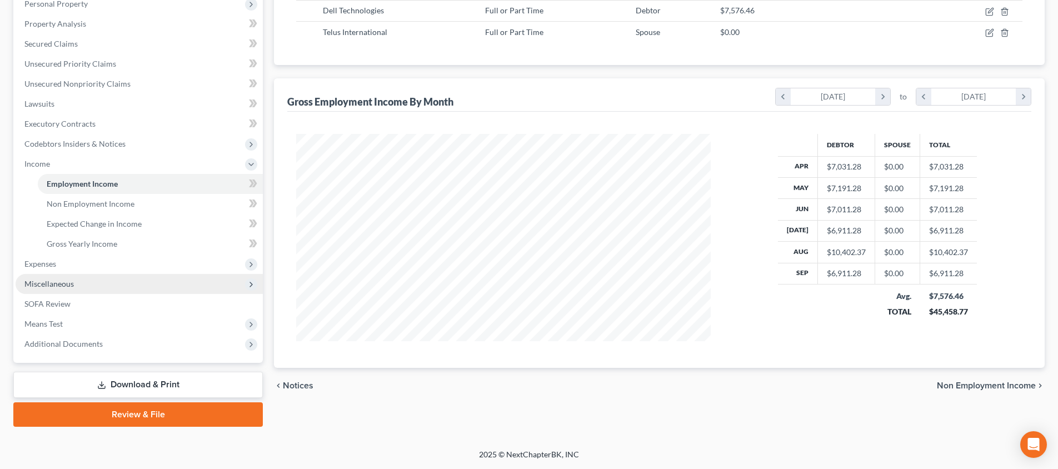
scroll to position [202, 0]
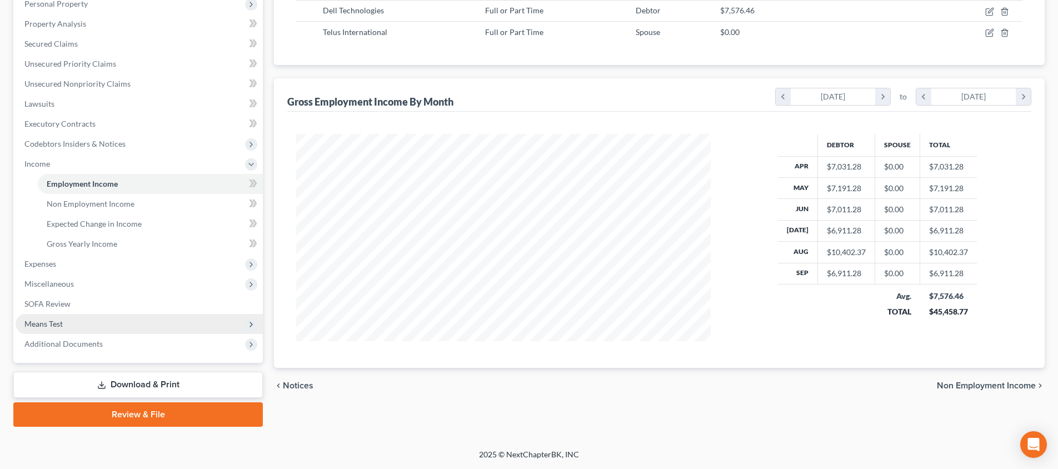
click at [107, 317] on span "Means Test" at bounding box center [139, 324] width 247 height 20
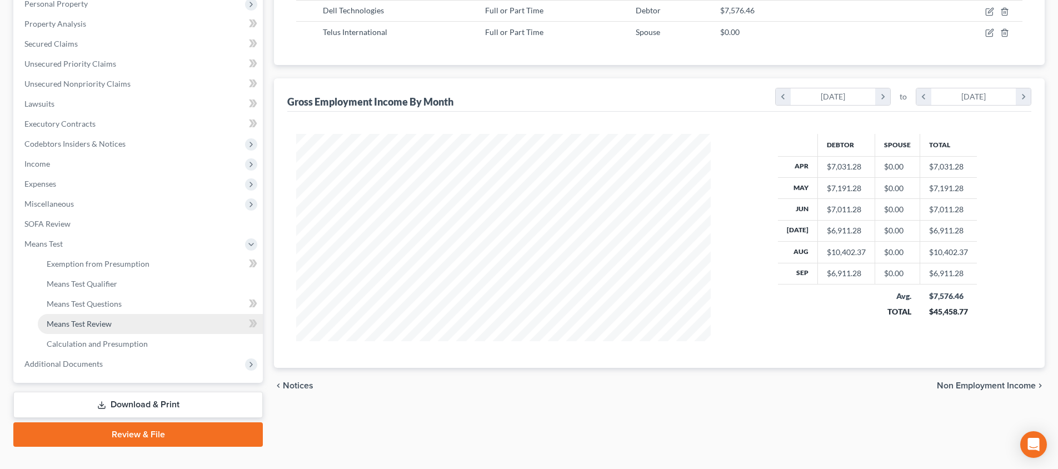
click at [116, 321] on link "Means Test Review" at bounding box center [150, 324] width 225 height 20
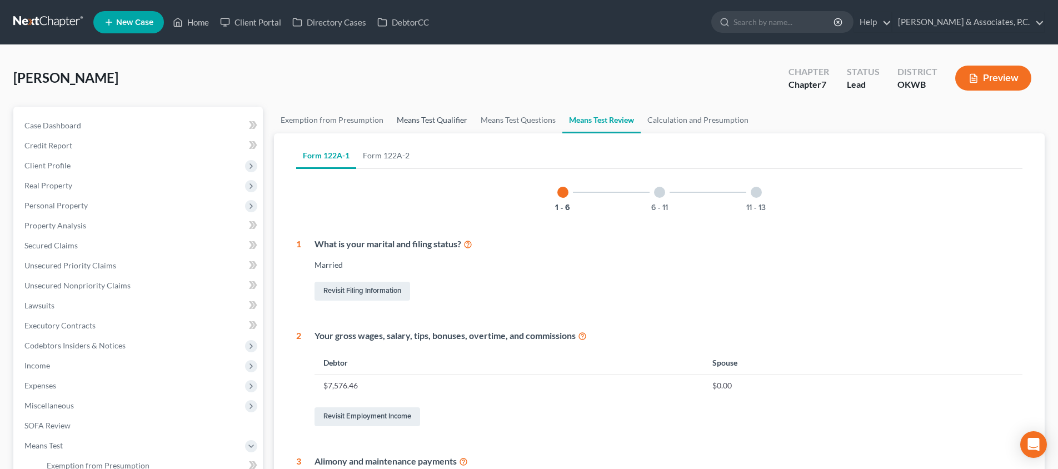
click at [404, 126] on link "Means Test Qualifier" at bounding box center [432, 120] width 84 height 27
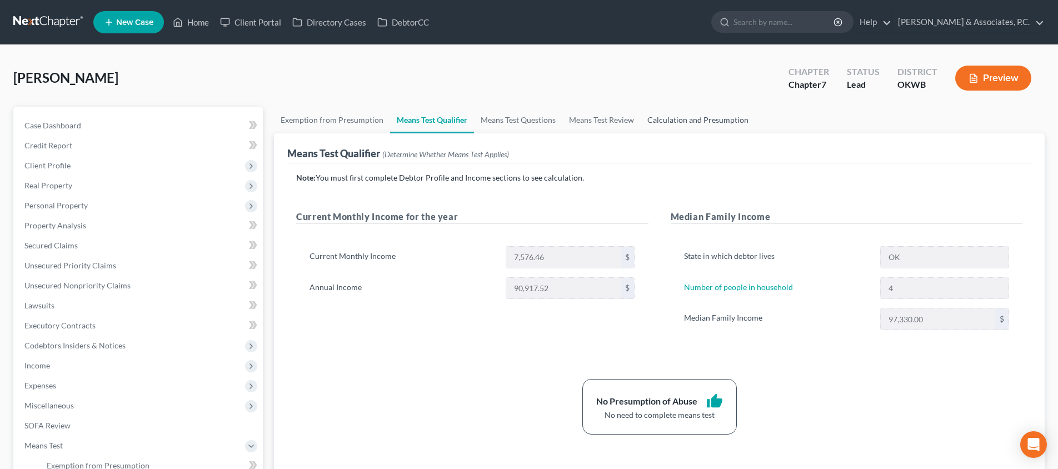
click at [697, 124] on link "Calculation and Presumption" at bounding box center [698, 120] width 114 height 27
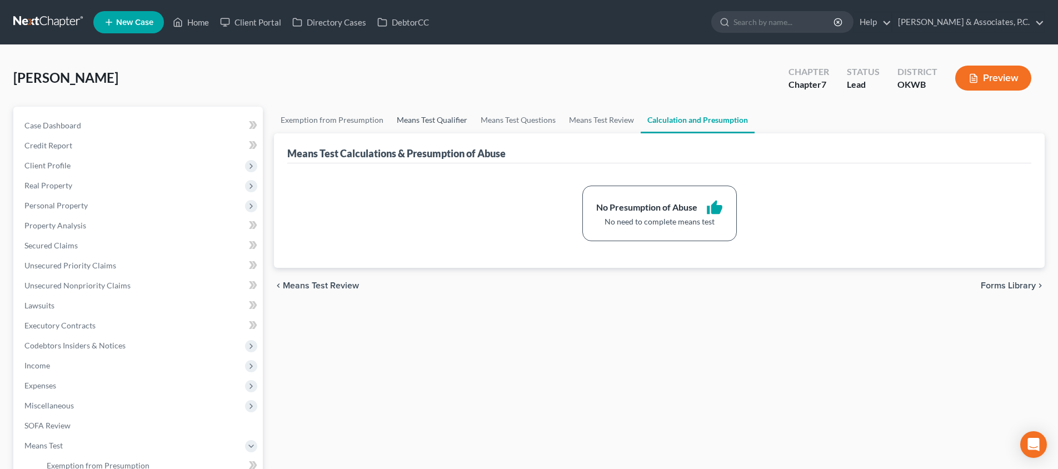
click at [448, 122] on link "Means Test Qualifier" at bounding box center [432, 120] width 84 height 27
